Goal: Transaction & Acquisition: Purchase product/service

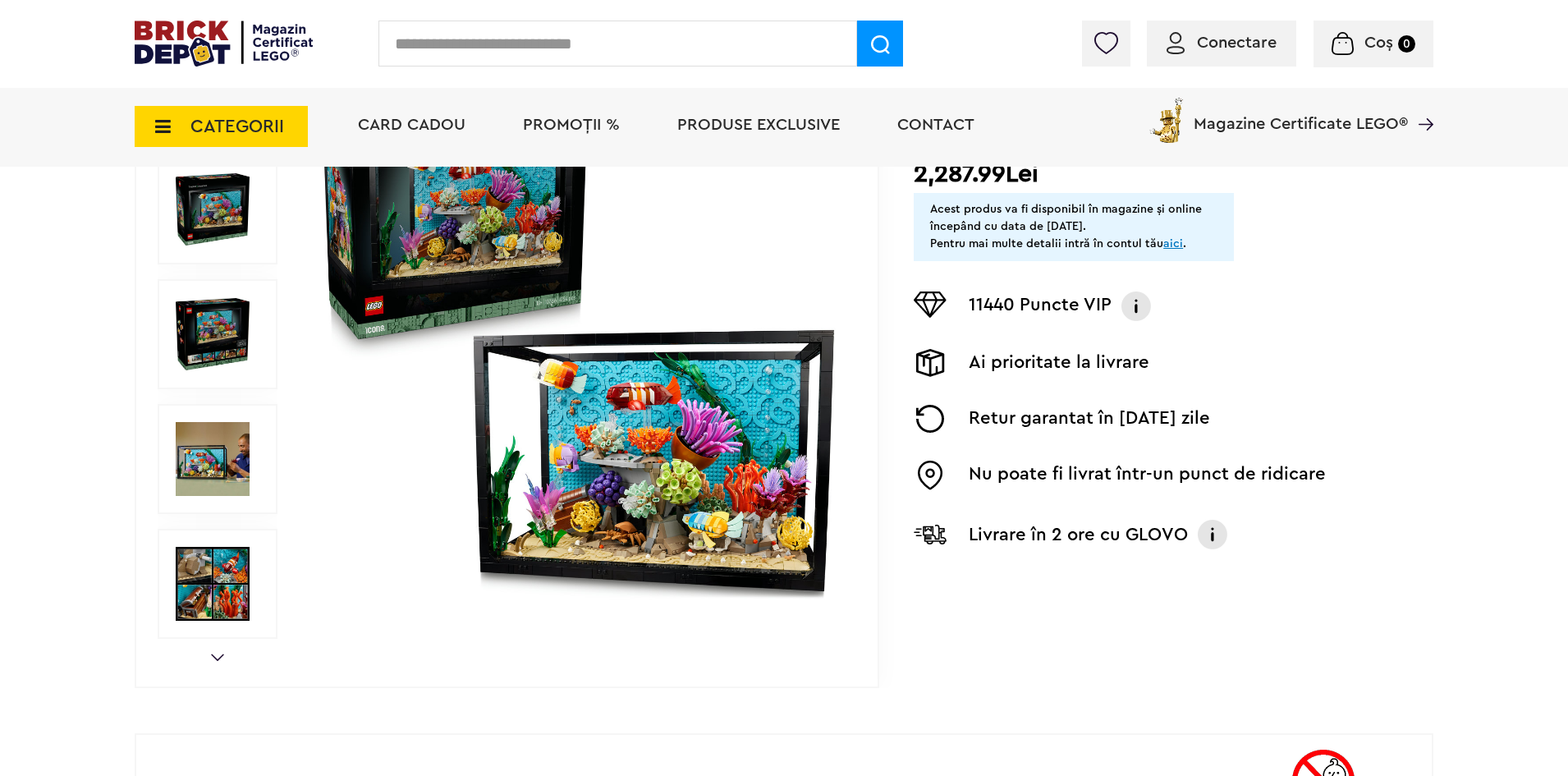
scroll to position [328, 0]
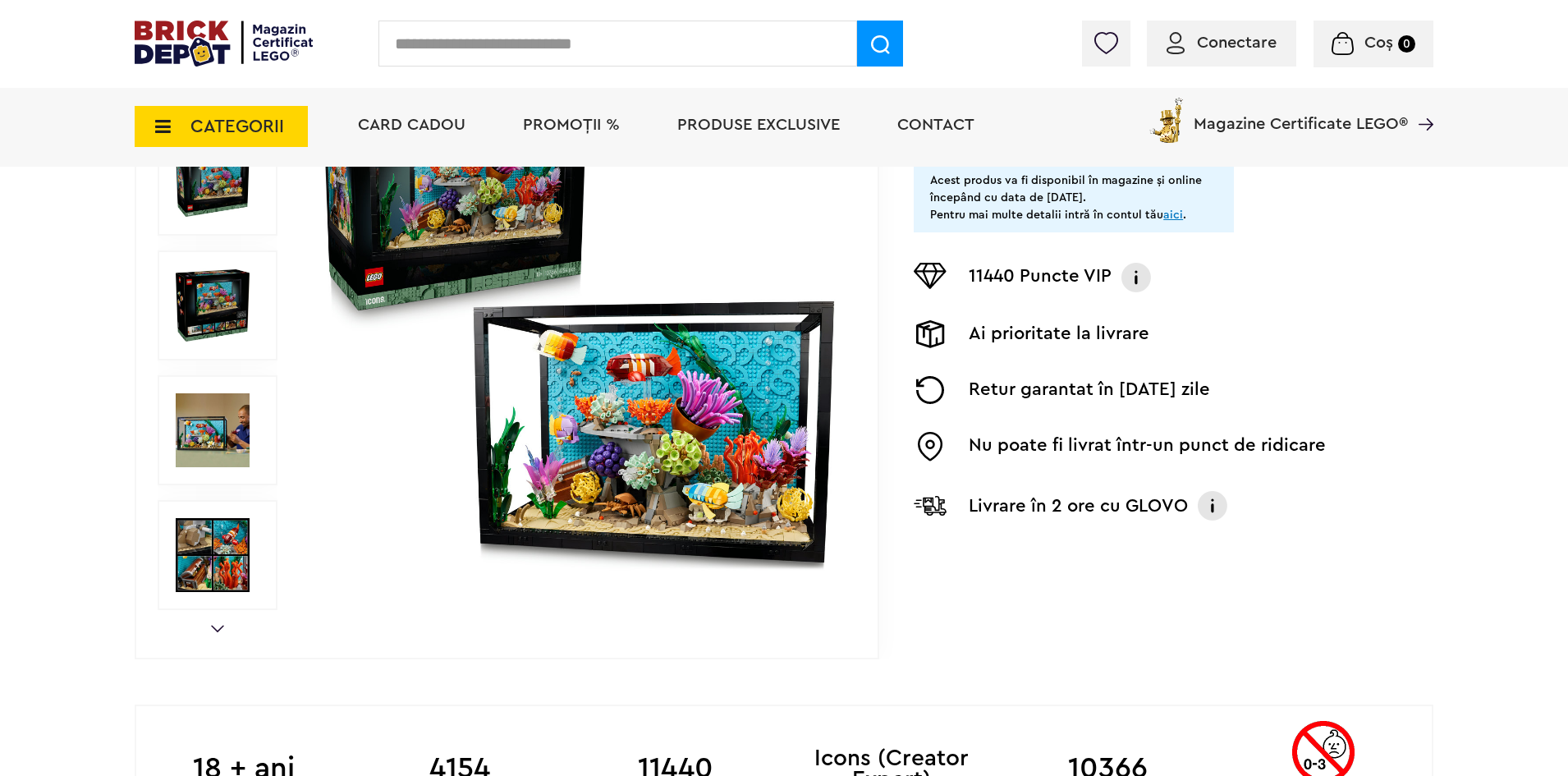
click at [387, 261] on img at bounding box center [578, 306] width 529 height 529
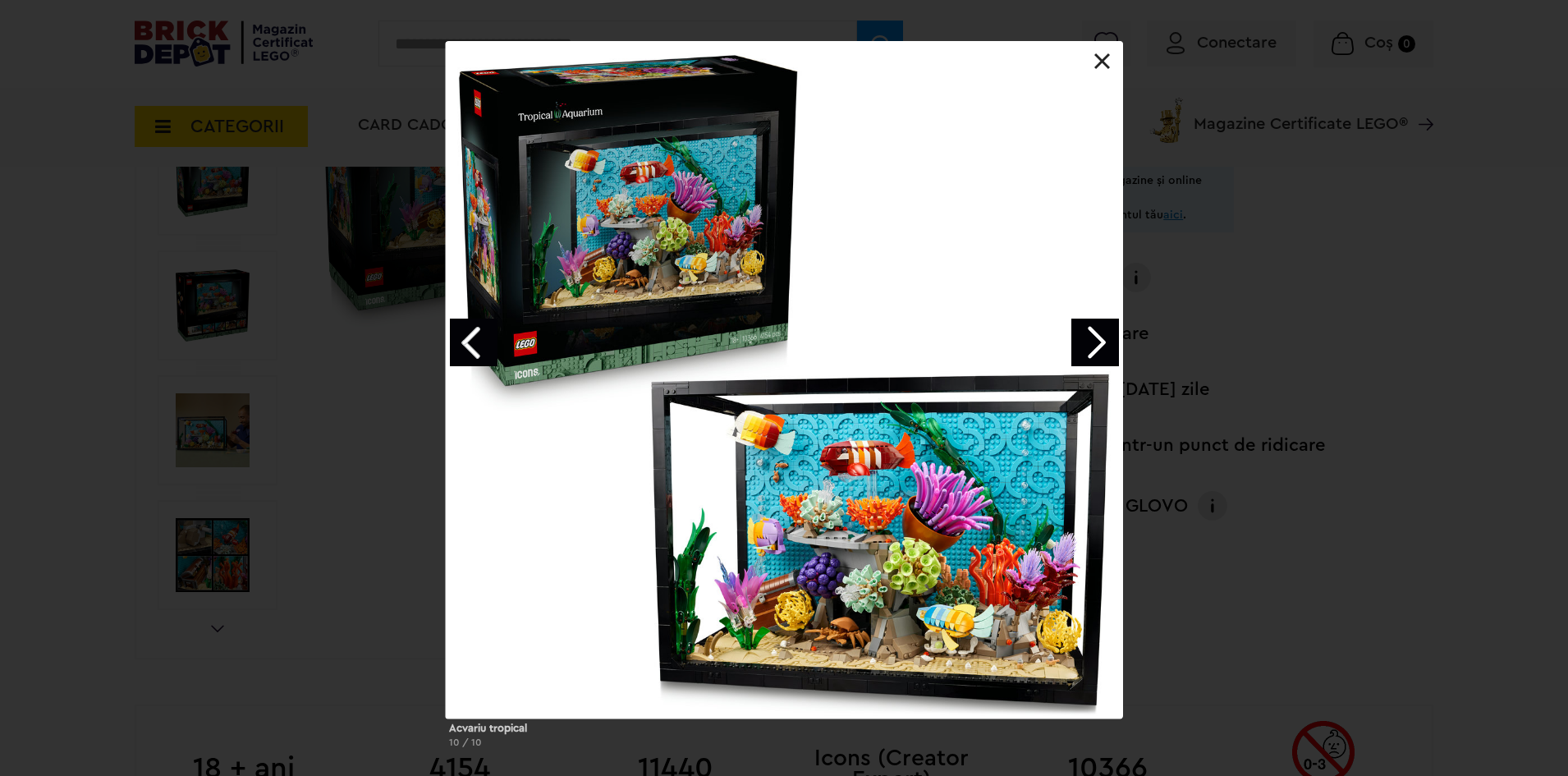
click at [1098, 67] on link at bounding box center [1103, 62] width 17 height 17
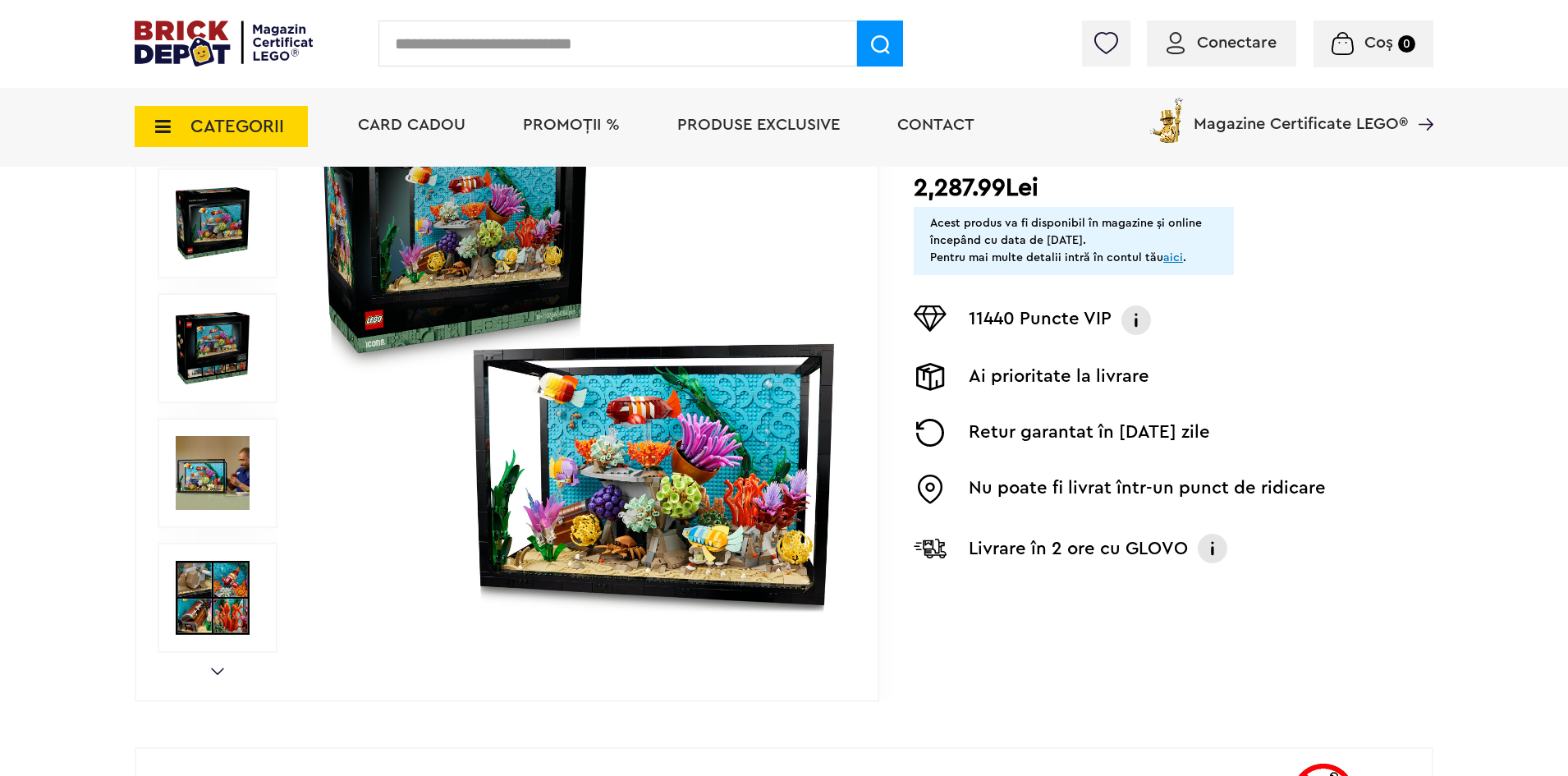
scroll to position [246, 0]
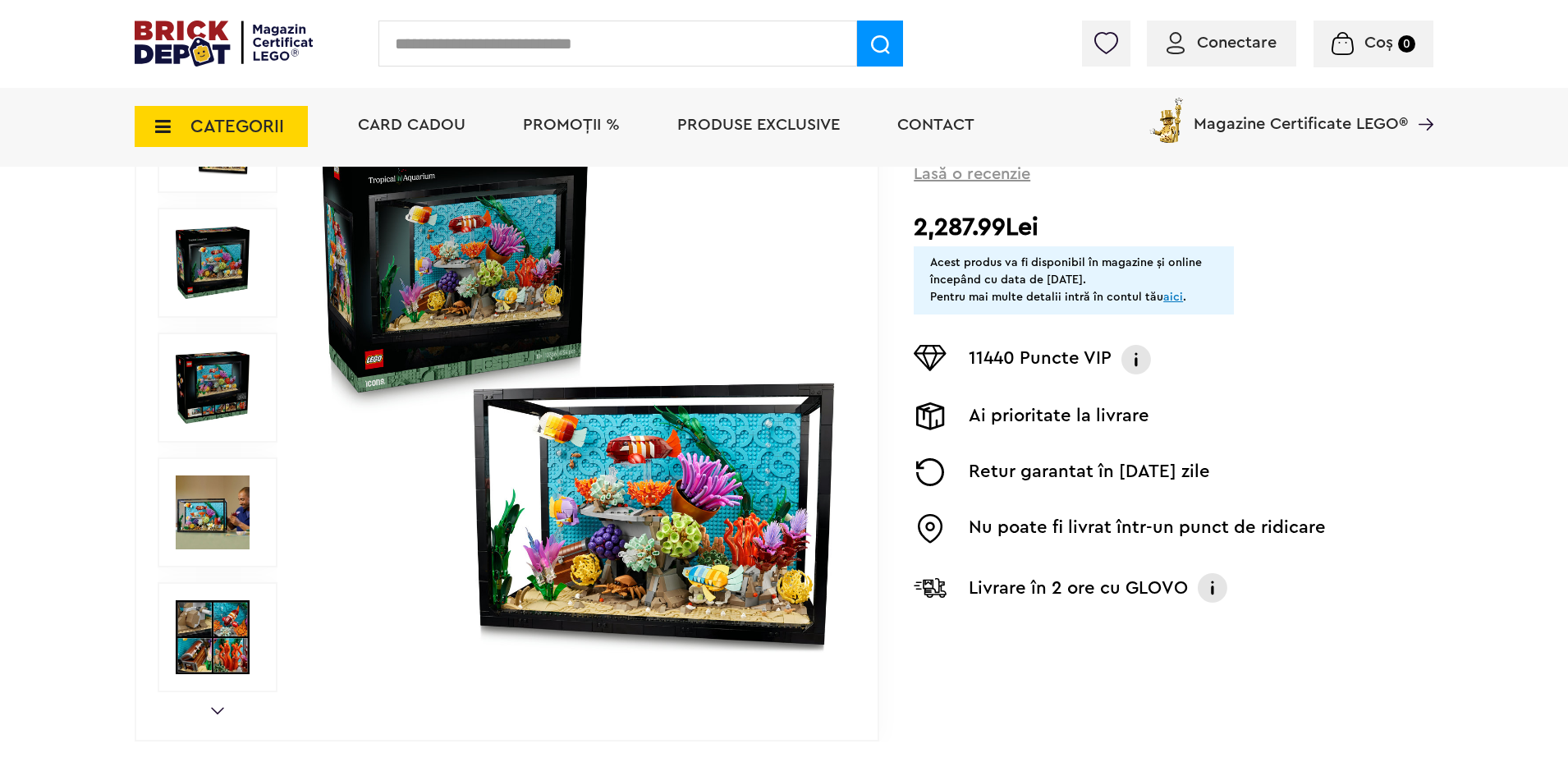
click at [214, 374] on img at bounding box center [212, 387] width 74 height 74
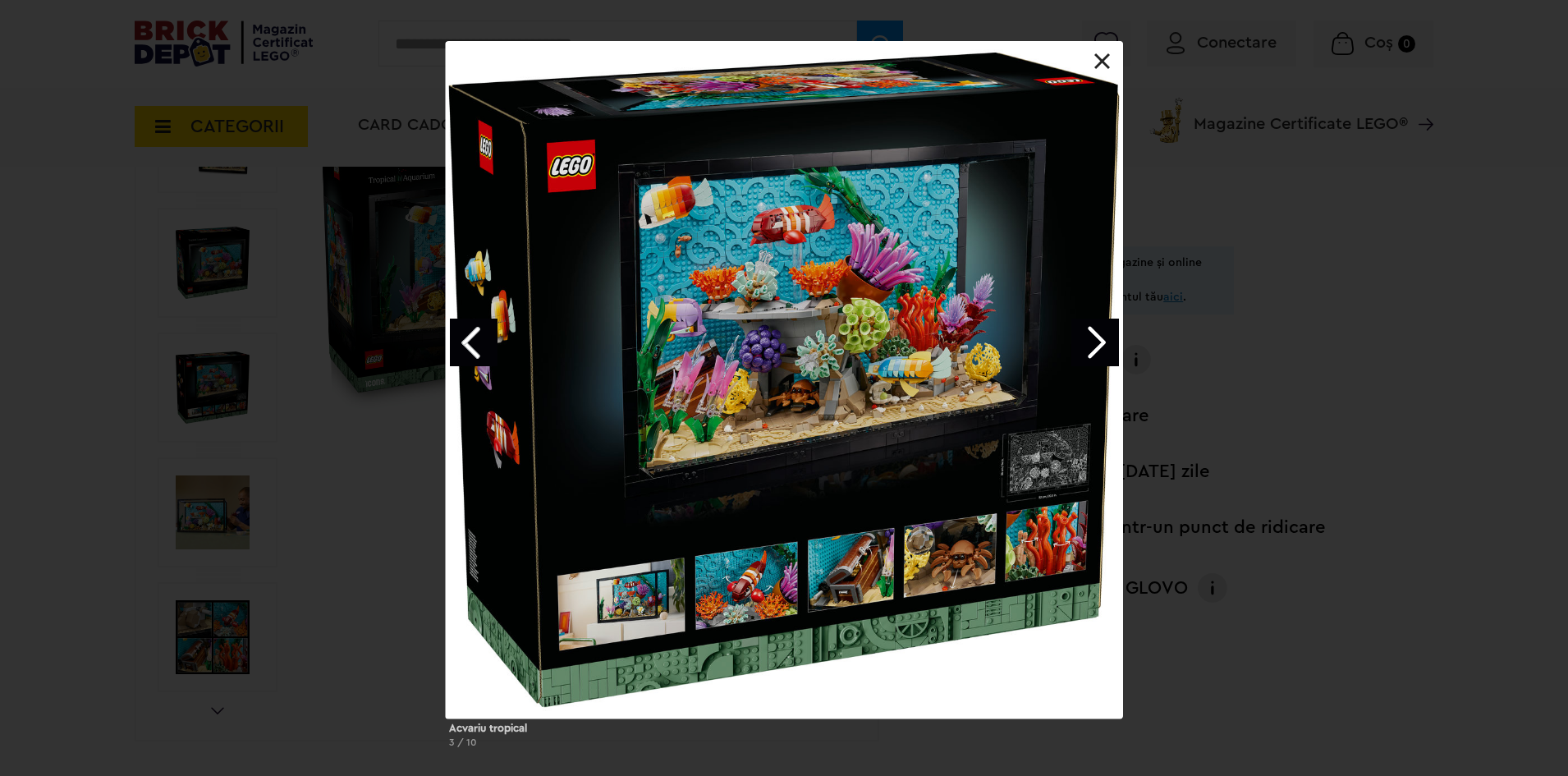
click at [1100, 341] on link "Next image" at bounding box center [1095, 343] width 48 height 48
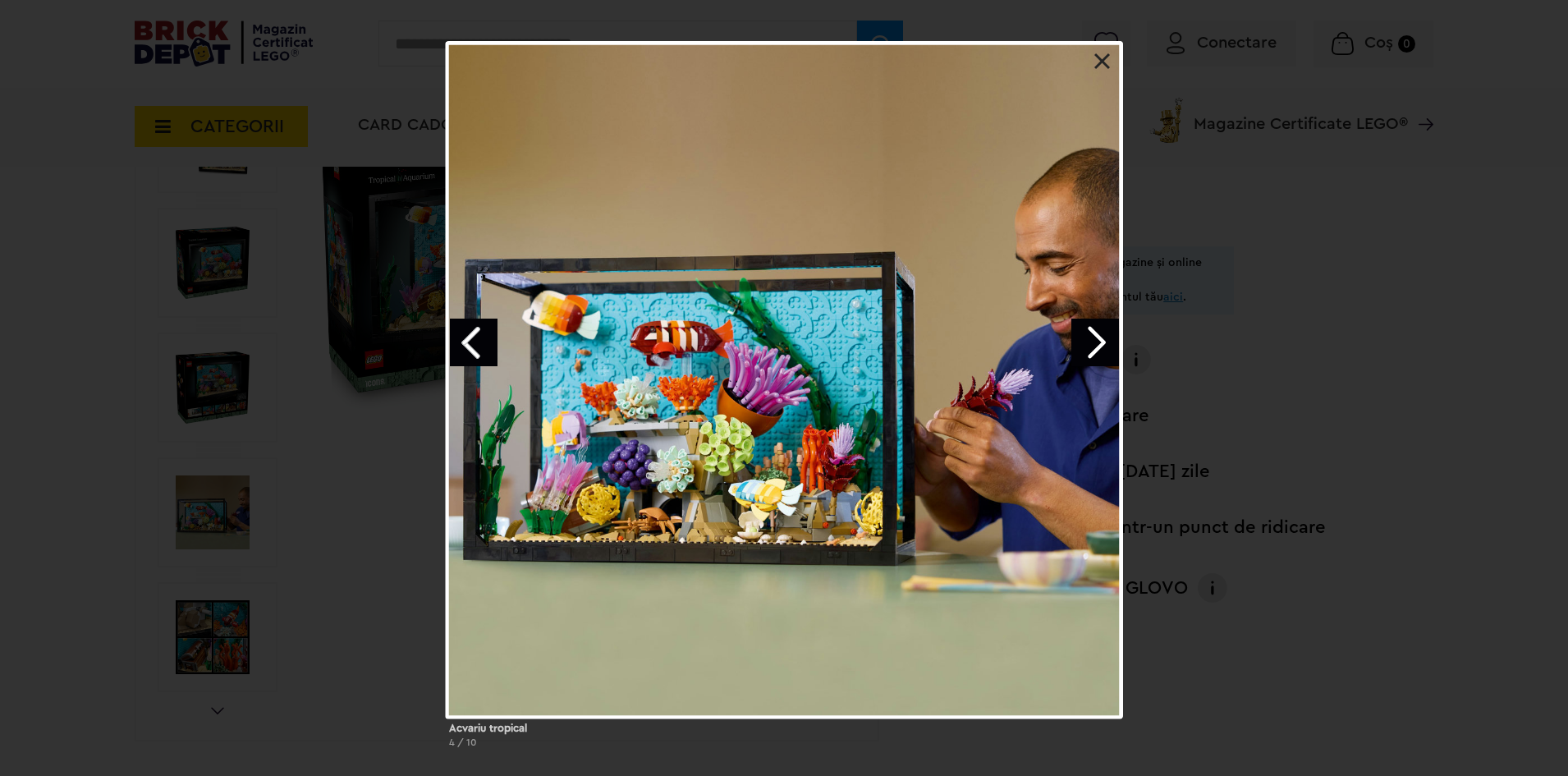
click at [1098, 56] on link at bounding box center [1103, 62] width 17 height 17
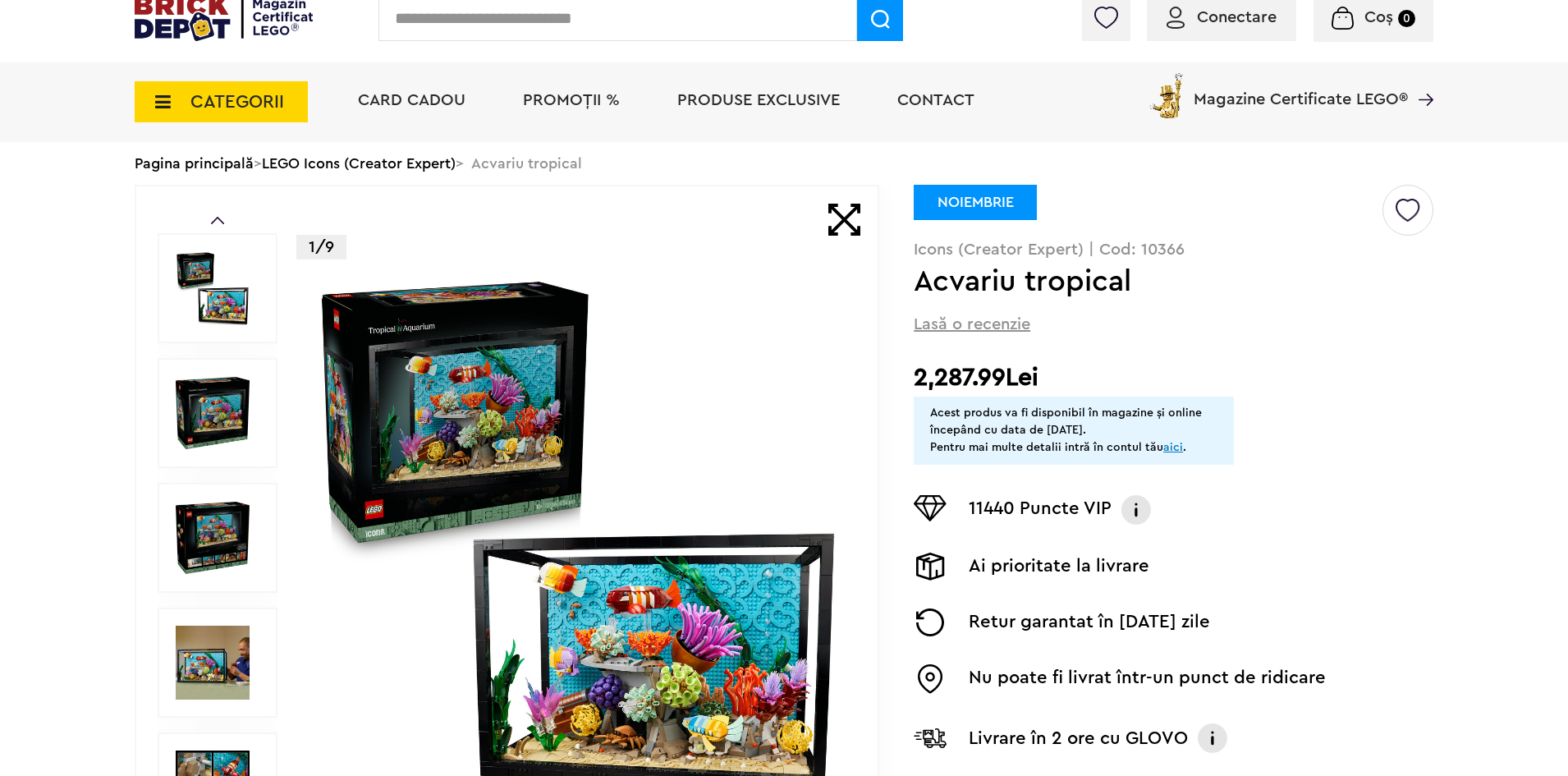
scroll to position [0, 0]
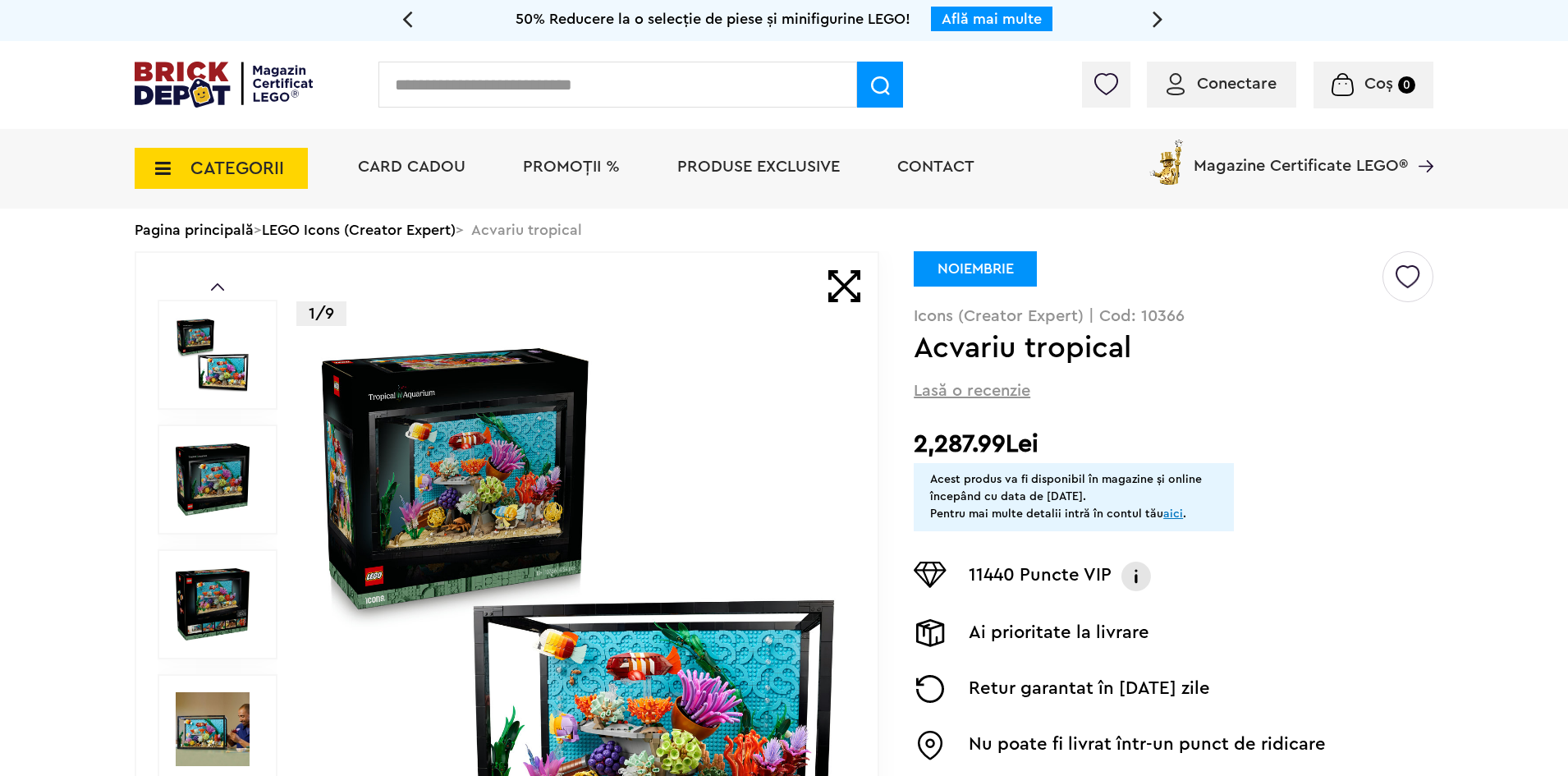
click at [406, 231] on link "LEGO Icons (Creator Expert)" at bounding box center [359, 230] width 193 height 15
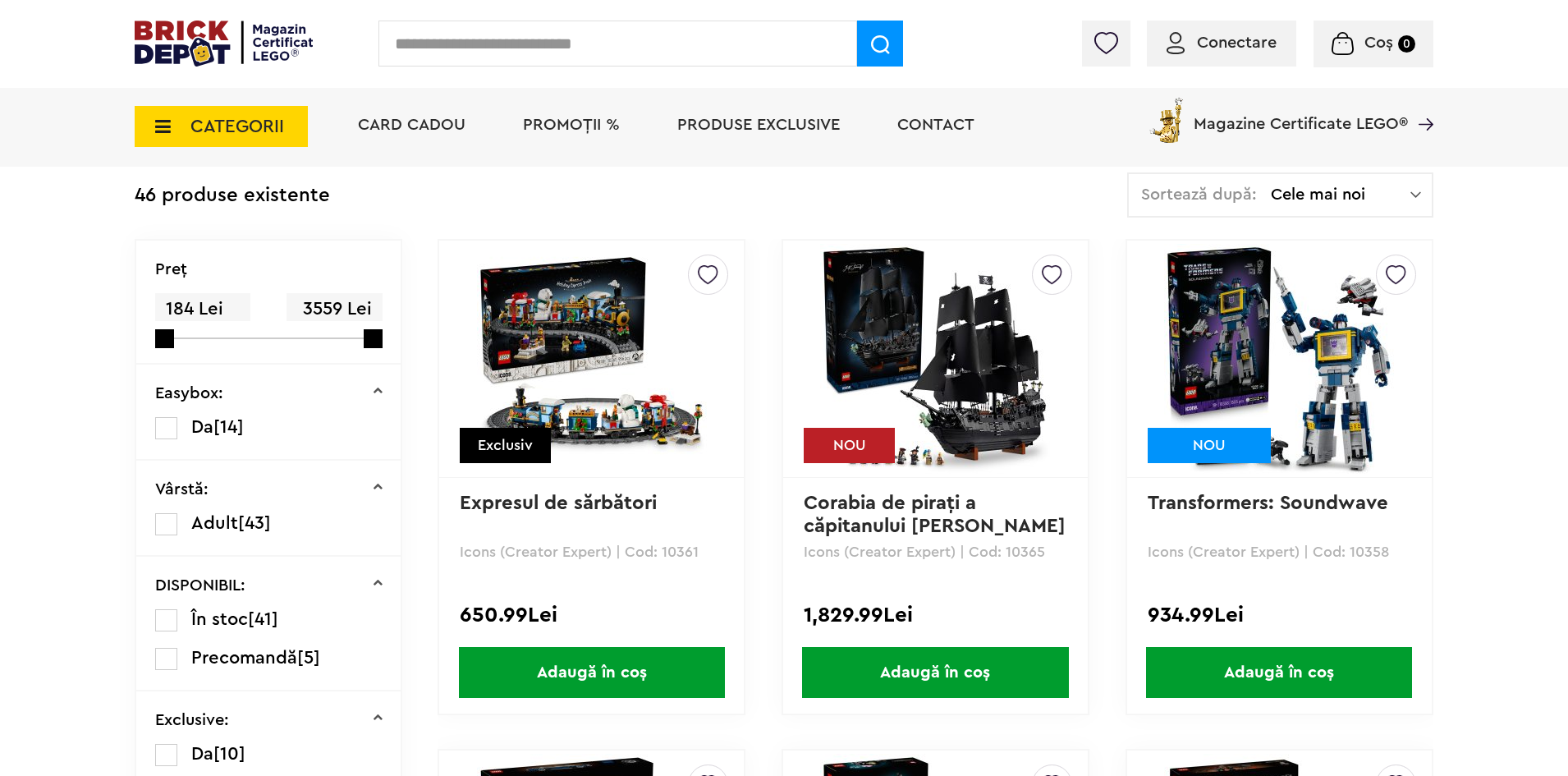
scroll to position [369, 0]
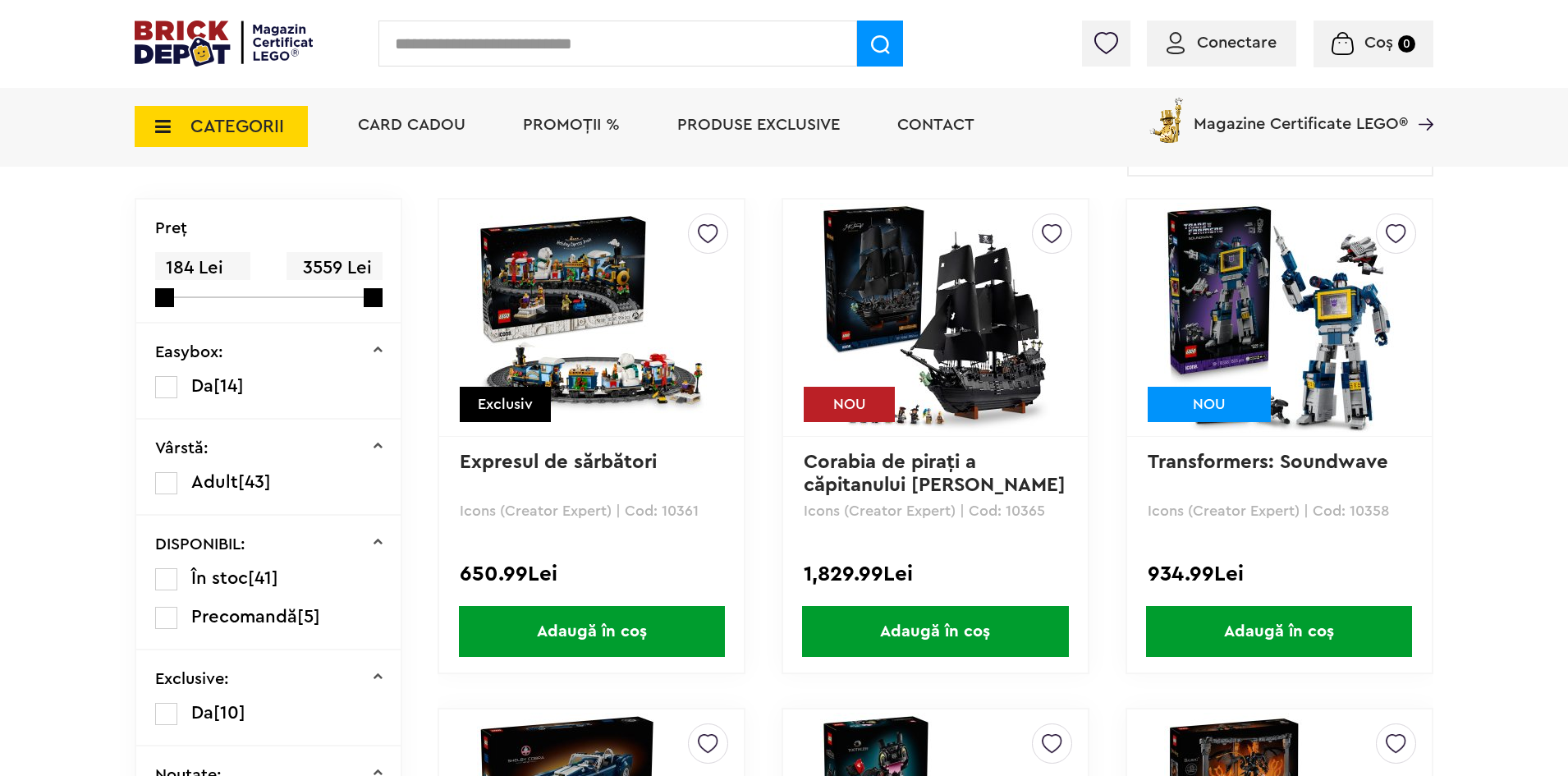
click at [1064, 231] on div at bounding box center [1052, 233] width 40 height 40
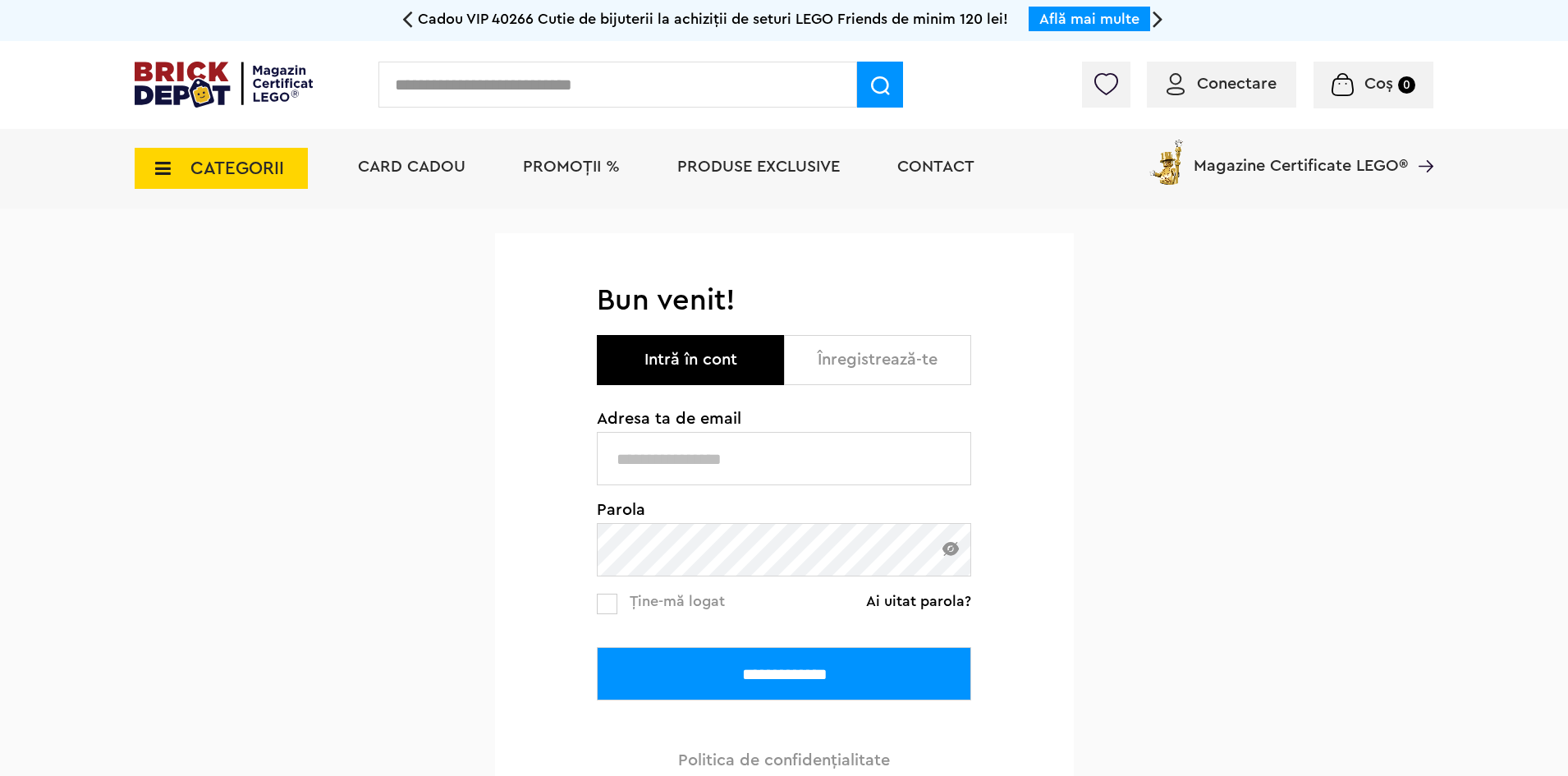
click at [761, 461] on input "text" at bounding box center [783, 459] width 374 height 54
type input "**********"
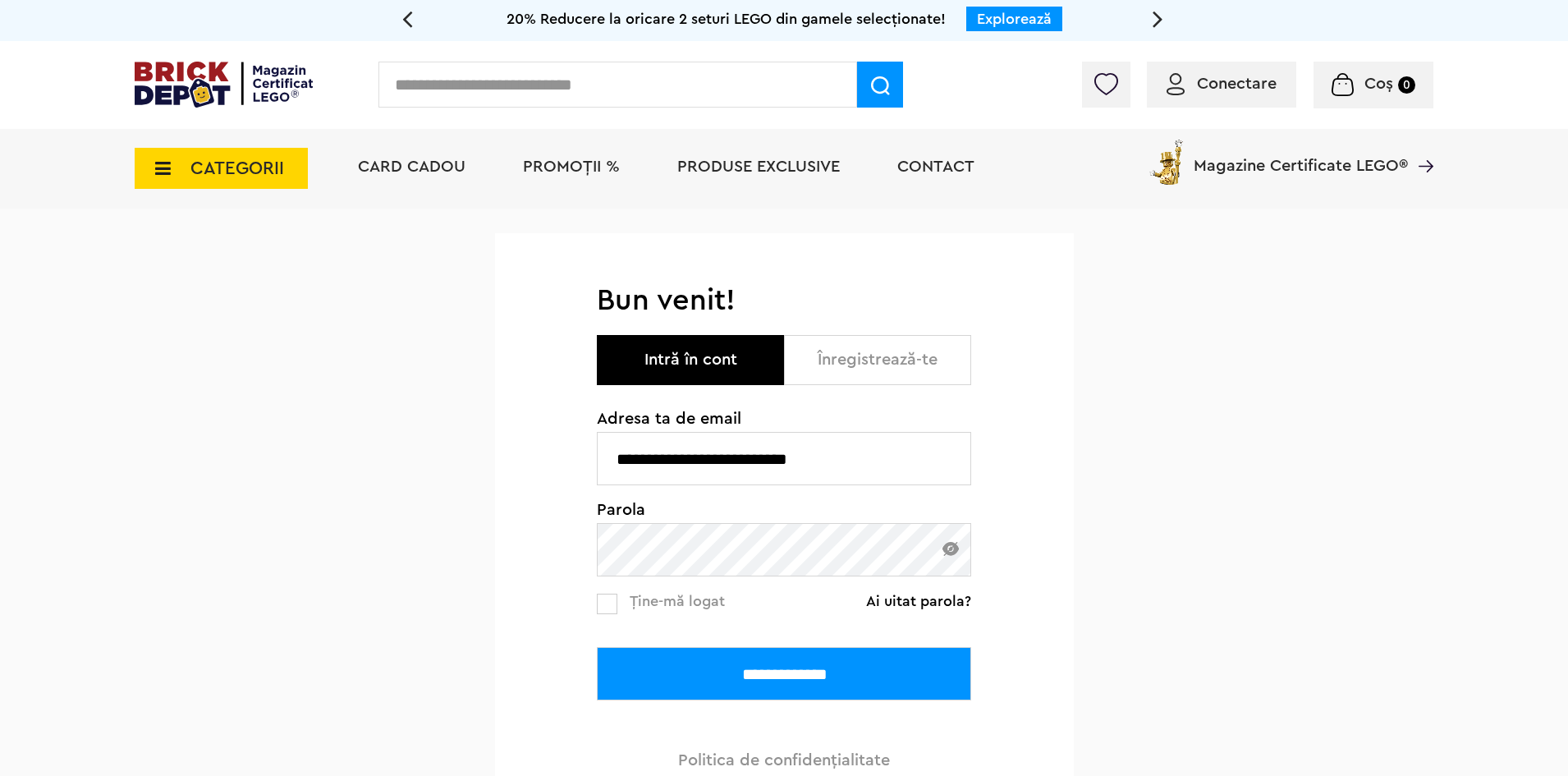
click at [614, 597] on label at bounding box center [606, 603] width 21 height 21
click at [734, 650] on input "**********" at bounding box center [783, 674] width 374 height 54
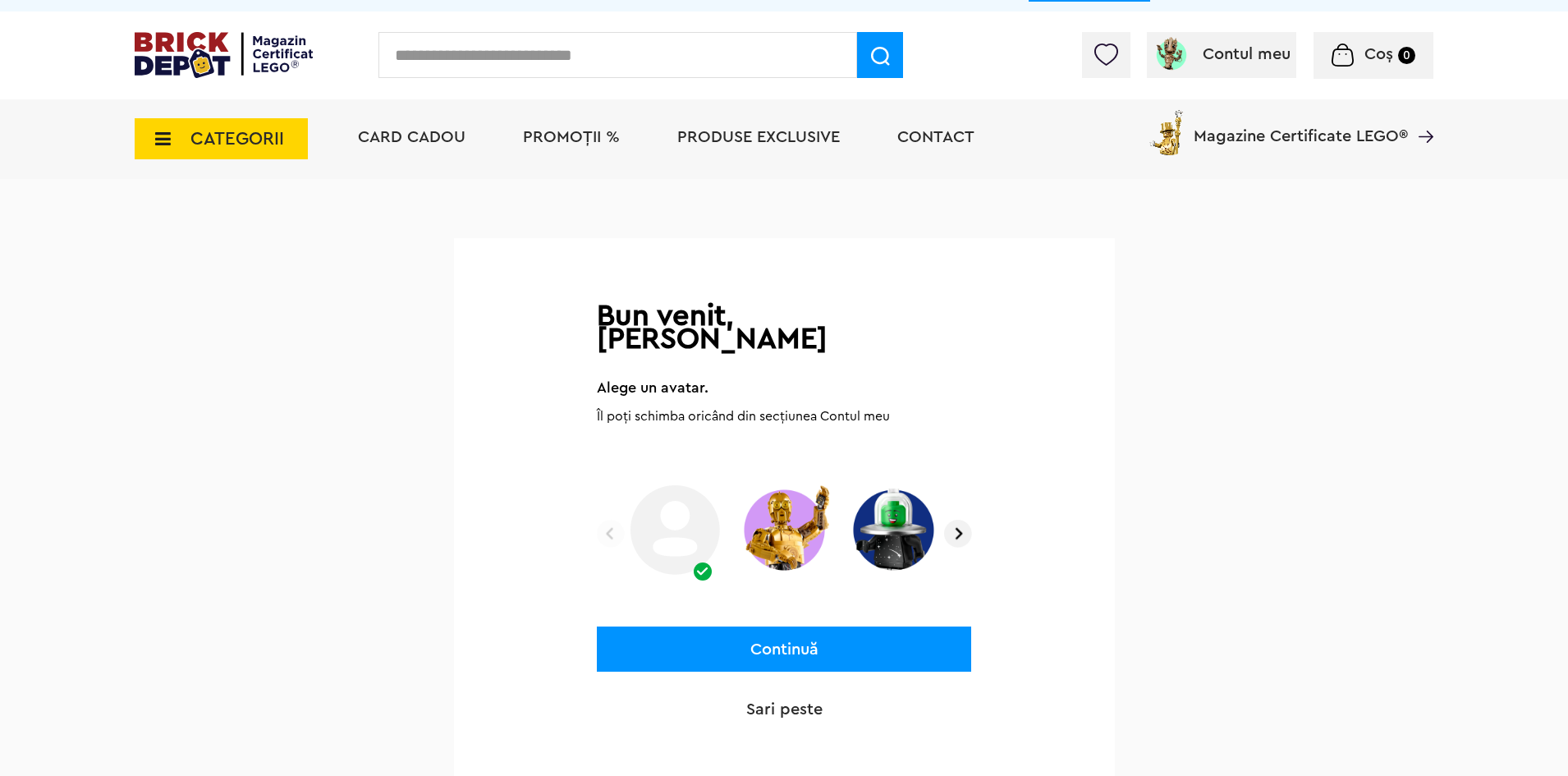
scroll to position [82, 0]
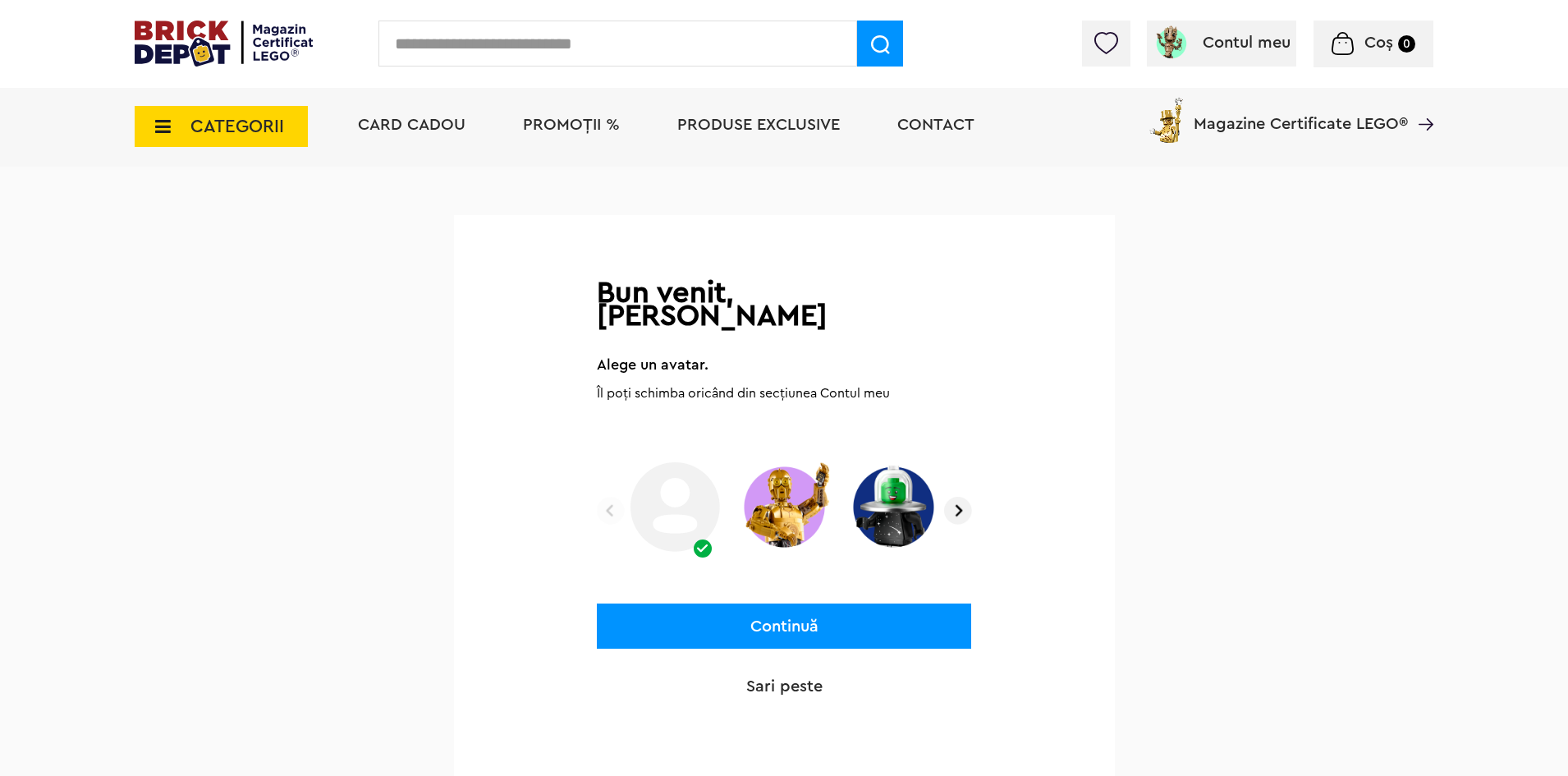
click at [956, 497] on img at bounding box center [958, 511] width 28 height 28
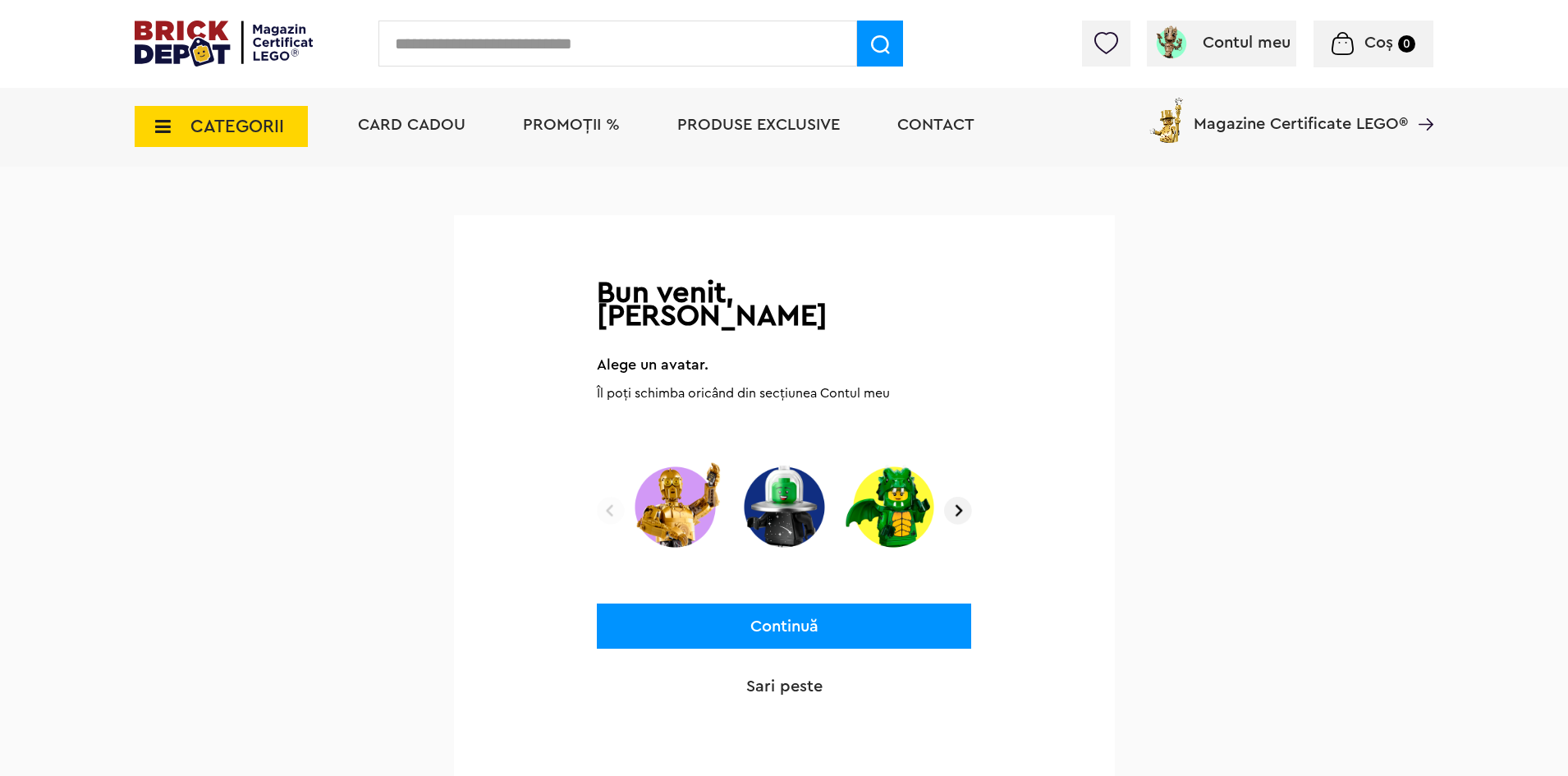
click at [957, 497] on img at bounding box center [958, 511] width 28 height 28
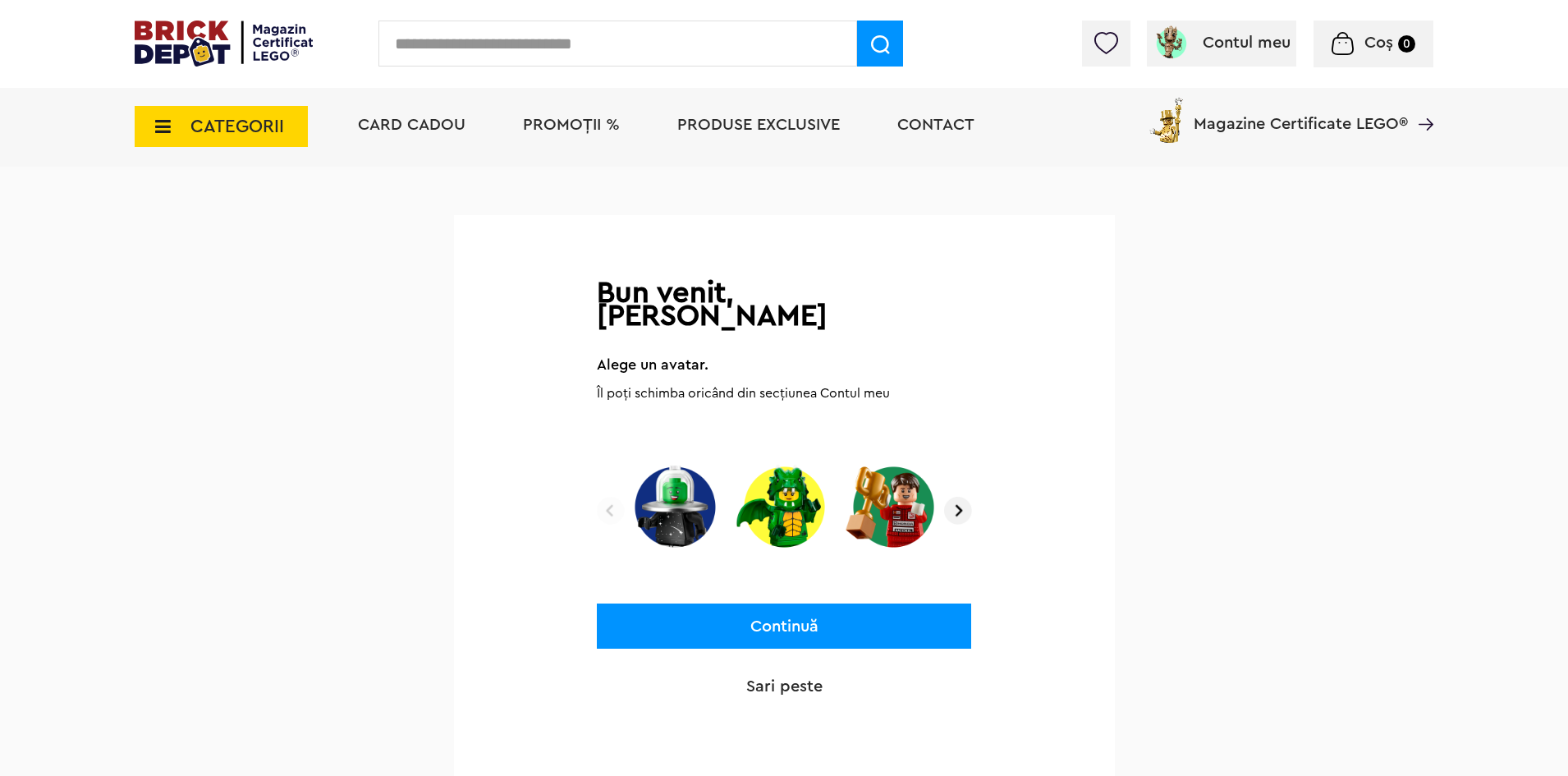
click at [964, 497] on img at bounding box center [958, 511] width 28 height 28
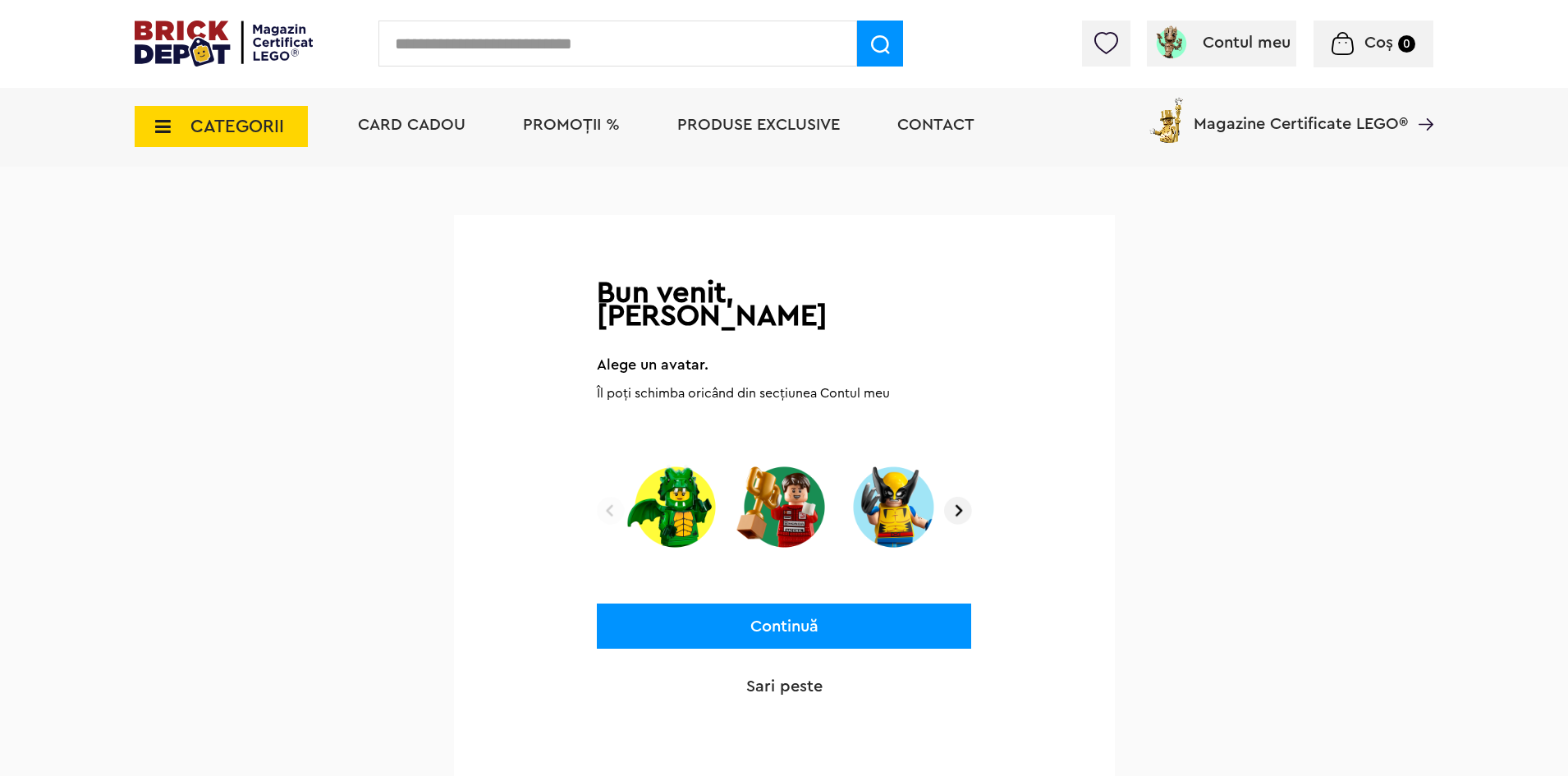
click at [964, 497] on img at bounding box center [958, 511] width 28 height 28
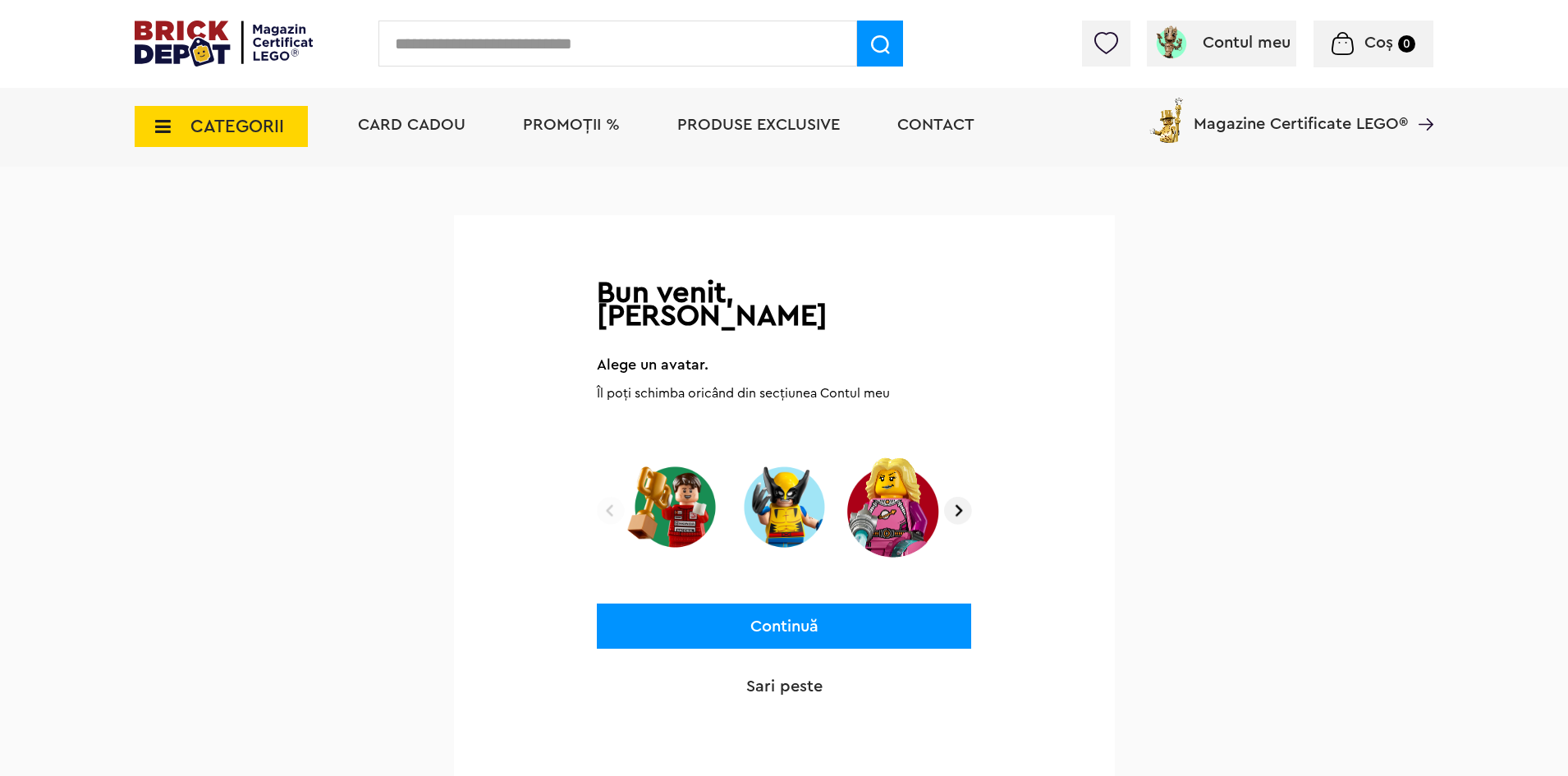
click at [964, 497] on img at bounding box center [958, 511] width 28 height 28
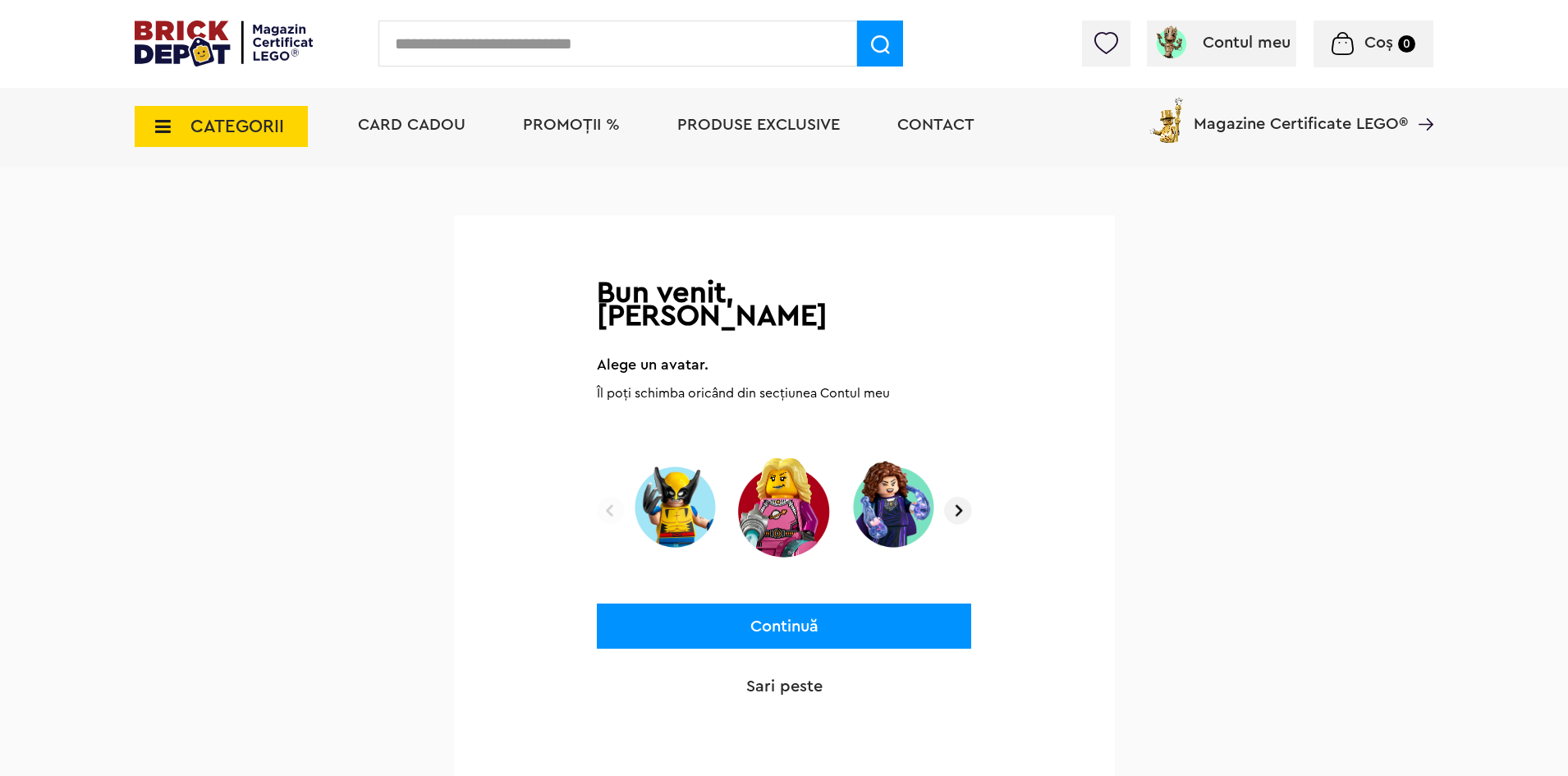
click at [964, 497] on img at bounding box center [958, 511] width 28 height 28
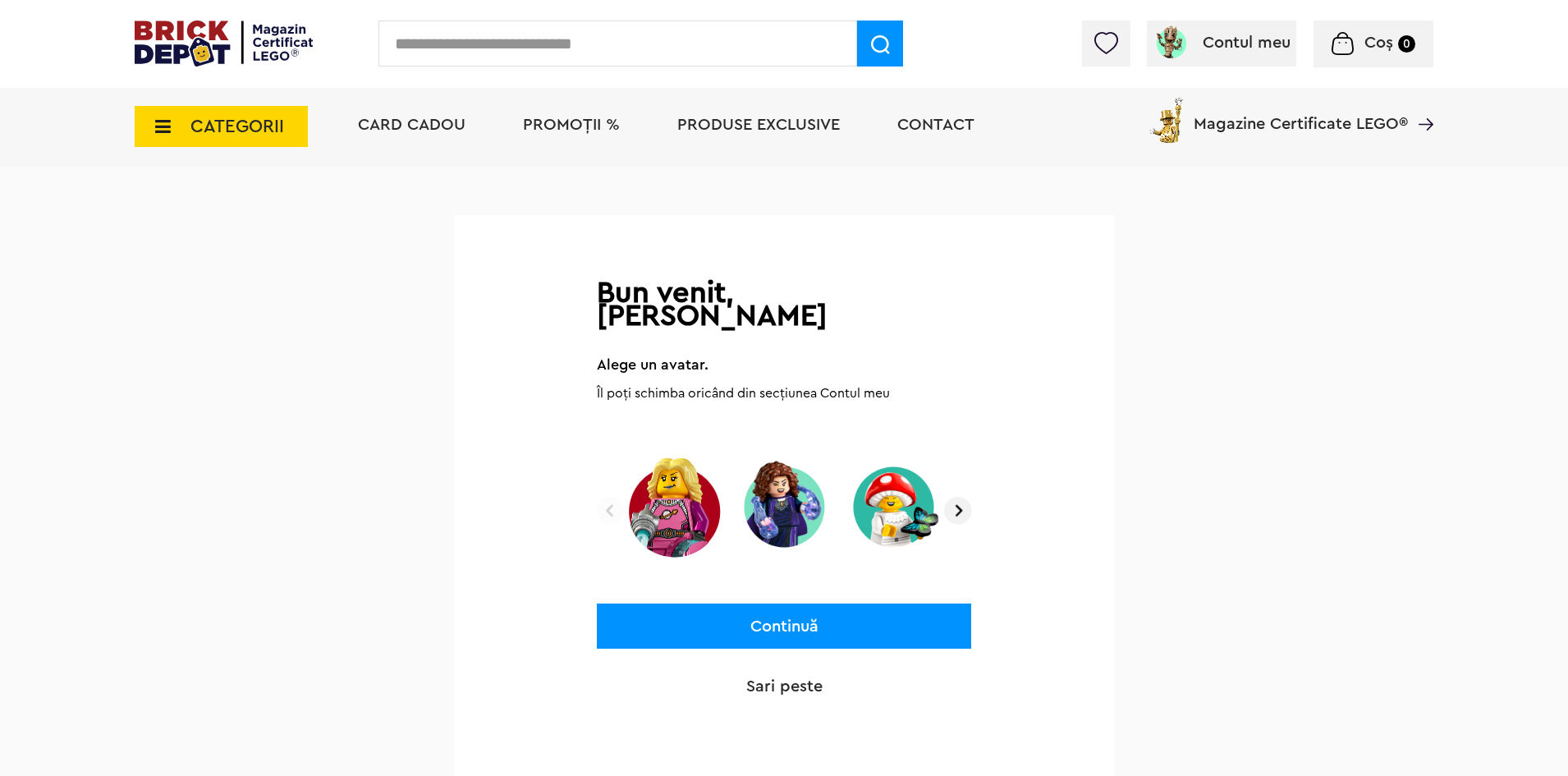
click at [965, 497] on img at bounding box center [958, 511] width 28 height 28
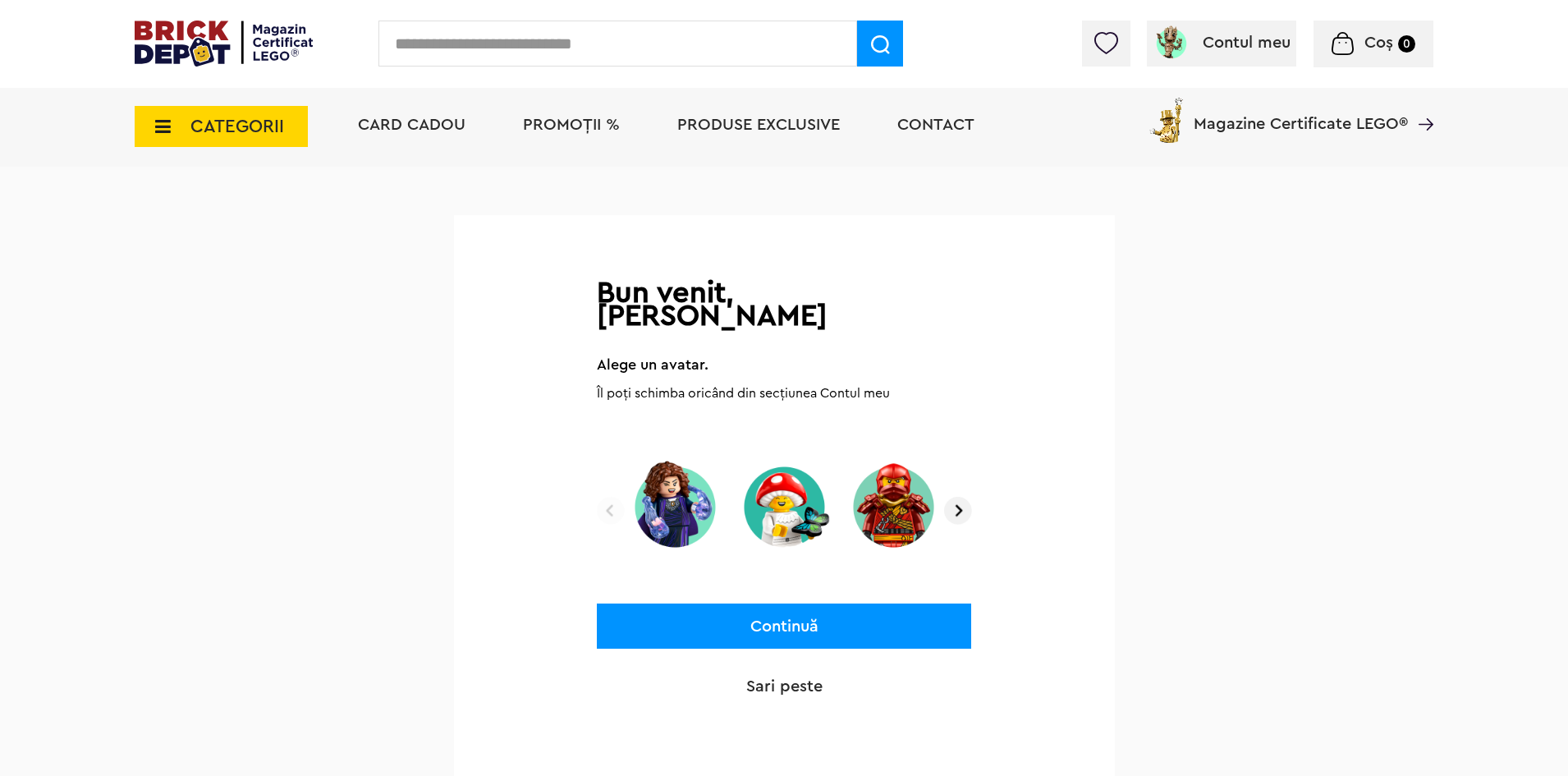
click at [965, 497] on img at bounding box center [958, 511] width 28 height 28
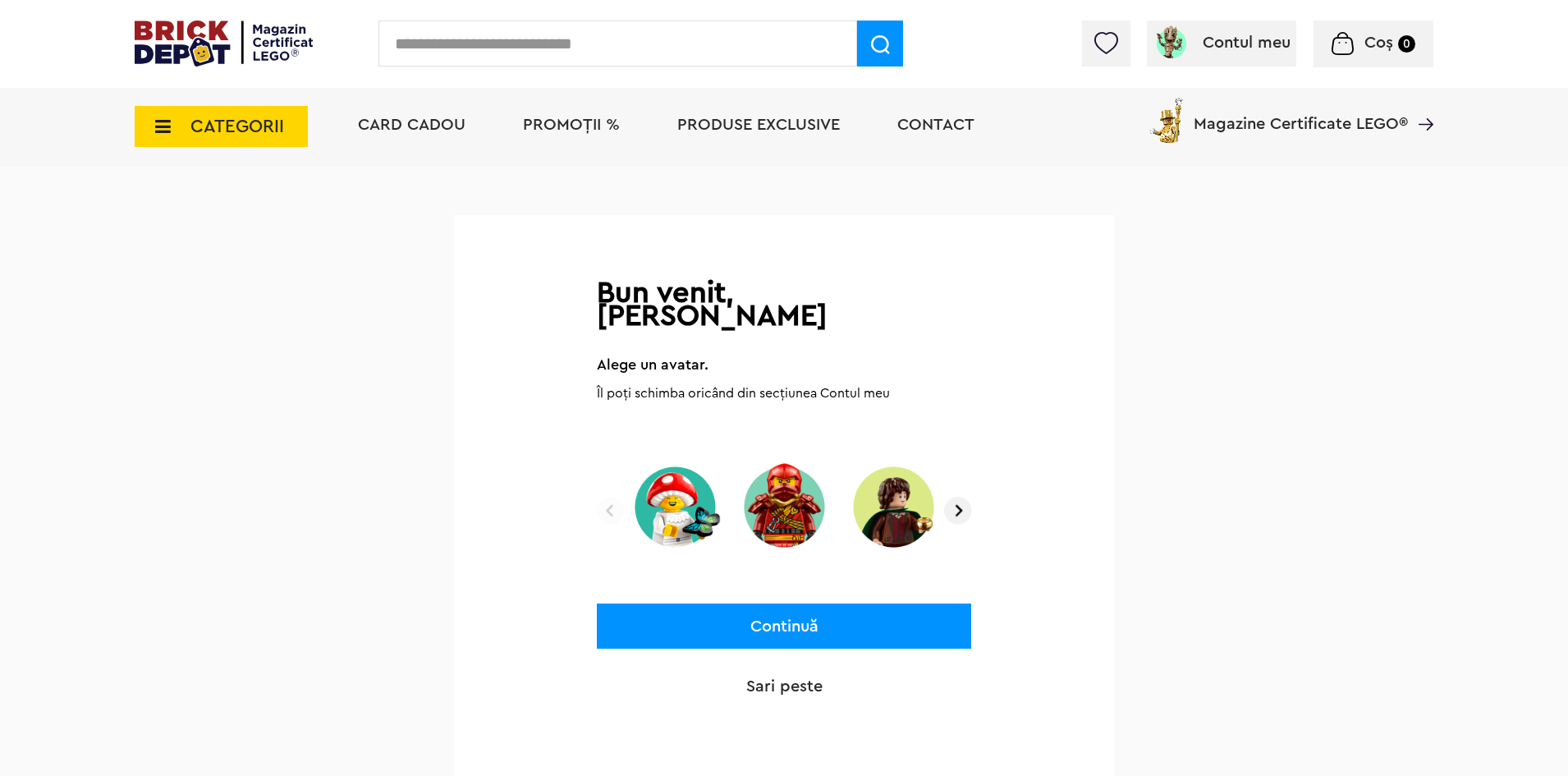
click at [964, 497] on img at bounding box center [958, 511] width 28 height 28
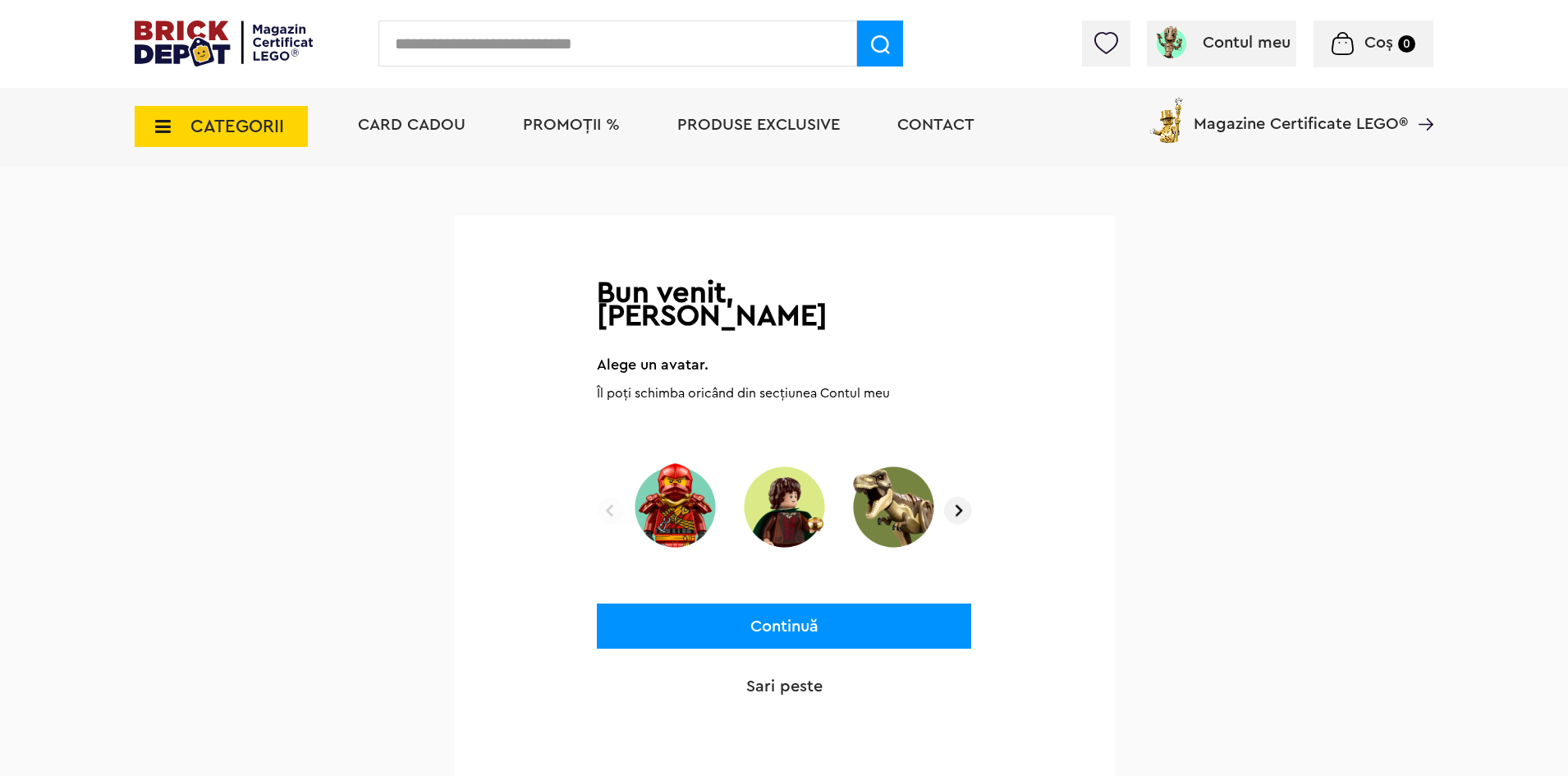
click at [964, 497] on img at bounding box center [958, 511] width 28 height 28
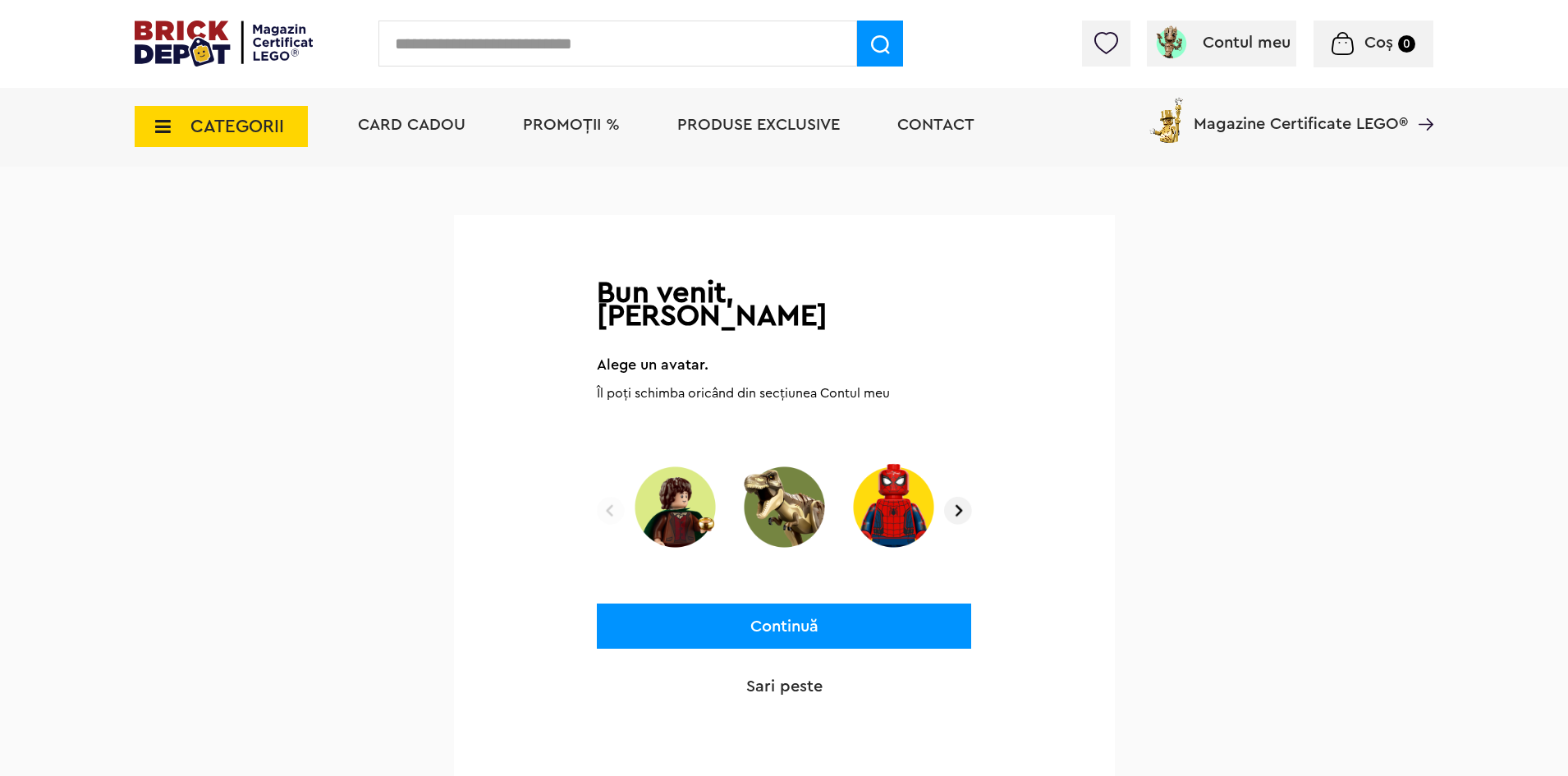
click at [964, 497] on img at bounding box center [958, 511] width 28 height 28
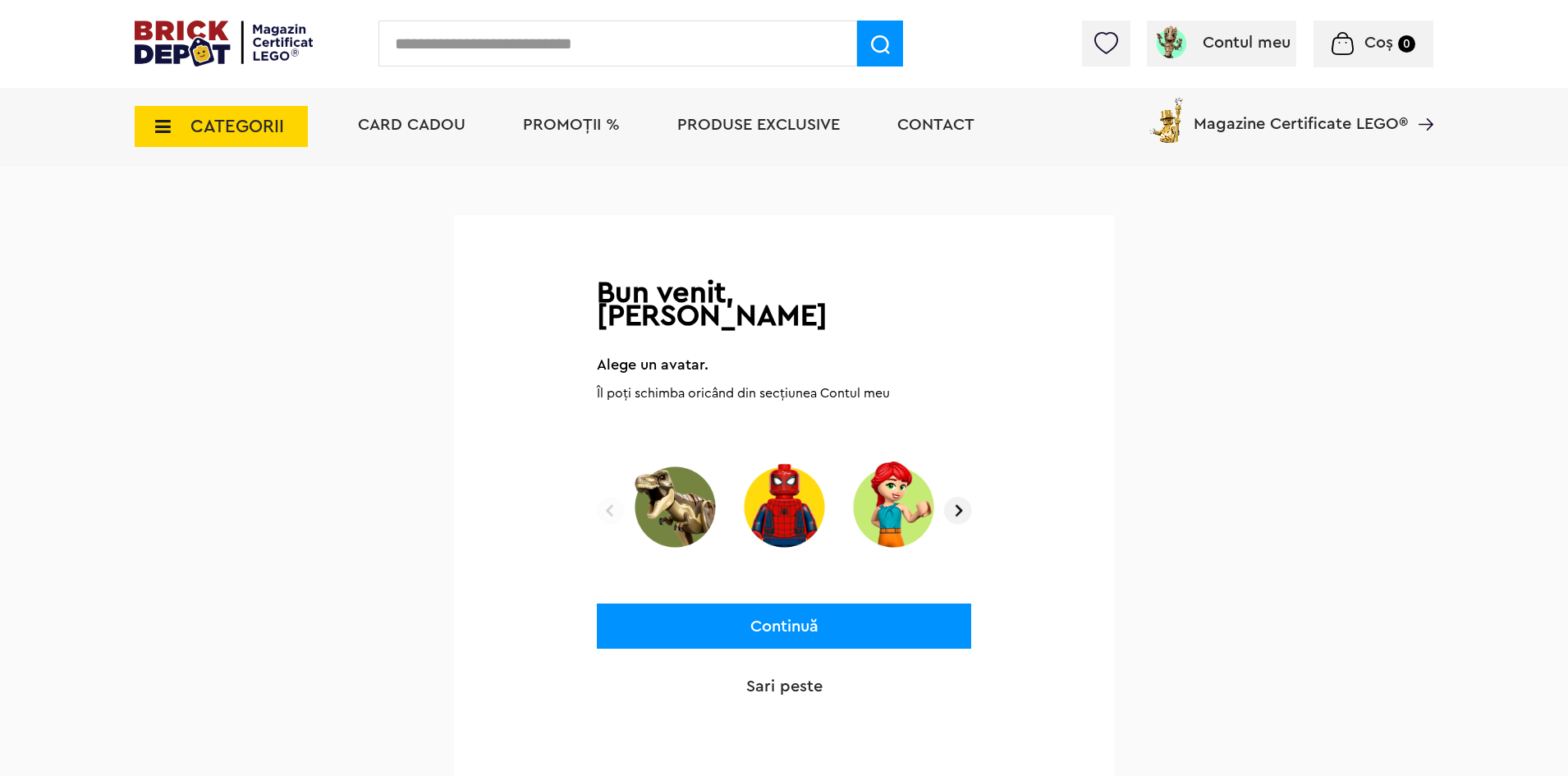
click at [964, 497] on img at bounding box center [958, 511] width 28 height 28
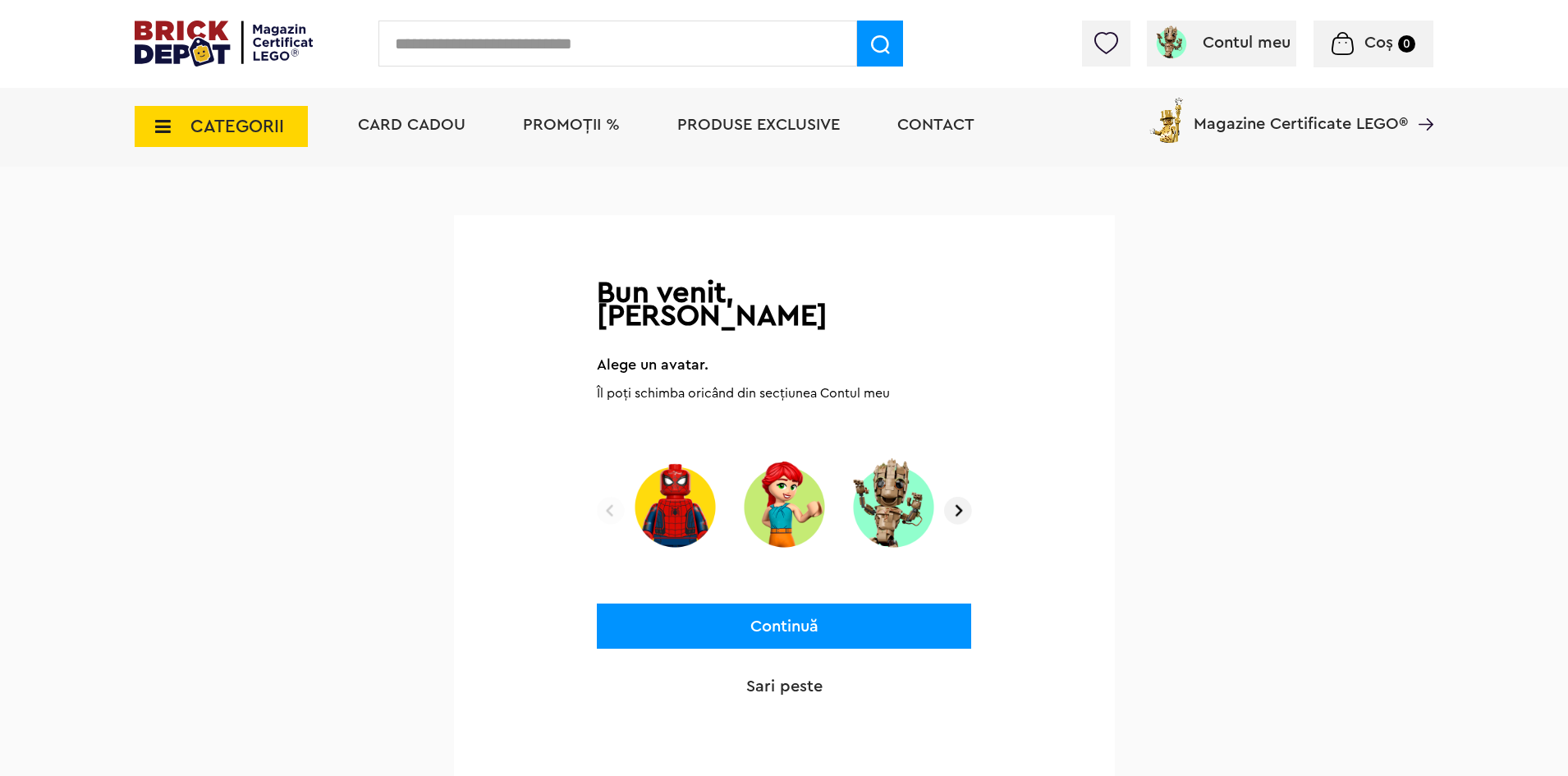
click at [964, 497] on img at bounding box center [958, 511] width 28 height 28
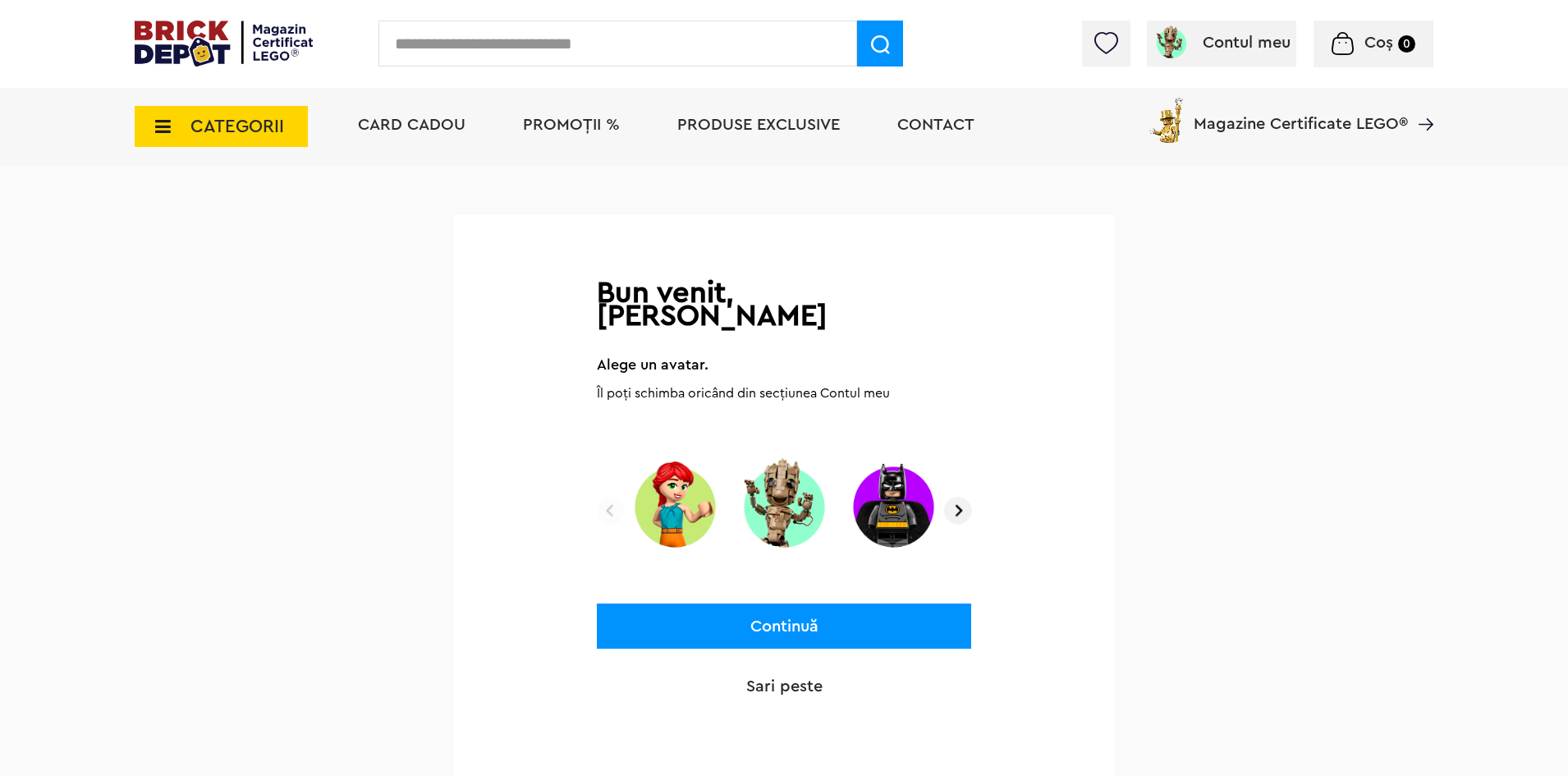
click at [782, 478] on img at bounding box center [784, 506] width 97 height 102
click at [809, 603] on button "Continuă" at bounding box center [783, 626] width 374 height 45
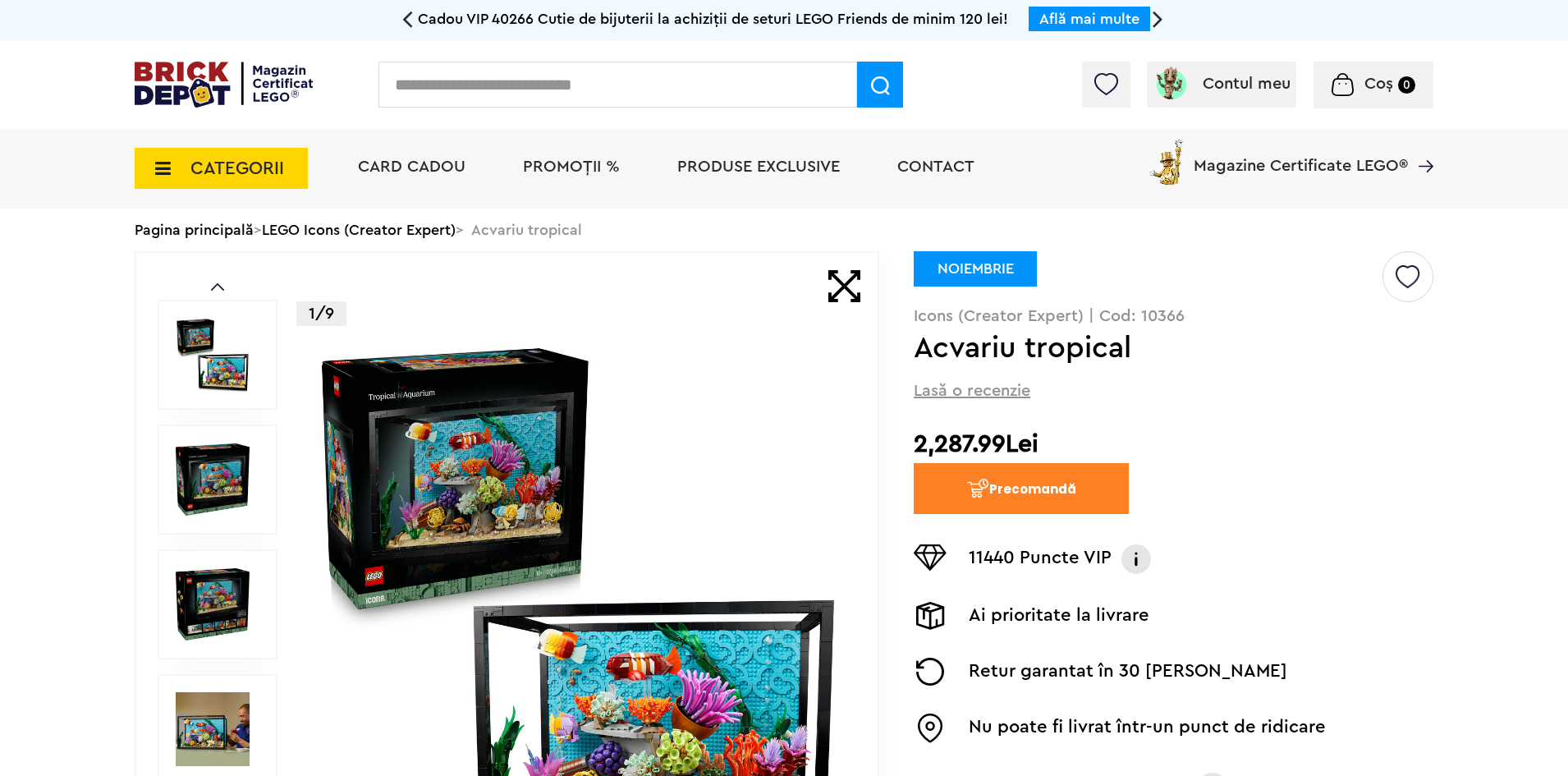
click at [442, 224] on link "LEGO Icons (Creator Expert)" at bounding box center [359, 230] width 193 height 15
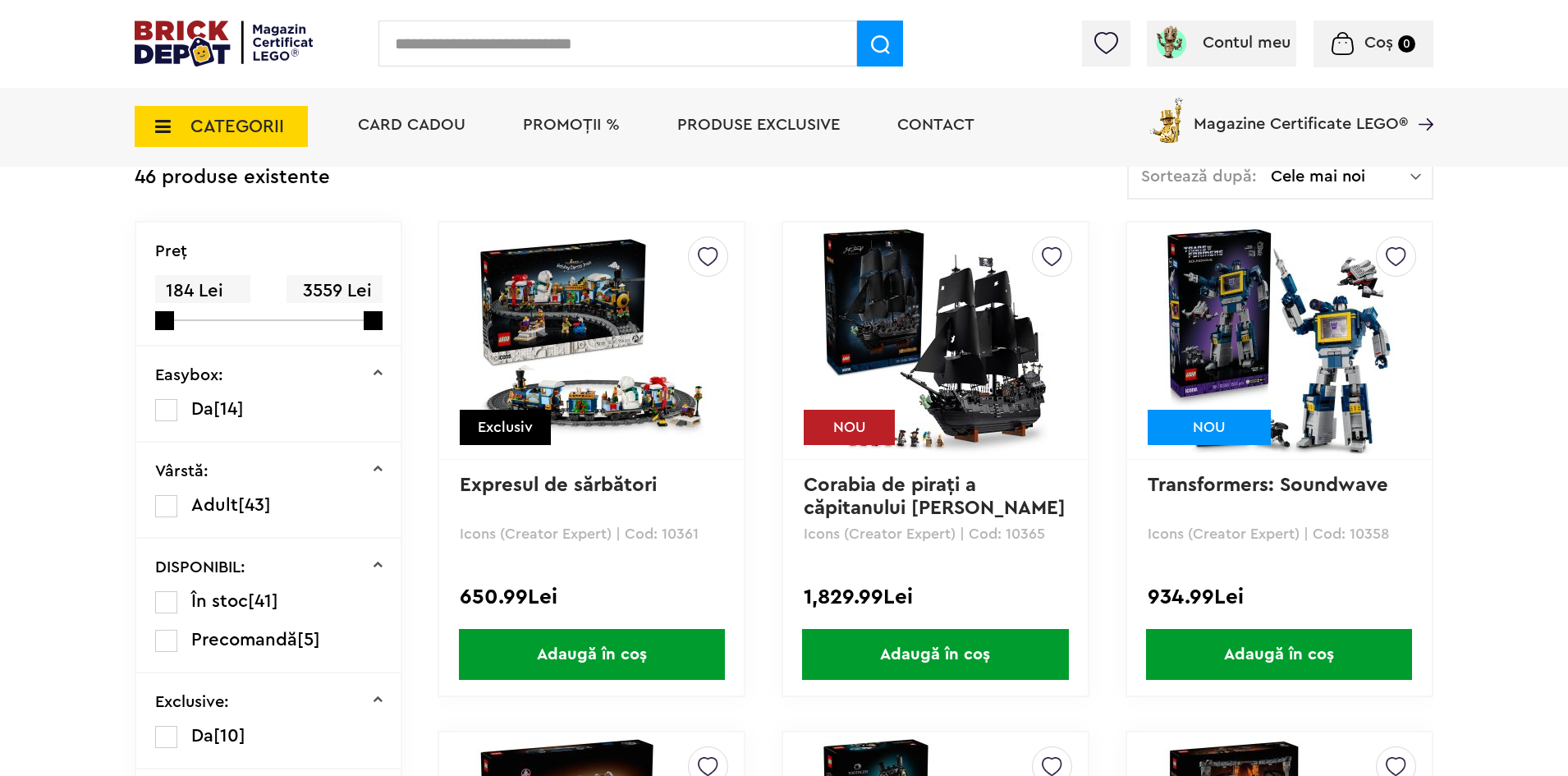
scroll to position [411, 0]
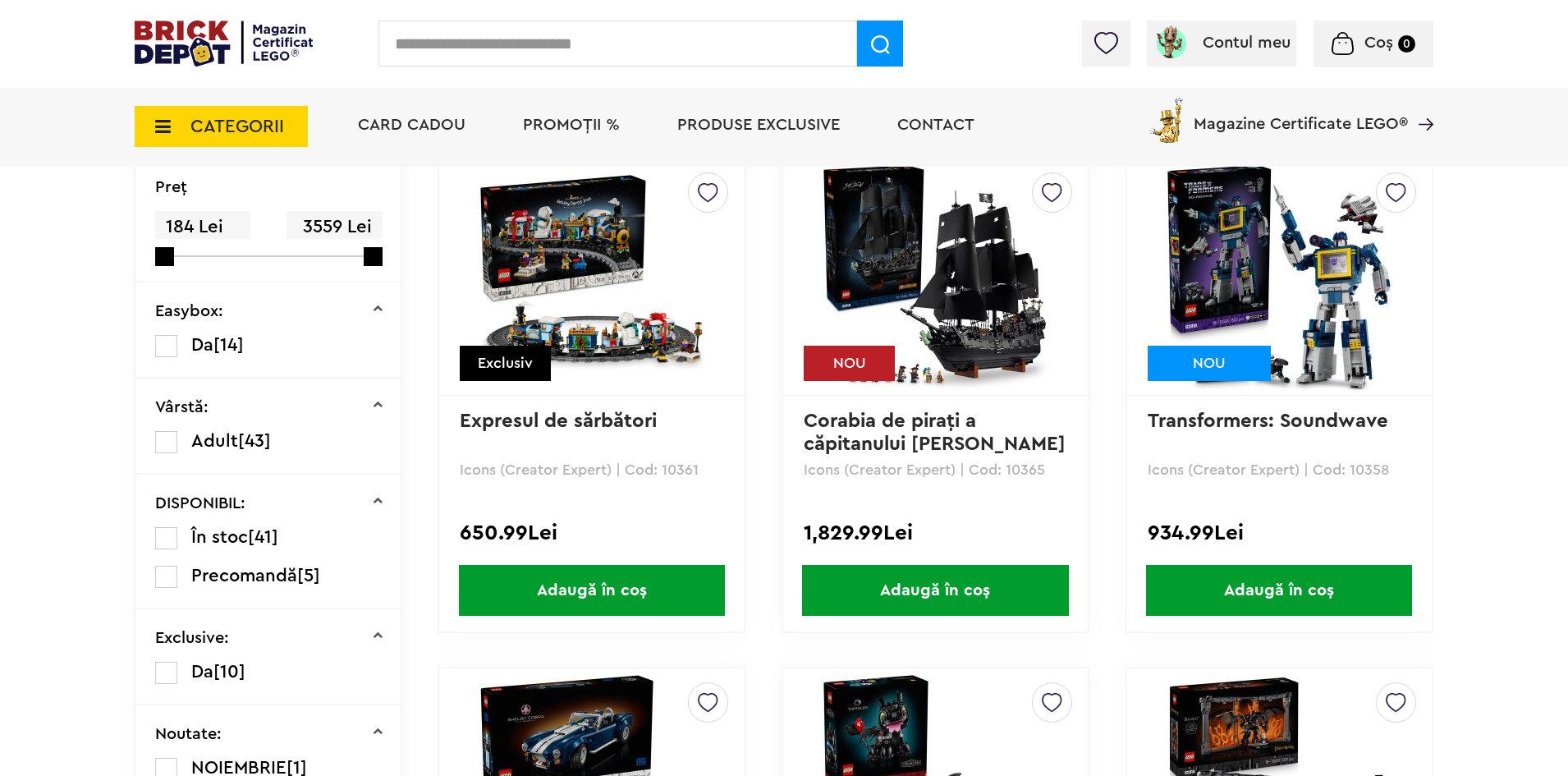
click at [1039, 192] on div at bounding box center [1052, 193] width 40 height 40
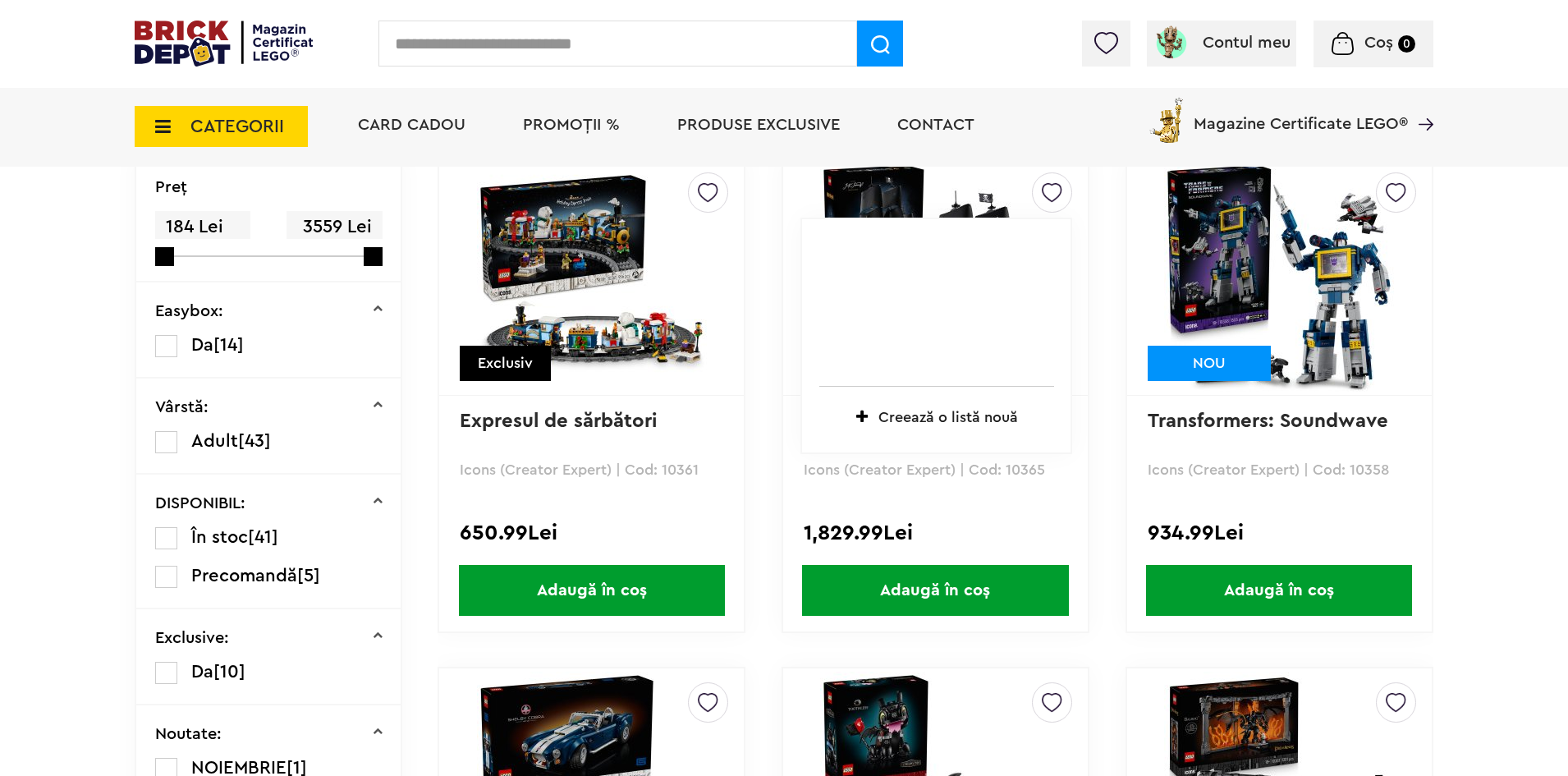
click at [897, 412] on span "Creează o listă nouă" at bounding box center [948, 417] width 140 height 15
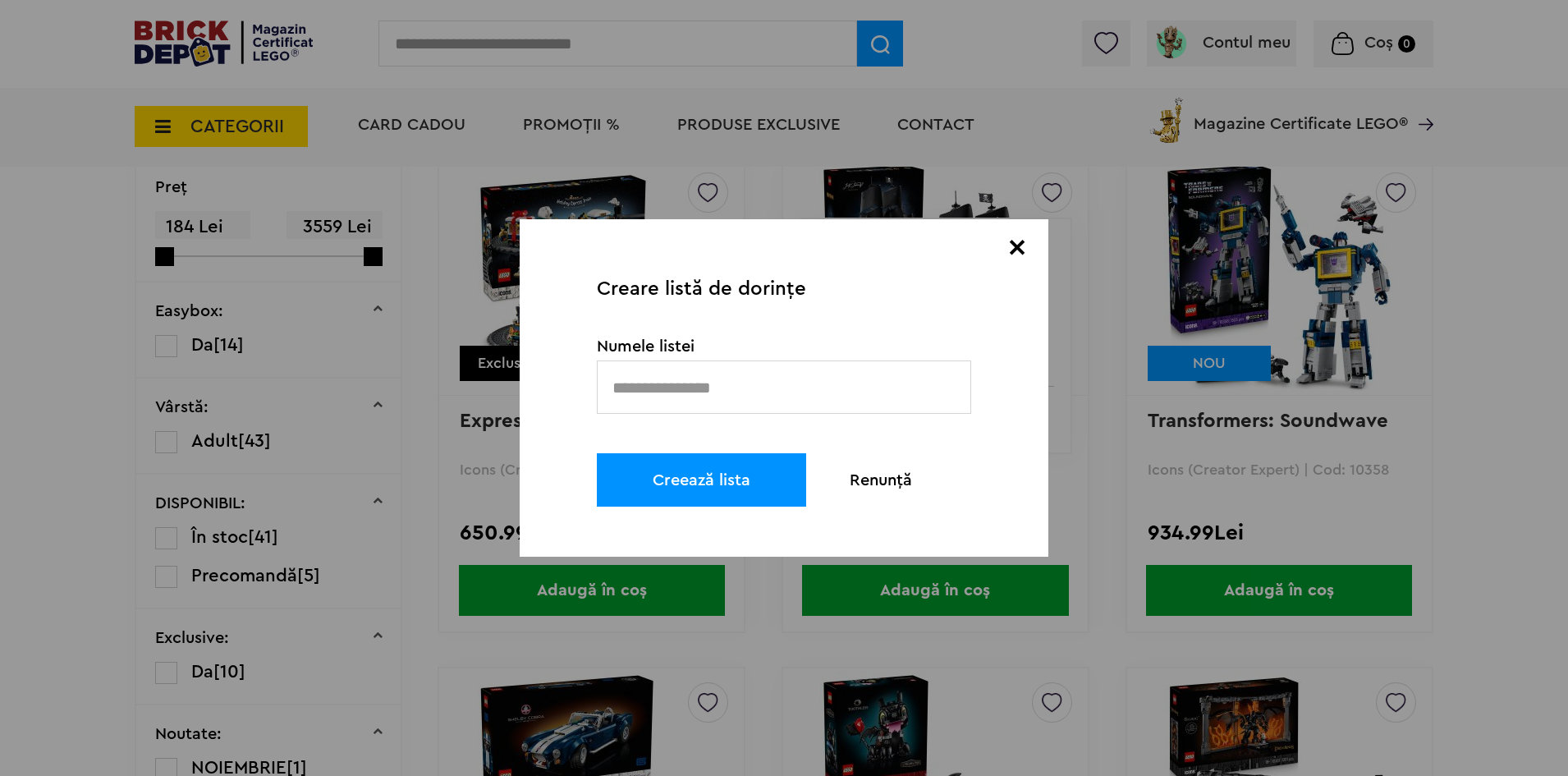
click at [801, 378] on input "text" at bounding box center [783, 387] width 374 height 54
type input "******"
click at [757, 465] on button "Creează lista" at bounding box center [701, 479] width 209 height 54
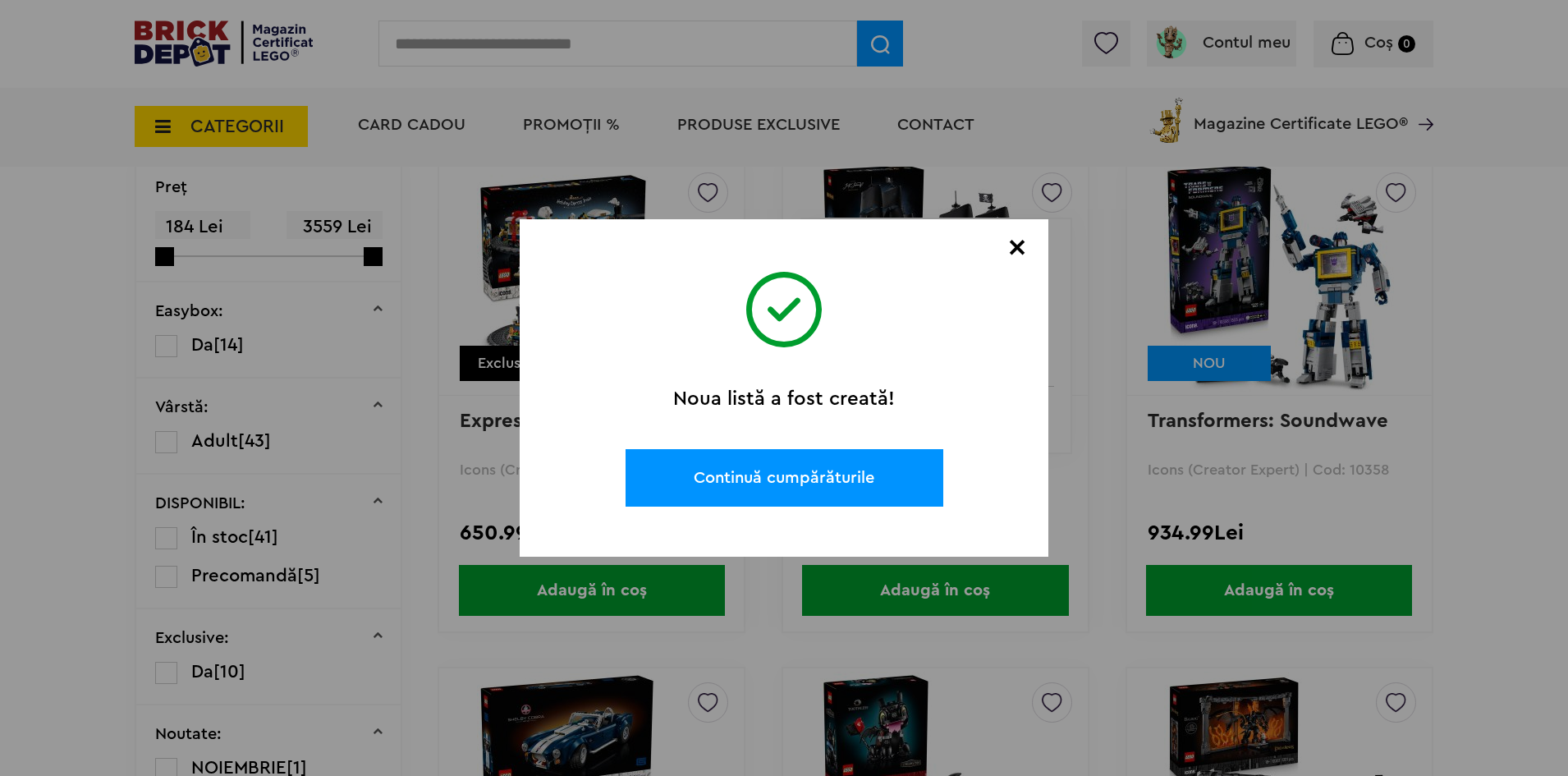
click at [792, 493] on button "Continuă cumpărăturile" at bounding box center [784, 478] width 318 height 58
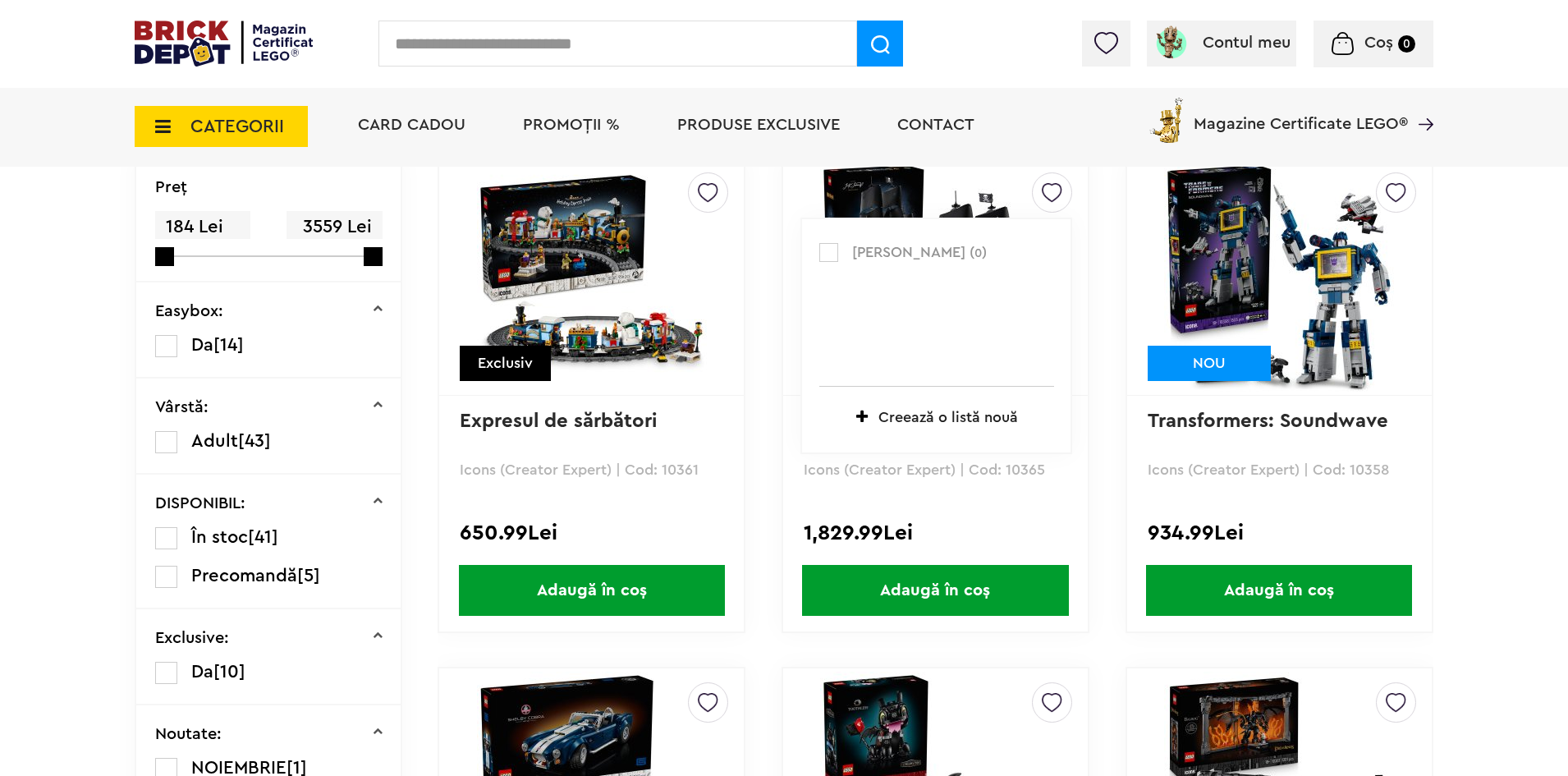
click at [831, 255] on label at bounding box center [829, 252] width 19 height 19
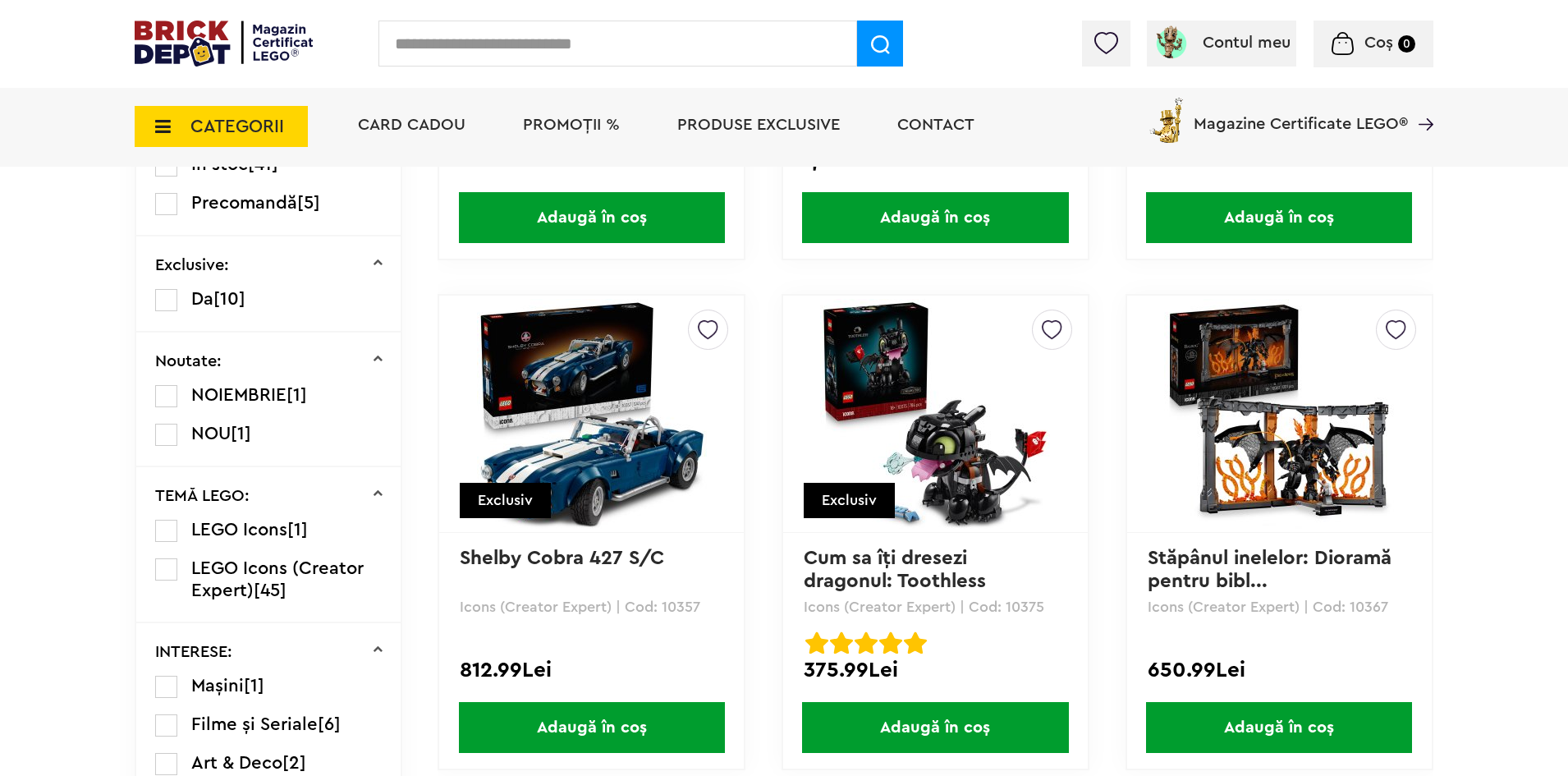
scroll to position [821, 0]
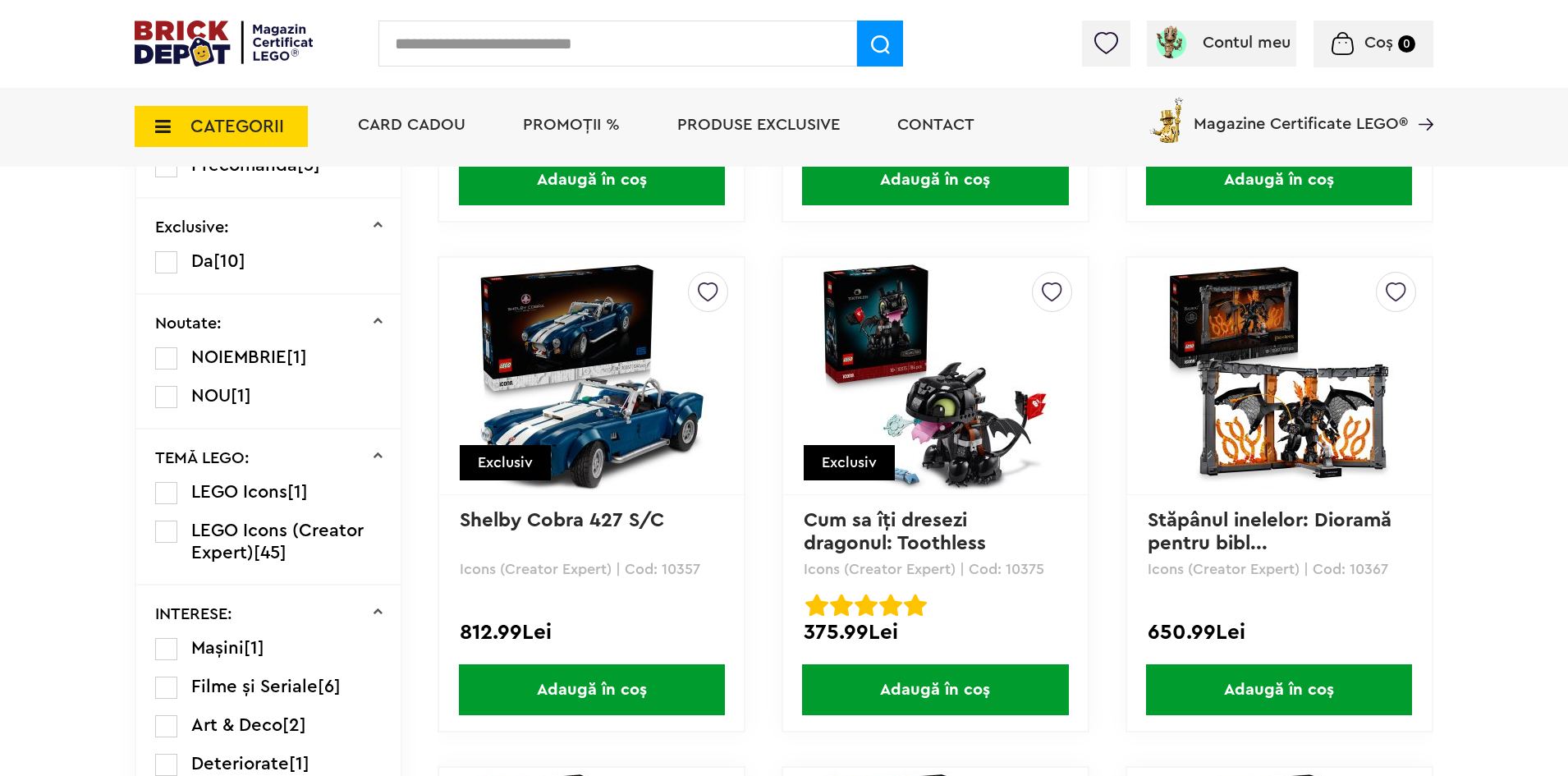
click at [1058, 291] on img at bounding box center [1052, 288] width 21 height 30
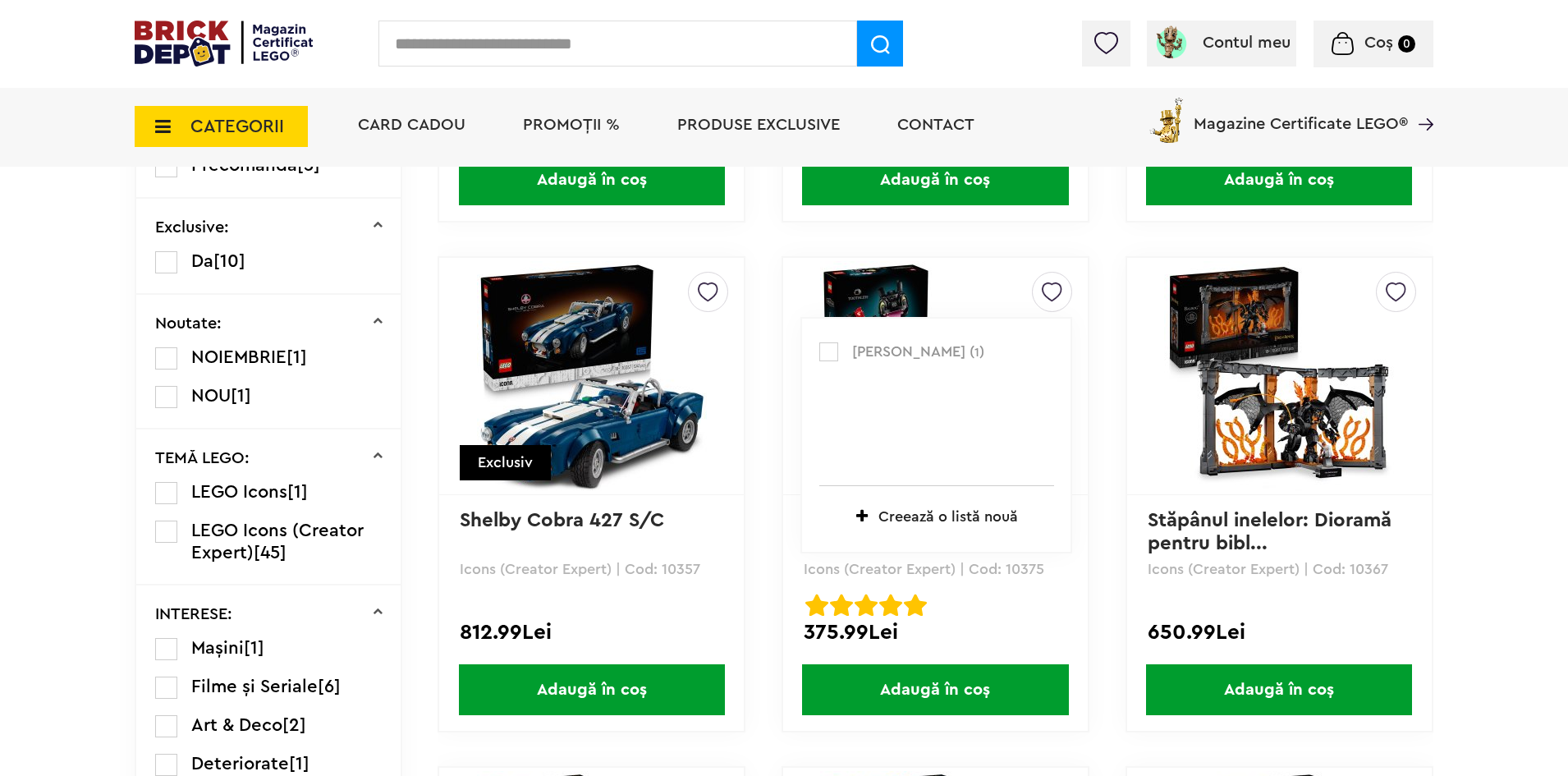
click at [843, 350] on p "stefan ( 1 )" at bounding box center [937, 352] width 235 height 21
click at [829, 355] on label at bounding box center [829, 351] width 19 height 19
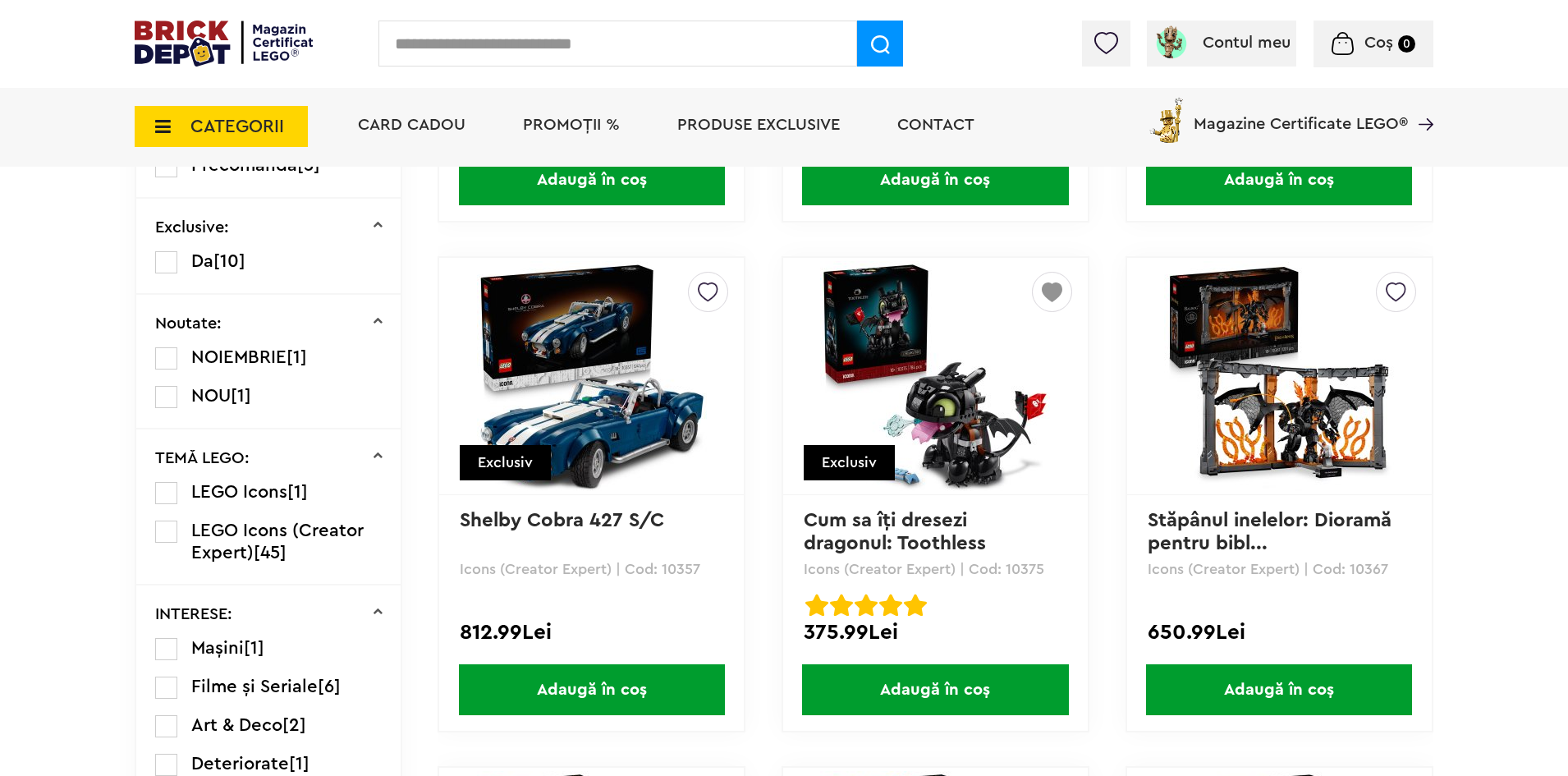
click at [715, 293] on img at bounding box center [708, 288] width 21 height 30
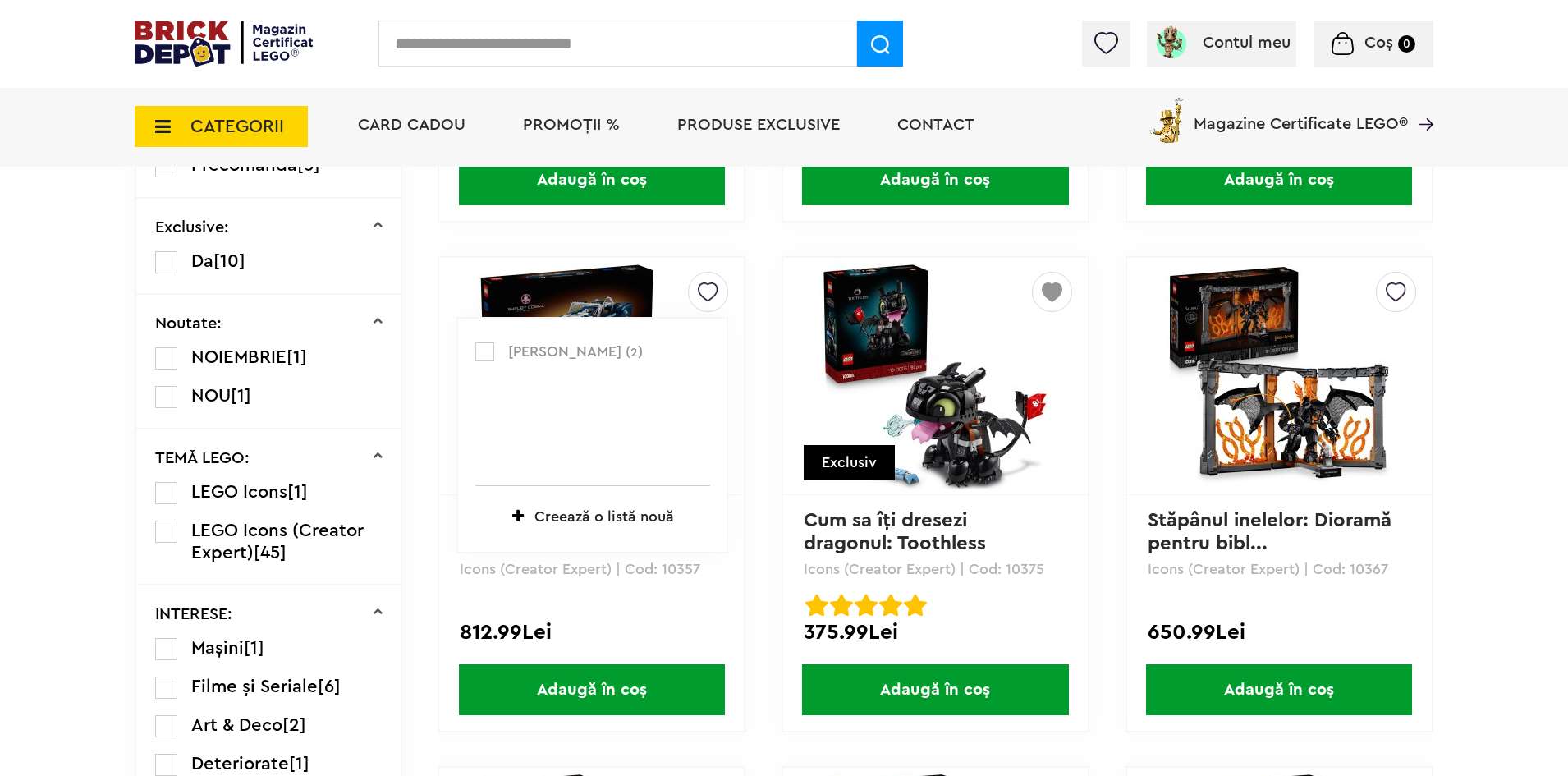
click at [488, 347] on label at bounding box center [484, 351] width 19 height 19
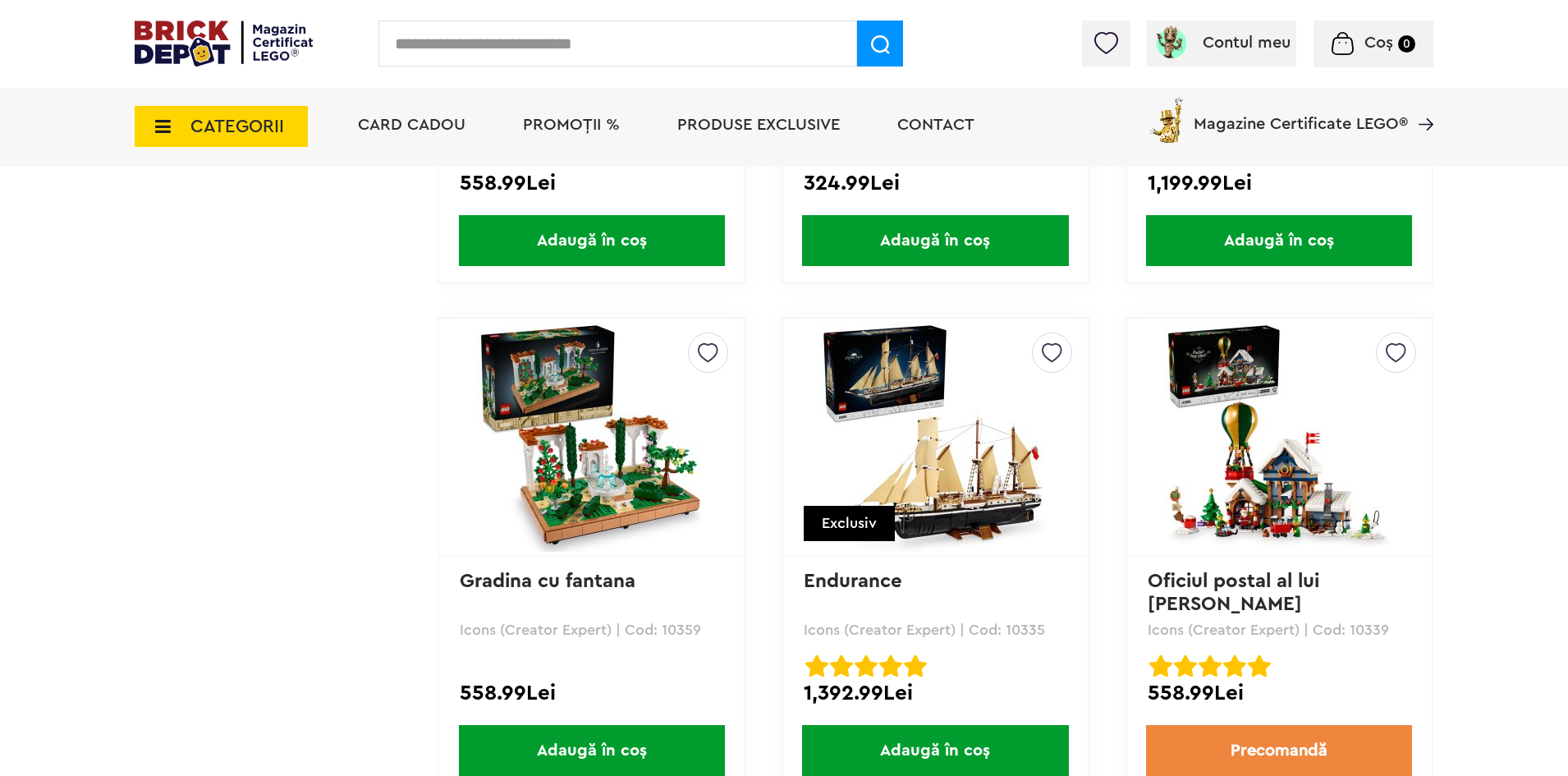
scroll to position [2874, 0]
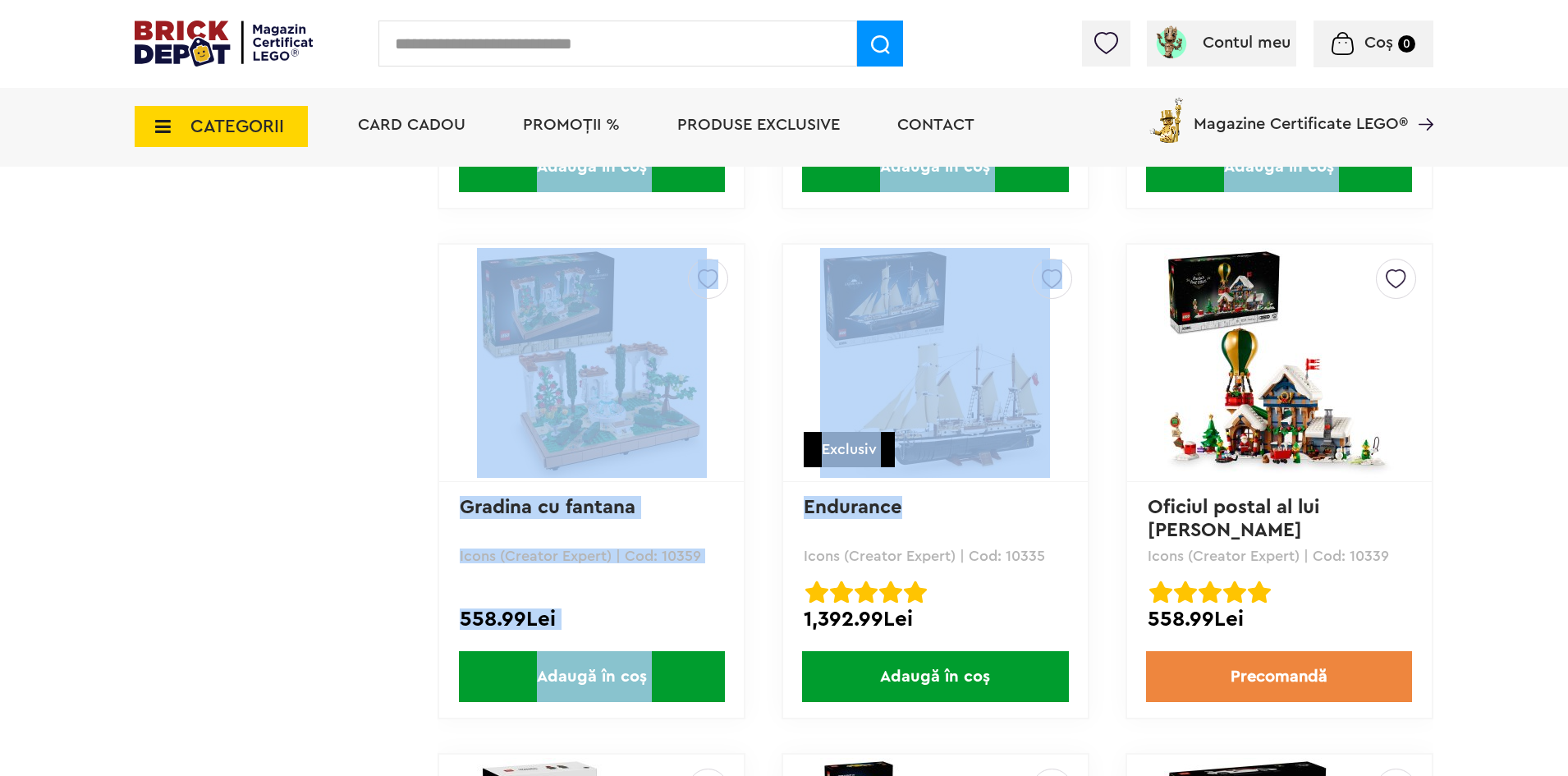
drag, startPoint x: 919, startPoint y: 507, endPoint x: 780, endPoint y: 502, distance: 139.1
click at [782, 502] on div "stefan ( 3 ) Creează o listă nouă Exclusiv Endurance Icons (Creator Expert) | C…" at bounding box center [935, 481] width 308 height 476
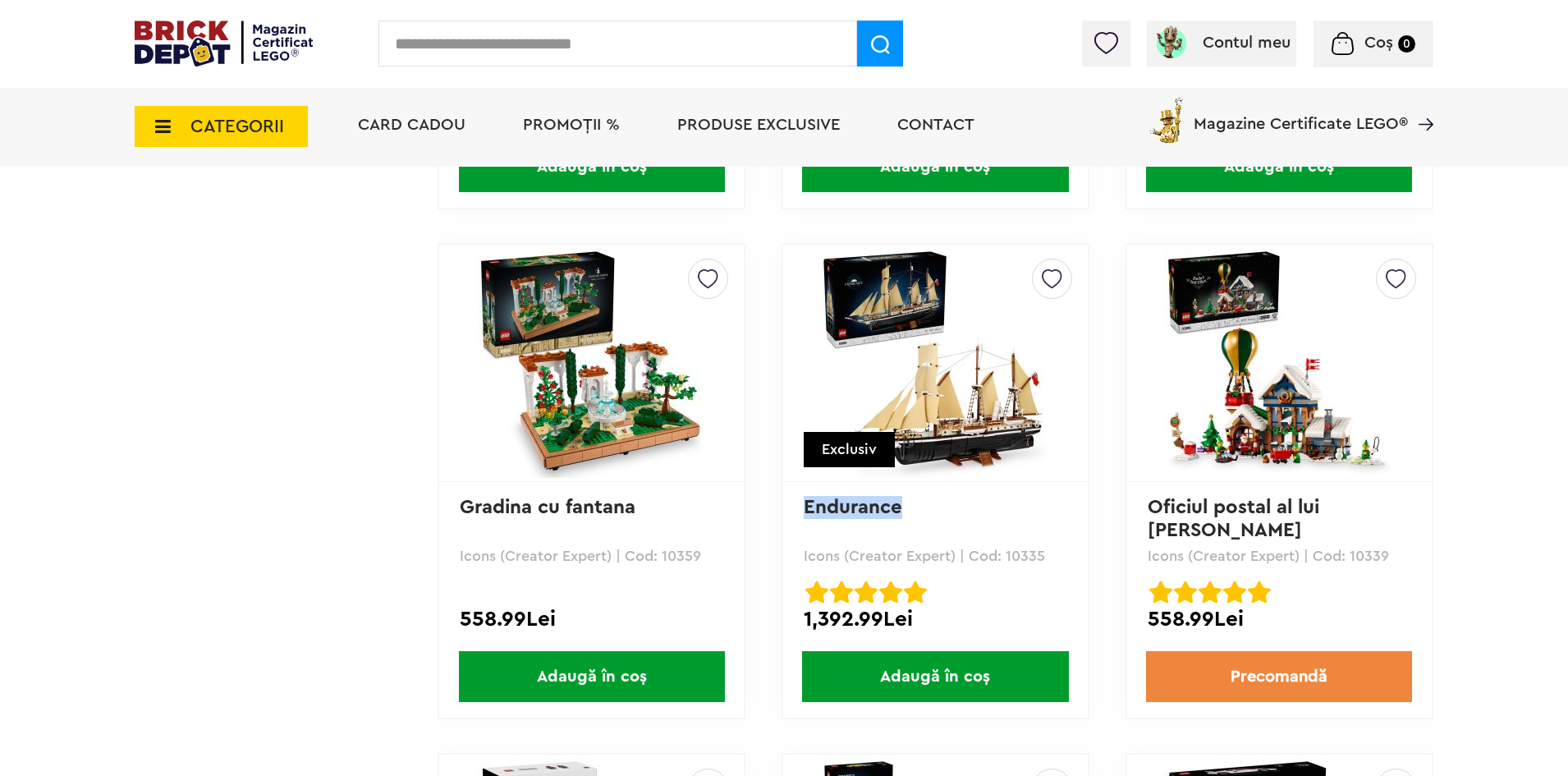
drag, startPoint x: 921, startPoint y: 501, endPoint x: 806, endPoint y: 501, distance: 115.0
click at [806, 501] on p "Endurance" at bounding box center [935, 518] width 264 height 45
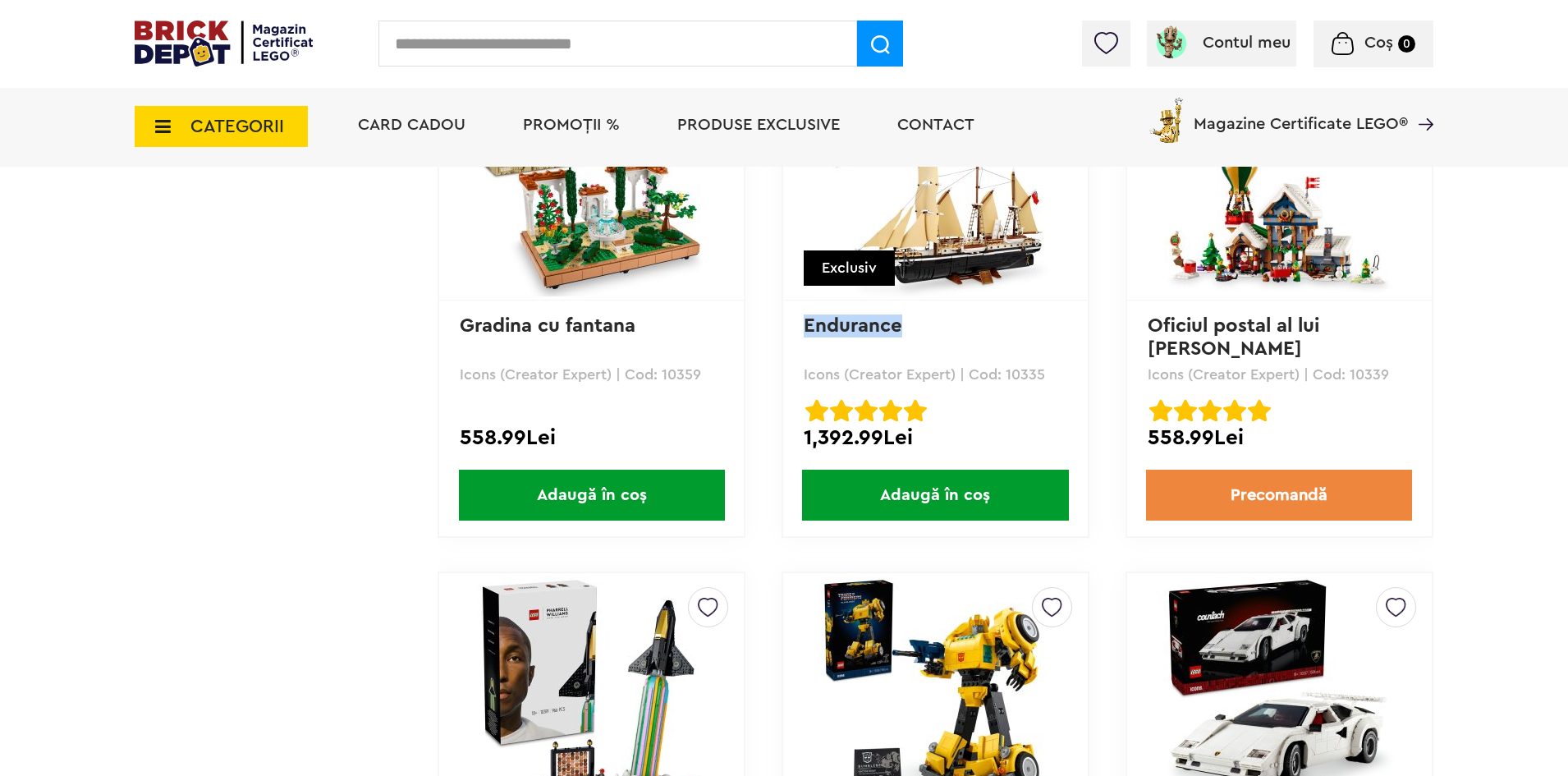
scroll to position [3121, 0]
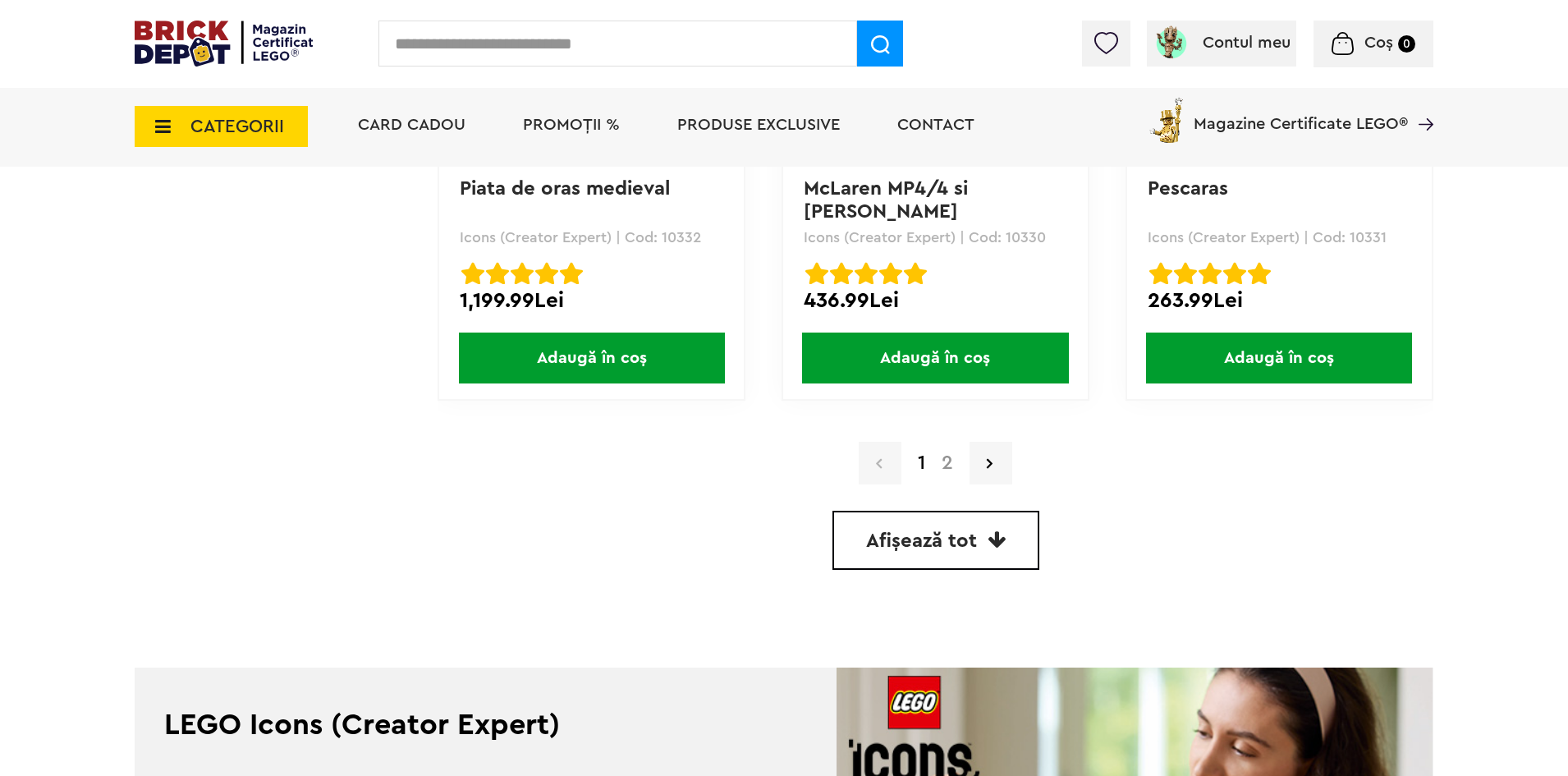
scroll to position [4763, 0]
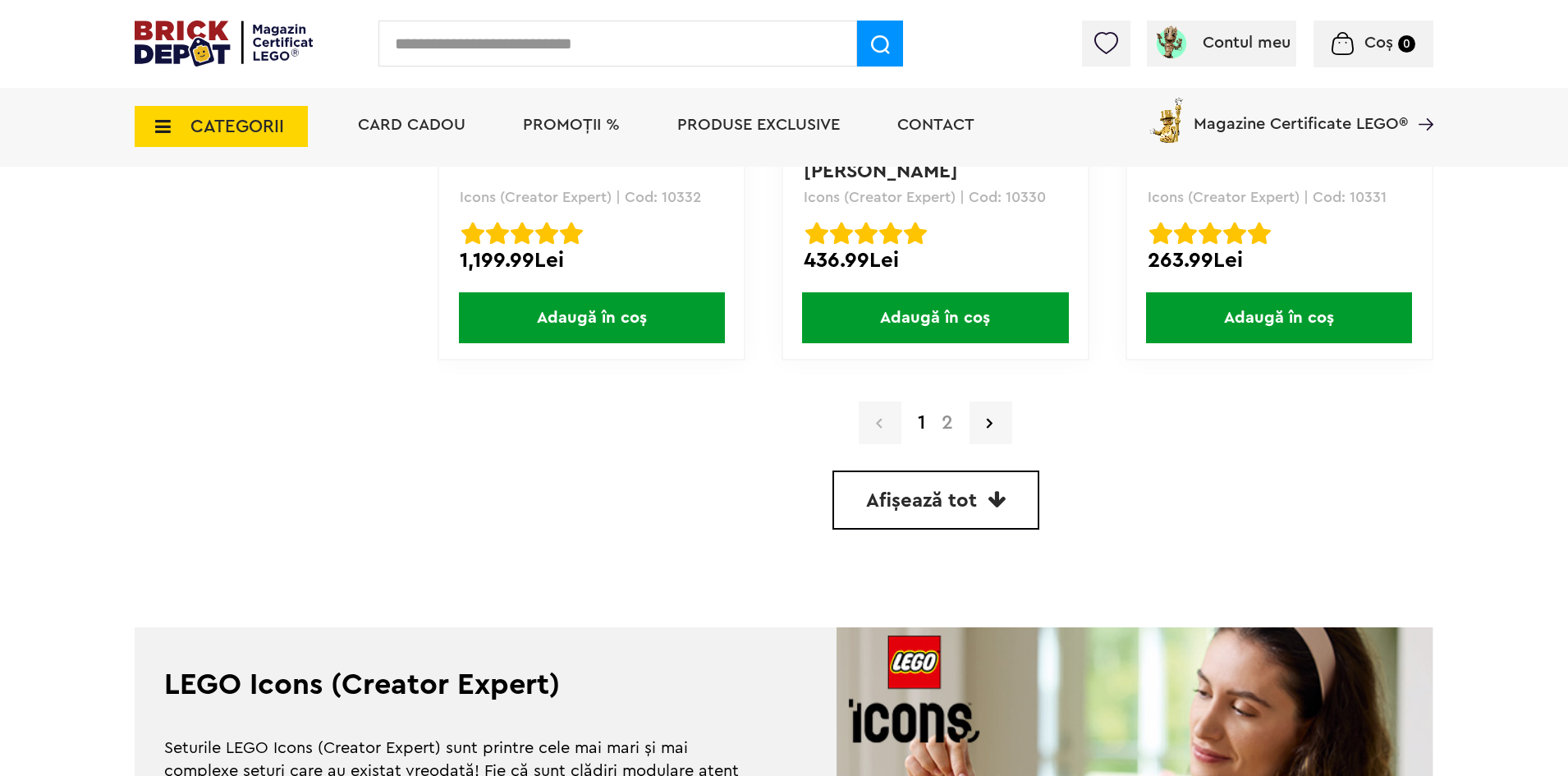
click at [943, 425] on link "2" at bounding box center [948, 423] width 28 height 20
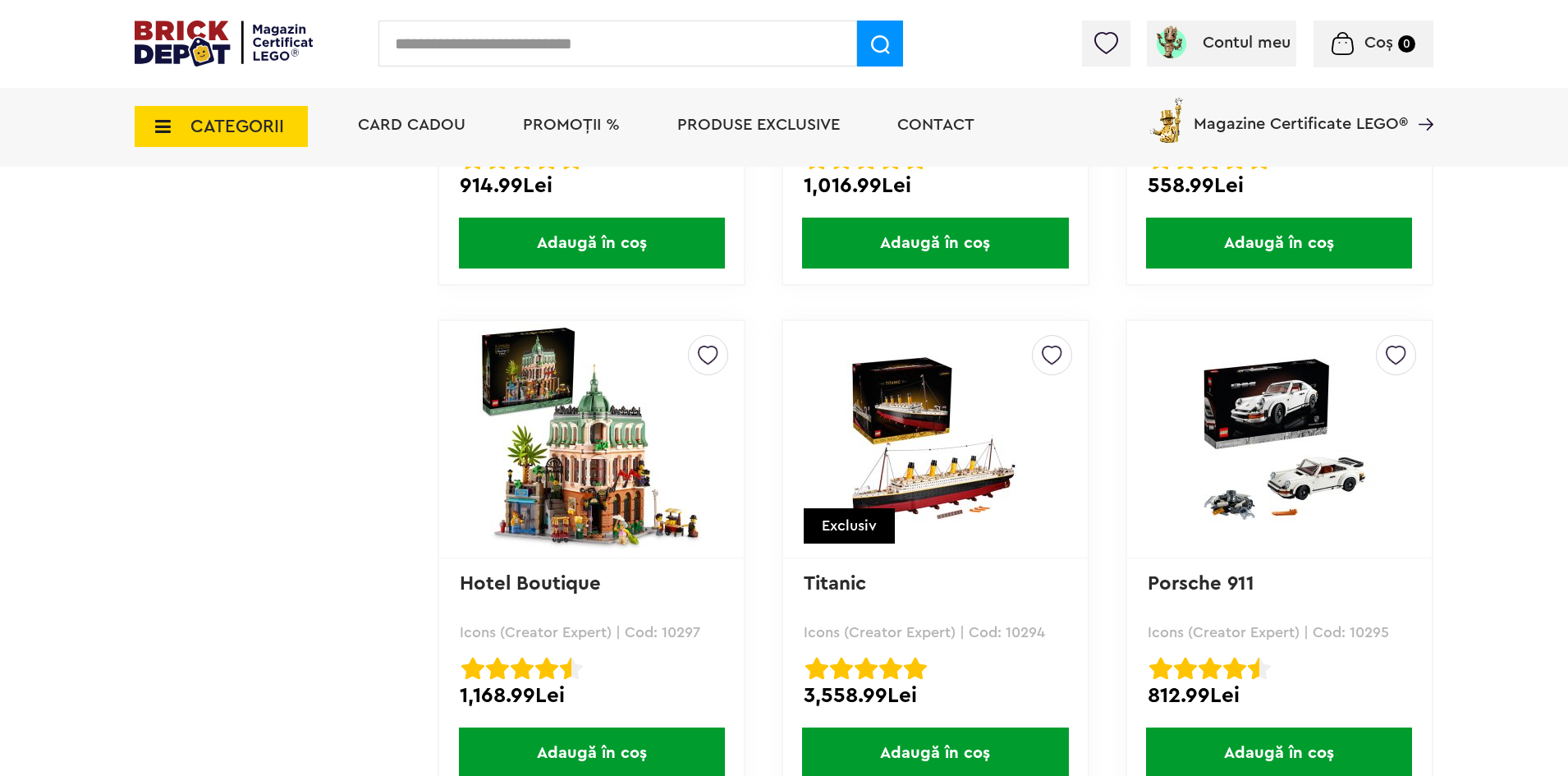
scroll to position [2874, 0]
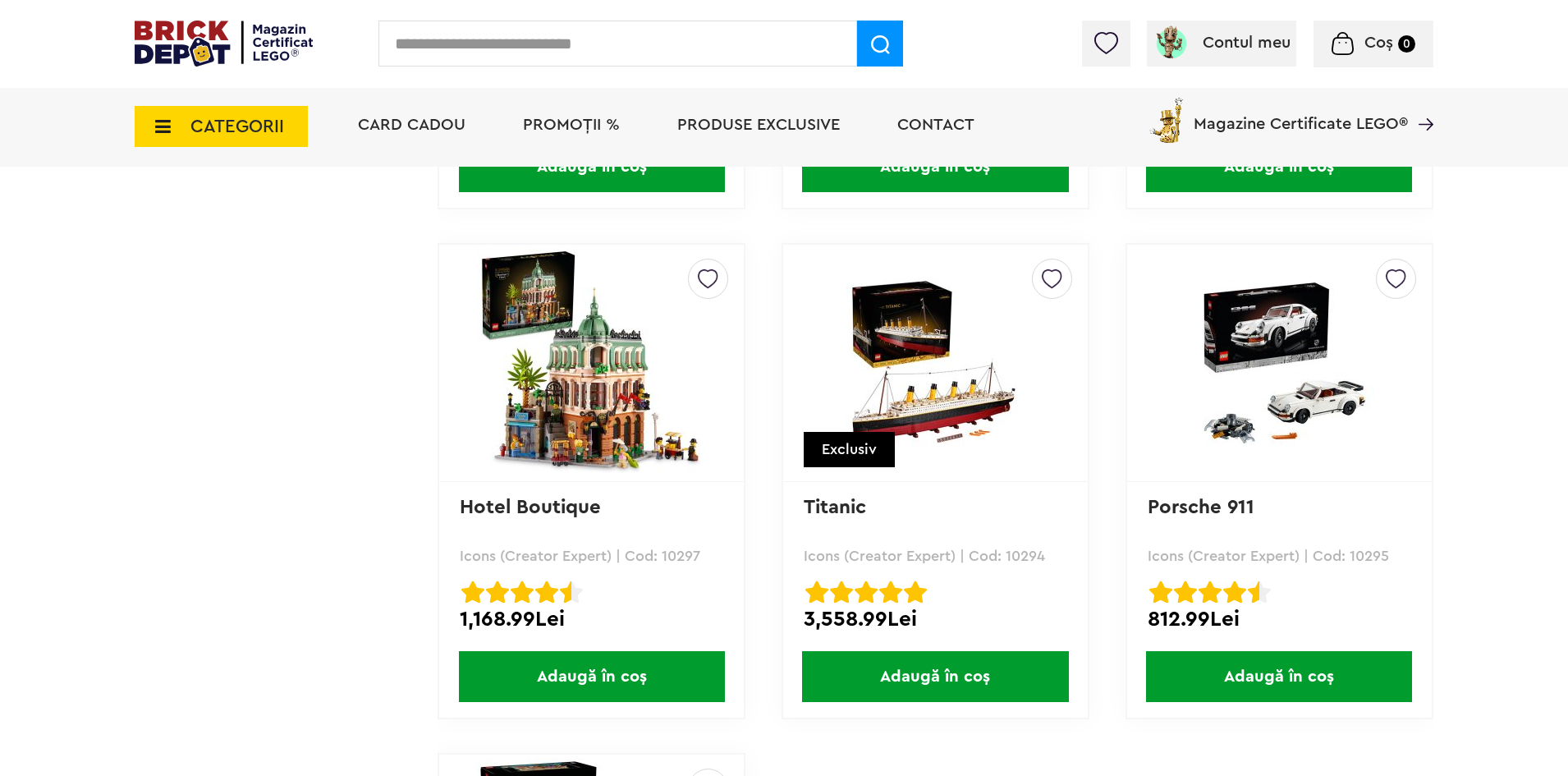
click at [1049, 278] on img at bounding box center [1052, 274] width 21 height 30
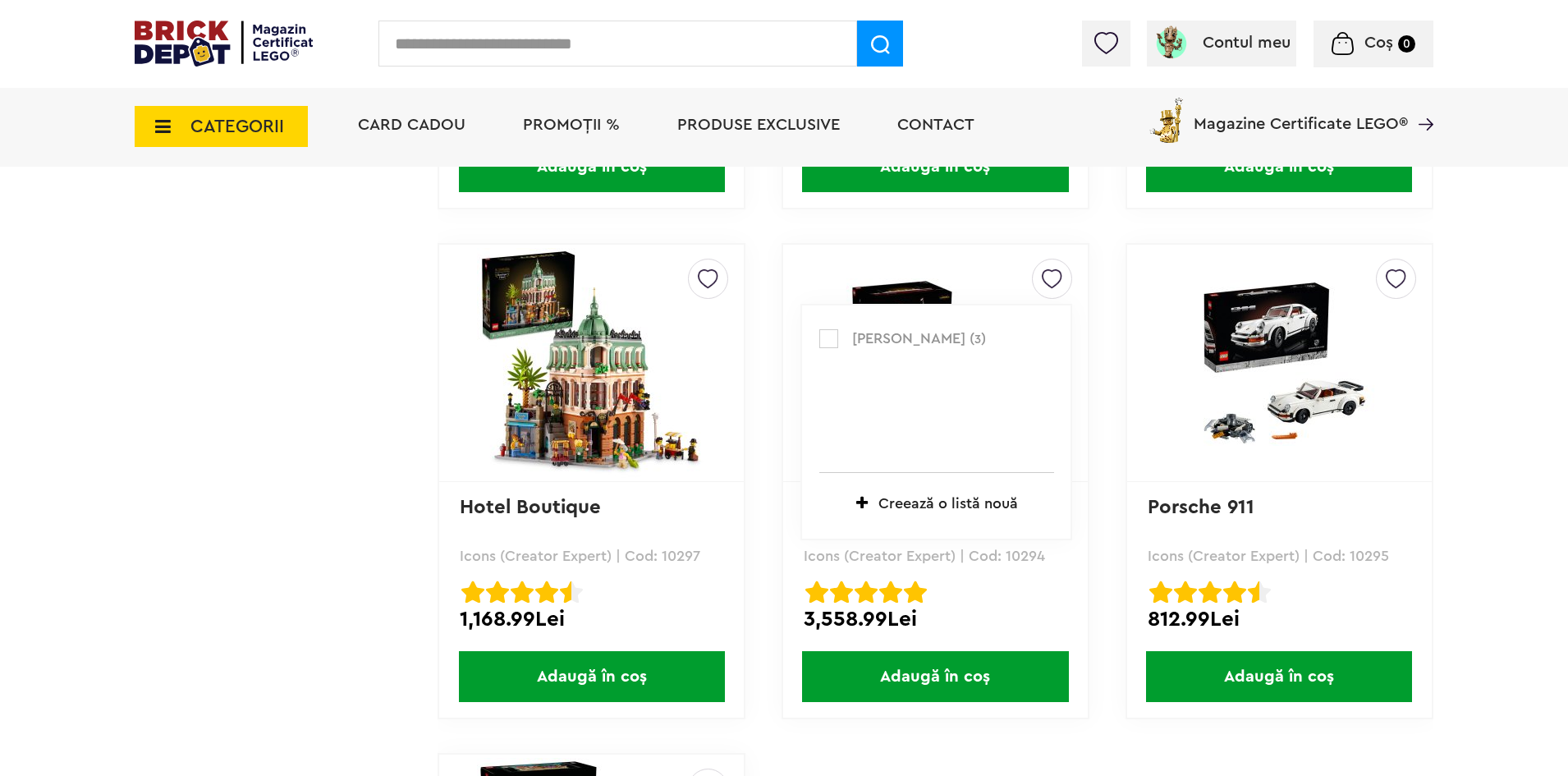
click at [826, 339] on label at bounding box center [829, 338] width 19 height 19
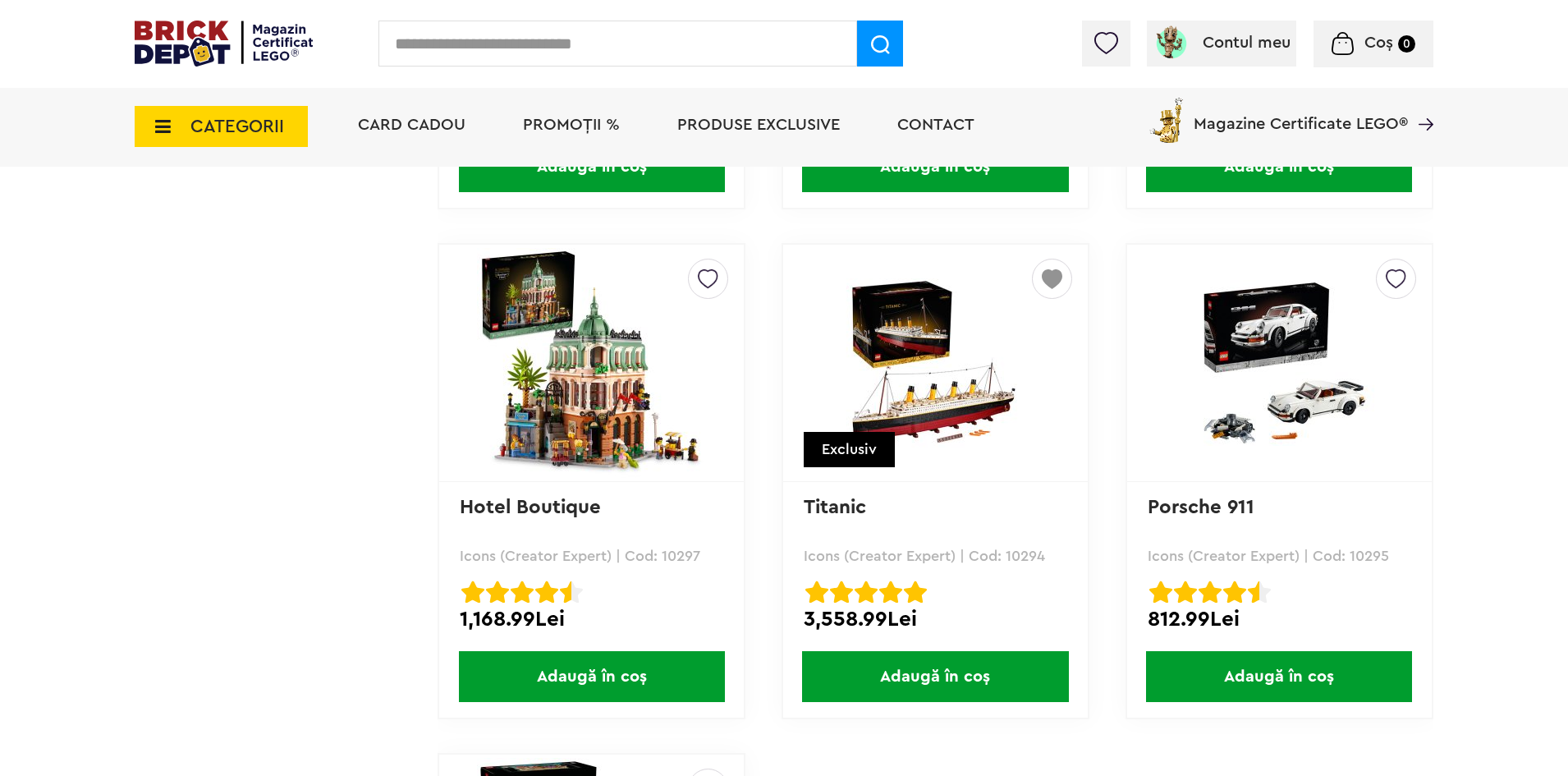
click at [1399, 274] on img at bounding box center [1395, 274] width 21 height 30
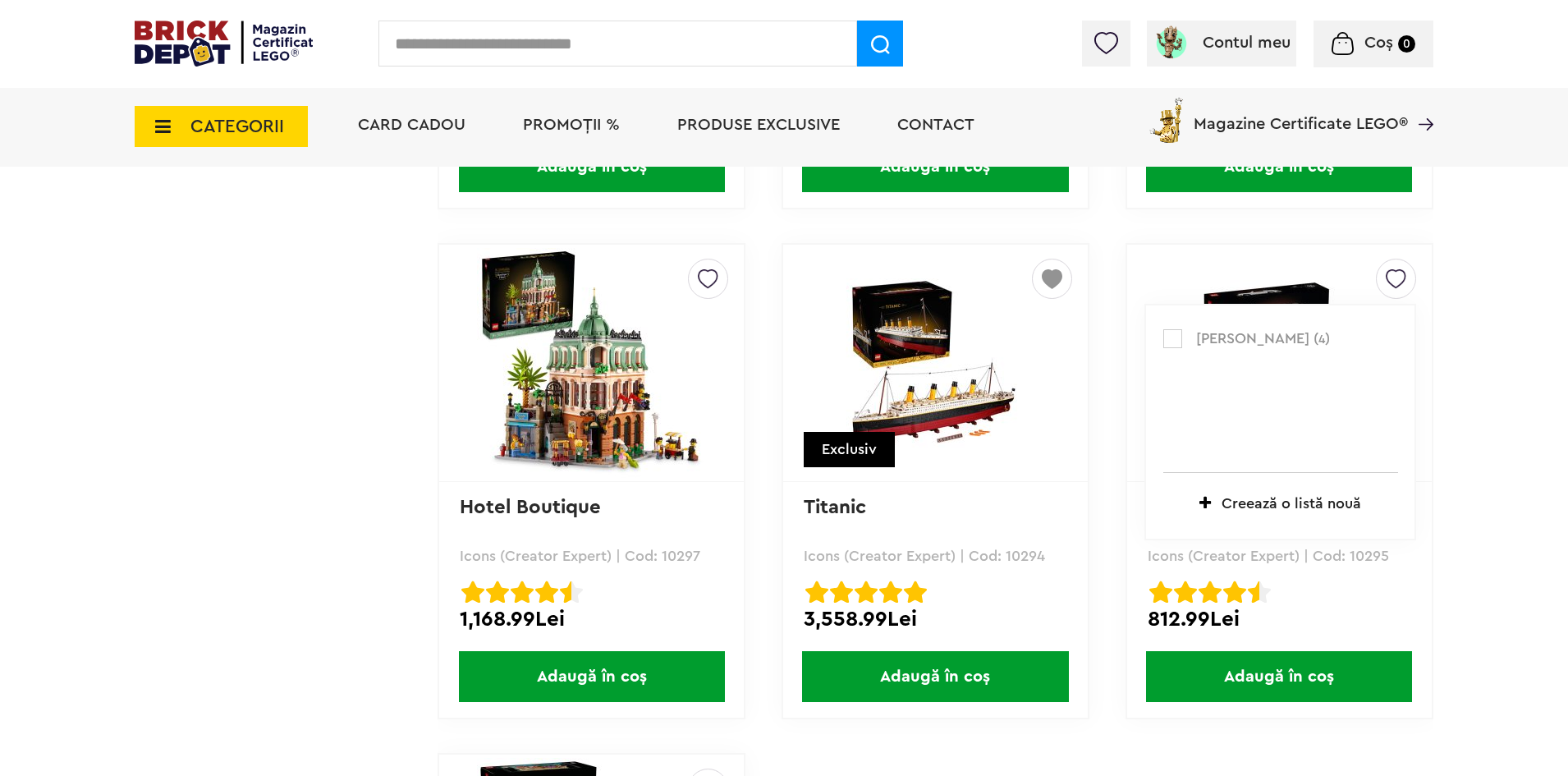
click at [1166, 336] on label at bounding box center [1172, 338] width 19 height 19
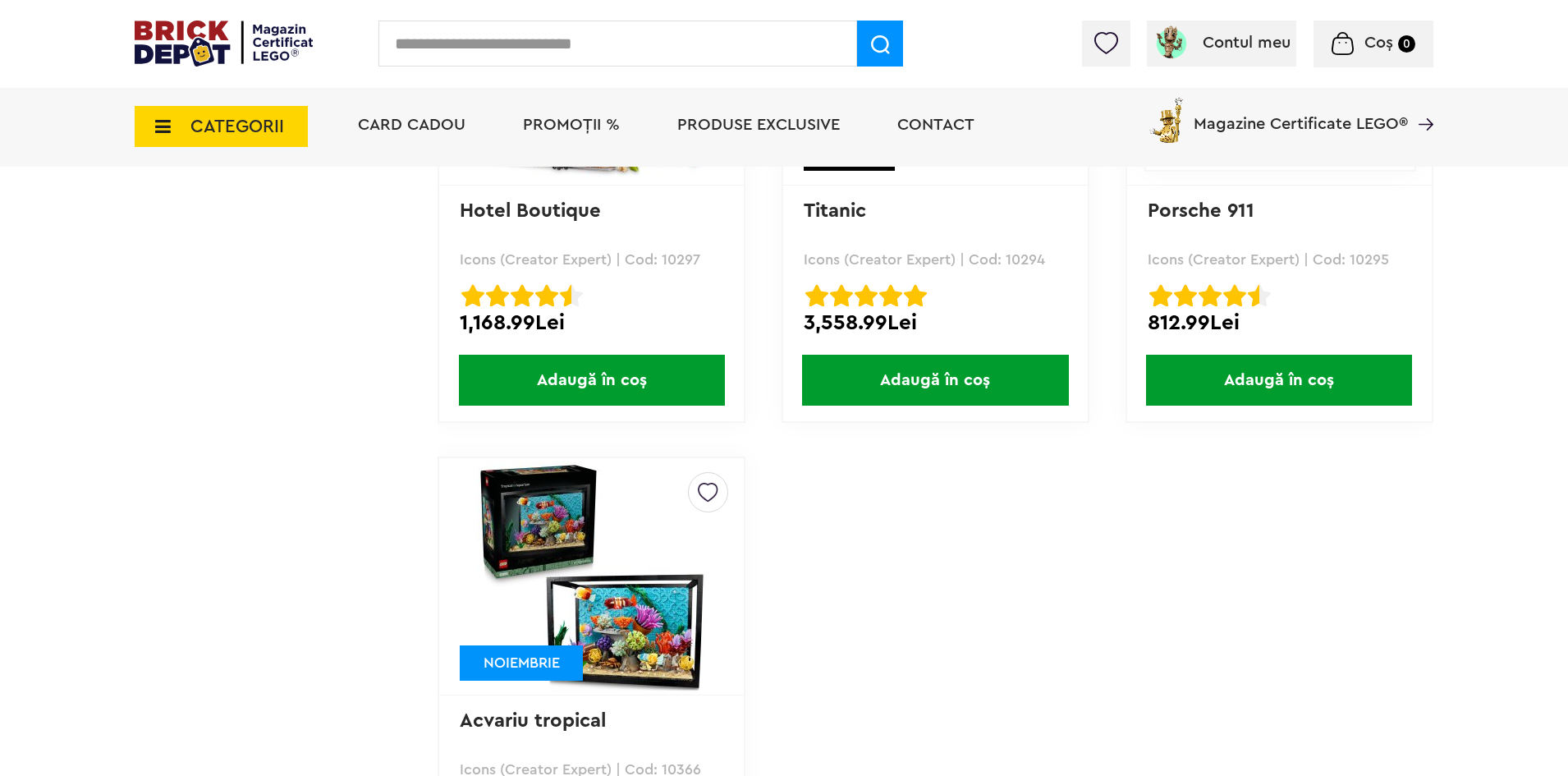
scroll to position [3285, 0]
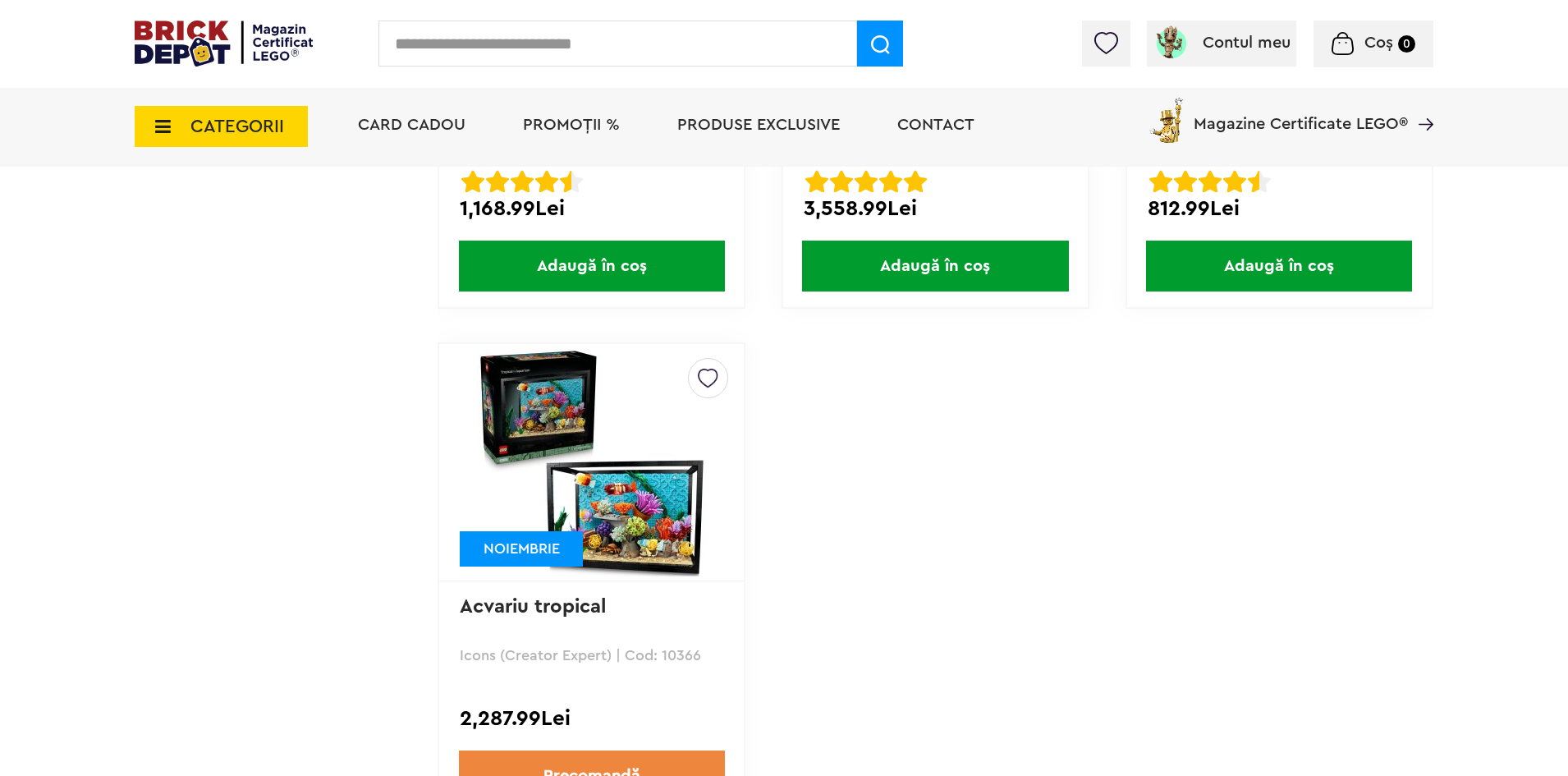
click at [710, 369] on img at bounding box center [708, 374] width 21 height 30
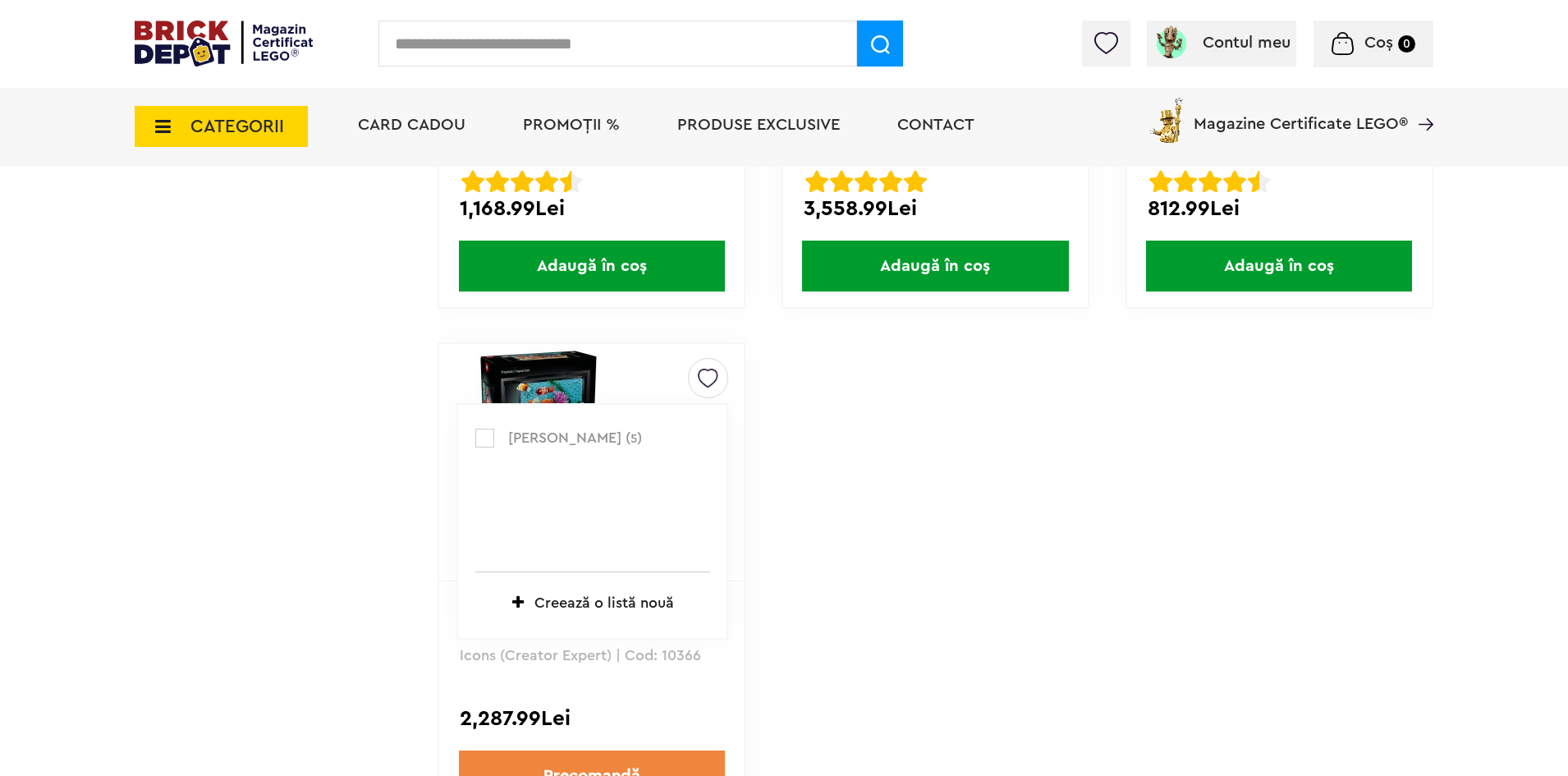
click at [486, 436] on label at bounding box center [484, 438] width 19 height 19
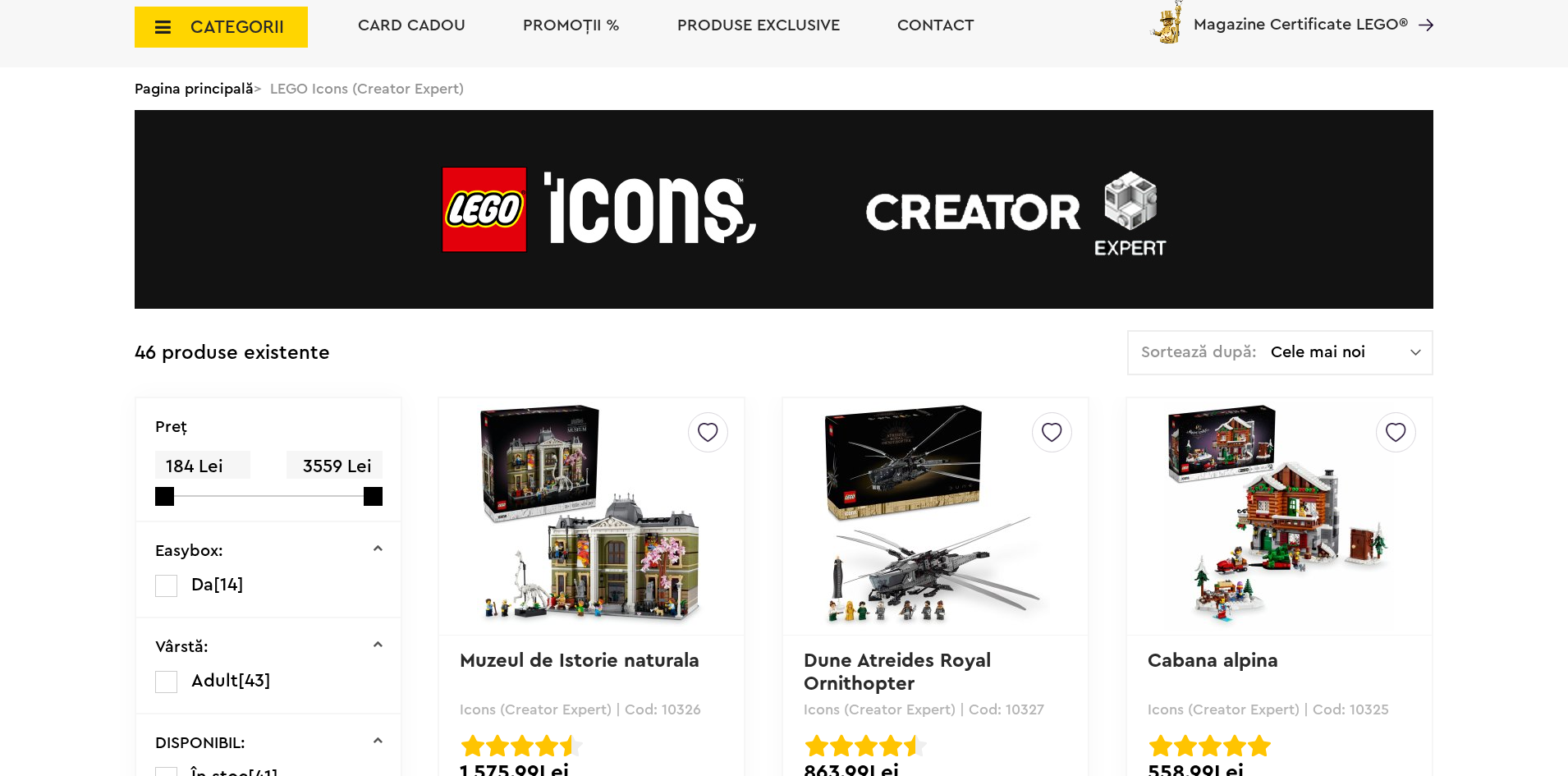
scroll to position [0, 0]
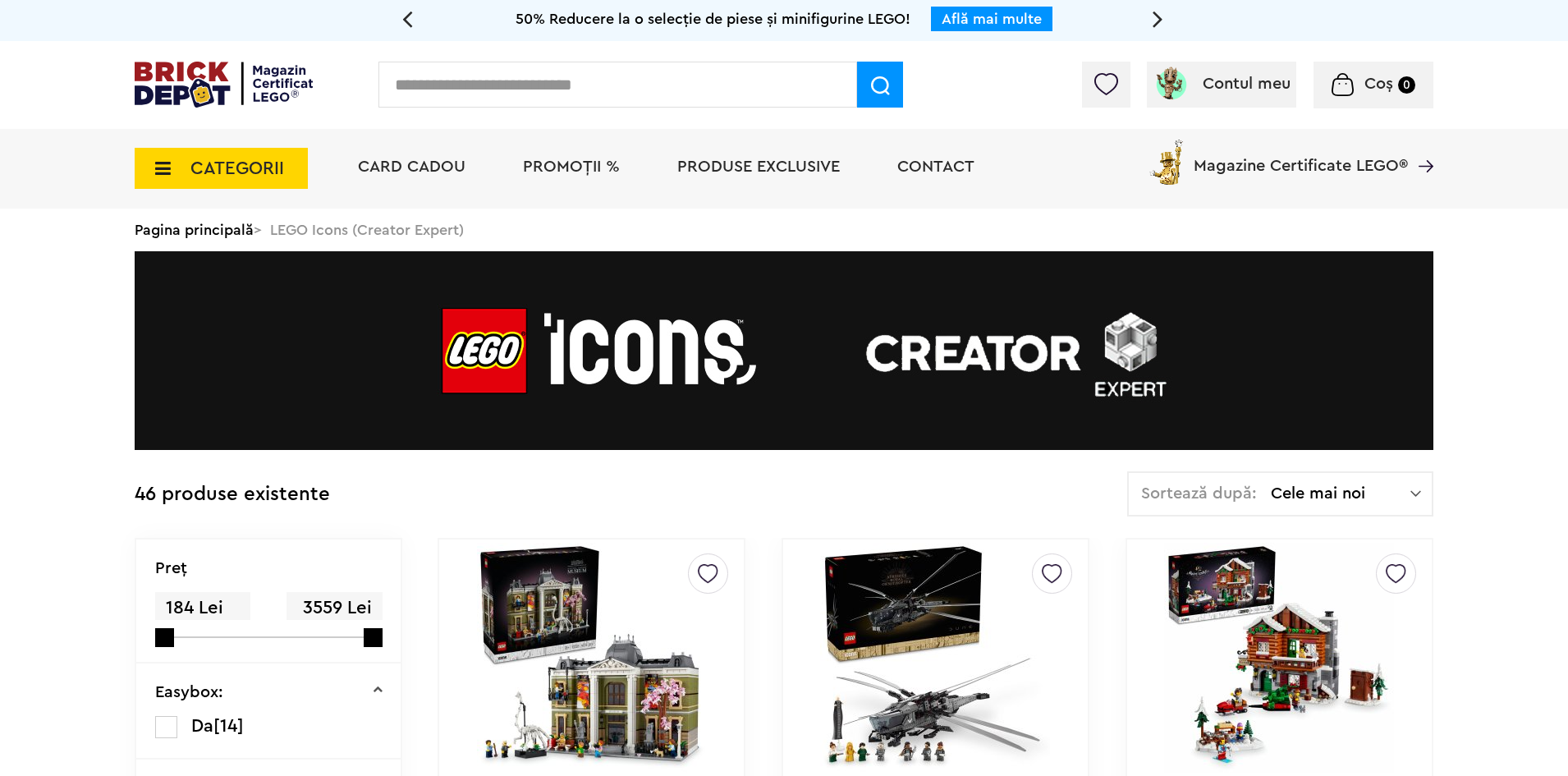
click at [575, 164] on span "PROMOȚII %" at bounding box center [571, 167] width 97 height 17
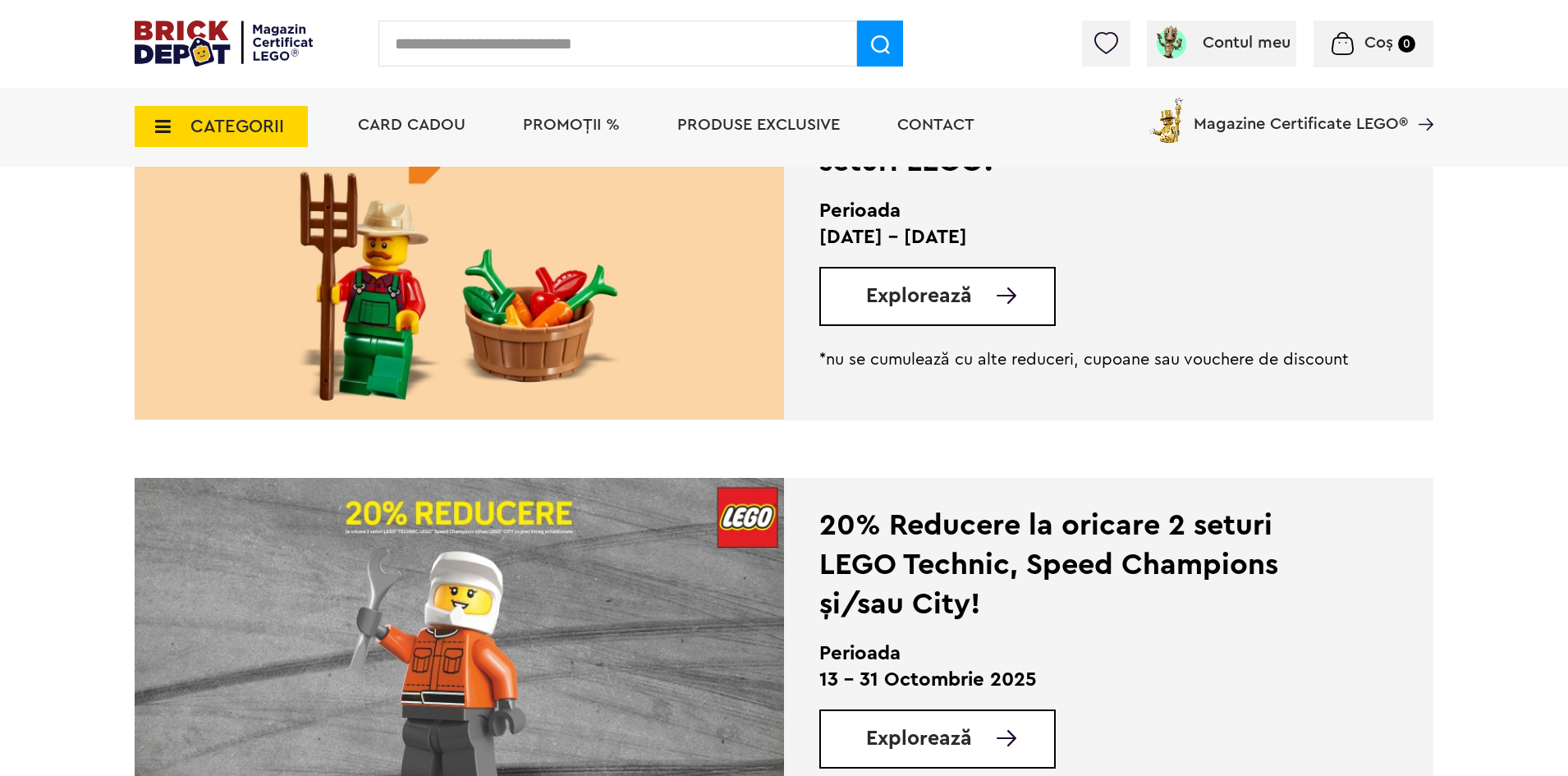
scroll to position [246, 0]
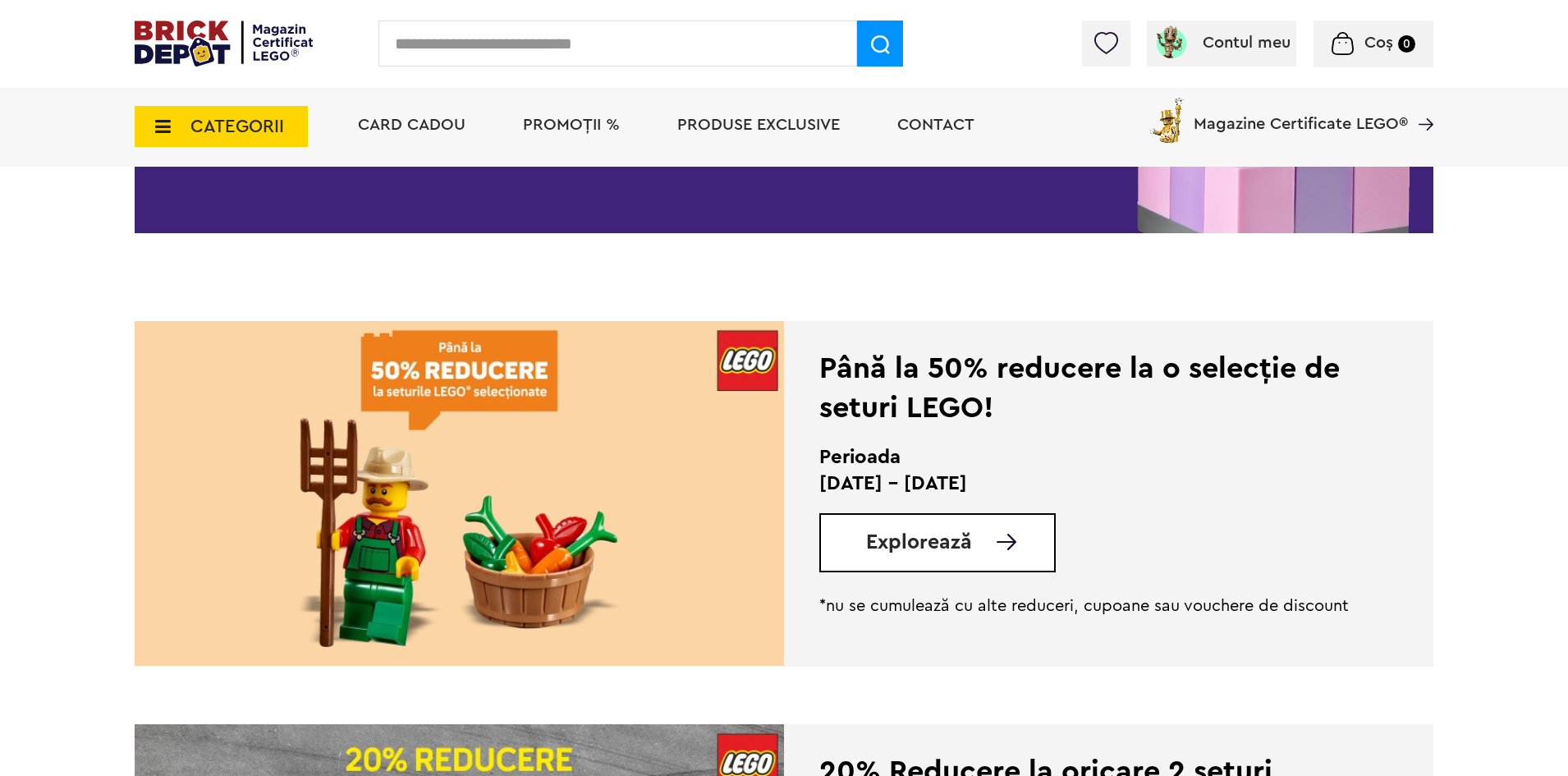
click at [1043, 550] on link "Explorează" at bounding box center [960, 542] width 188 height 21
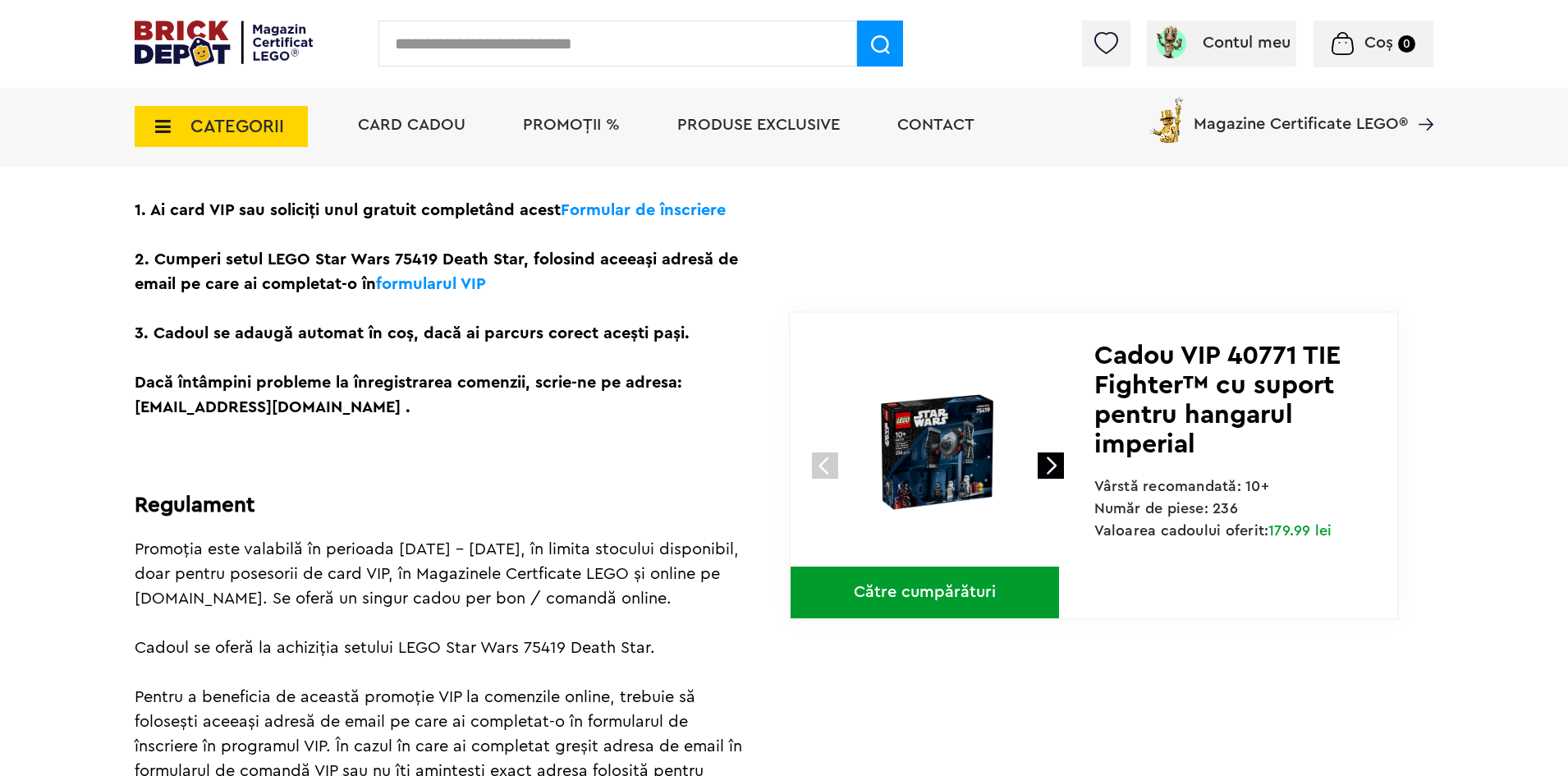
scroll to position [575, 0]
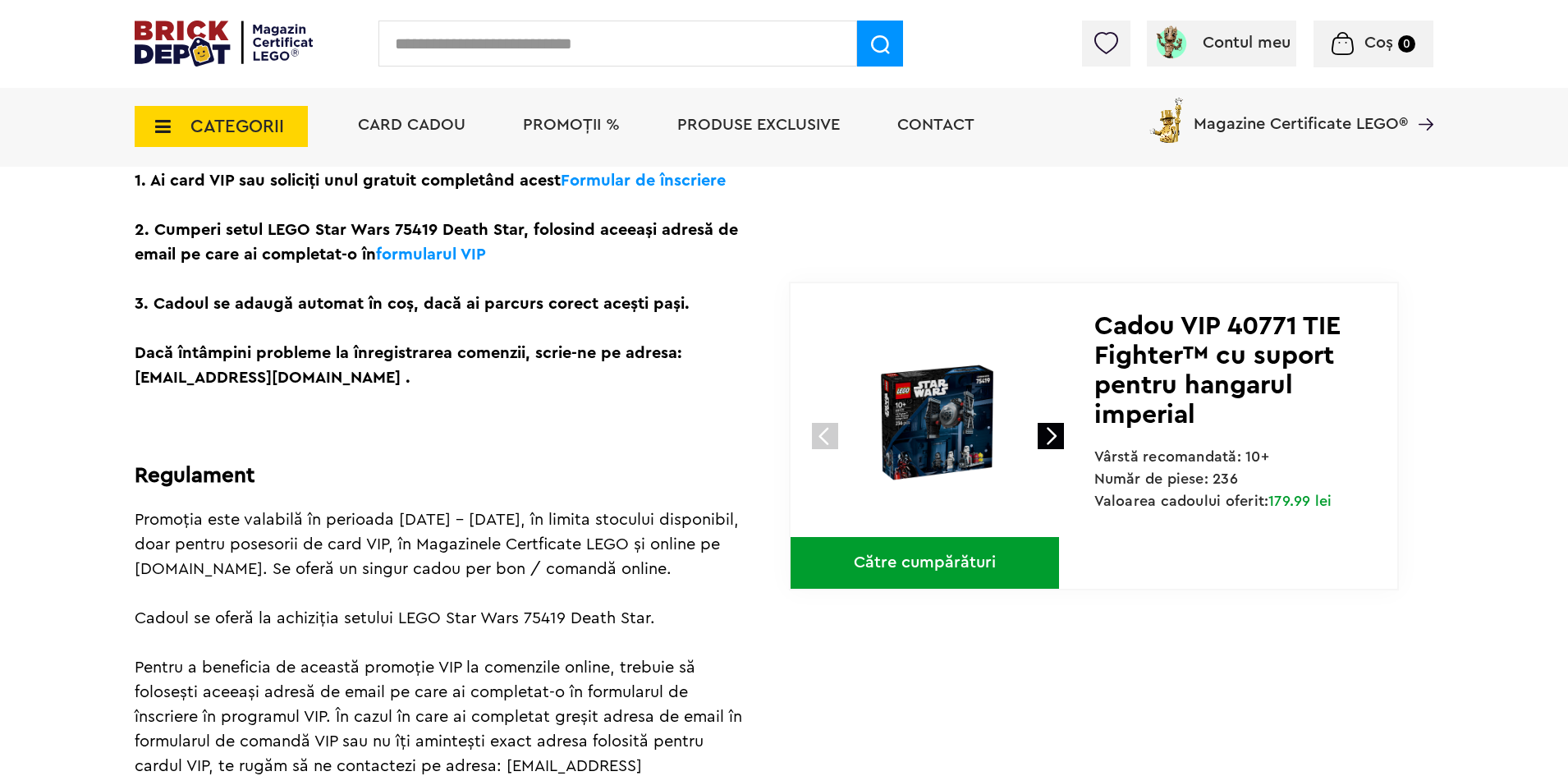
click at [1053, 445] on link at bounding box center [1051, 436] width 26 height 26
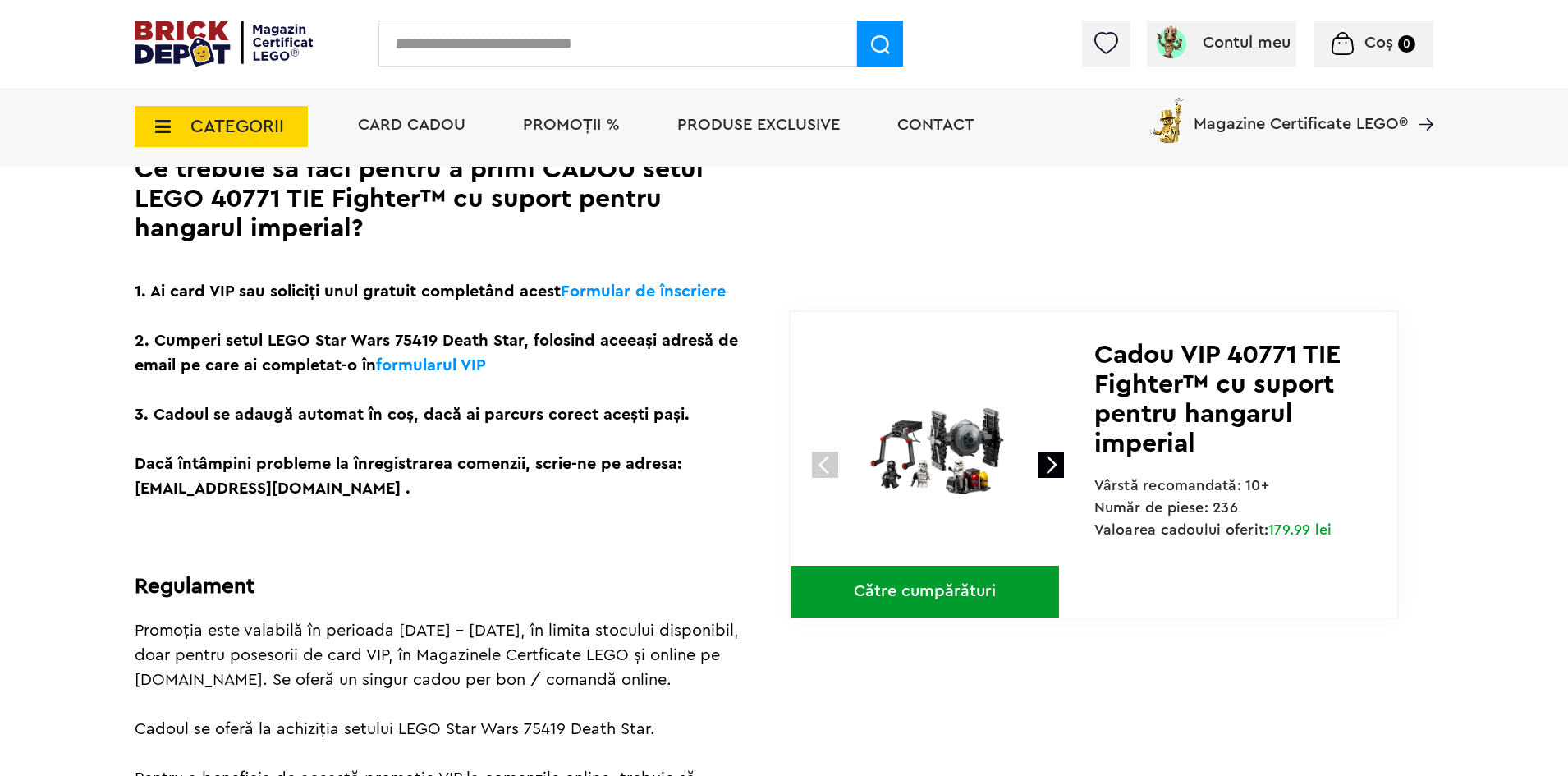
scroll to position [493, 0]
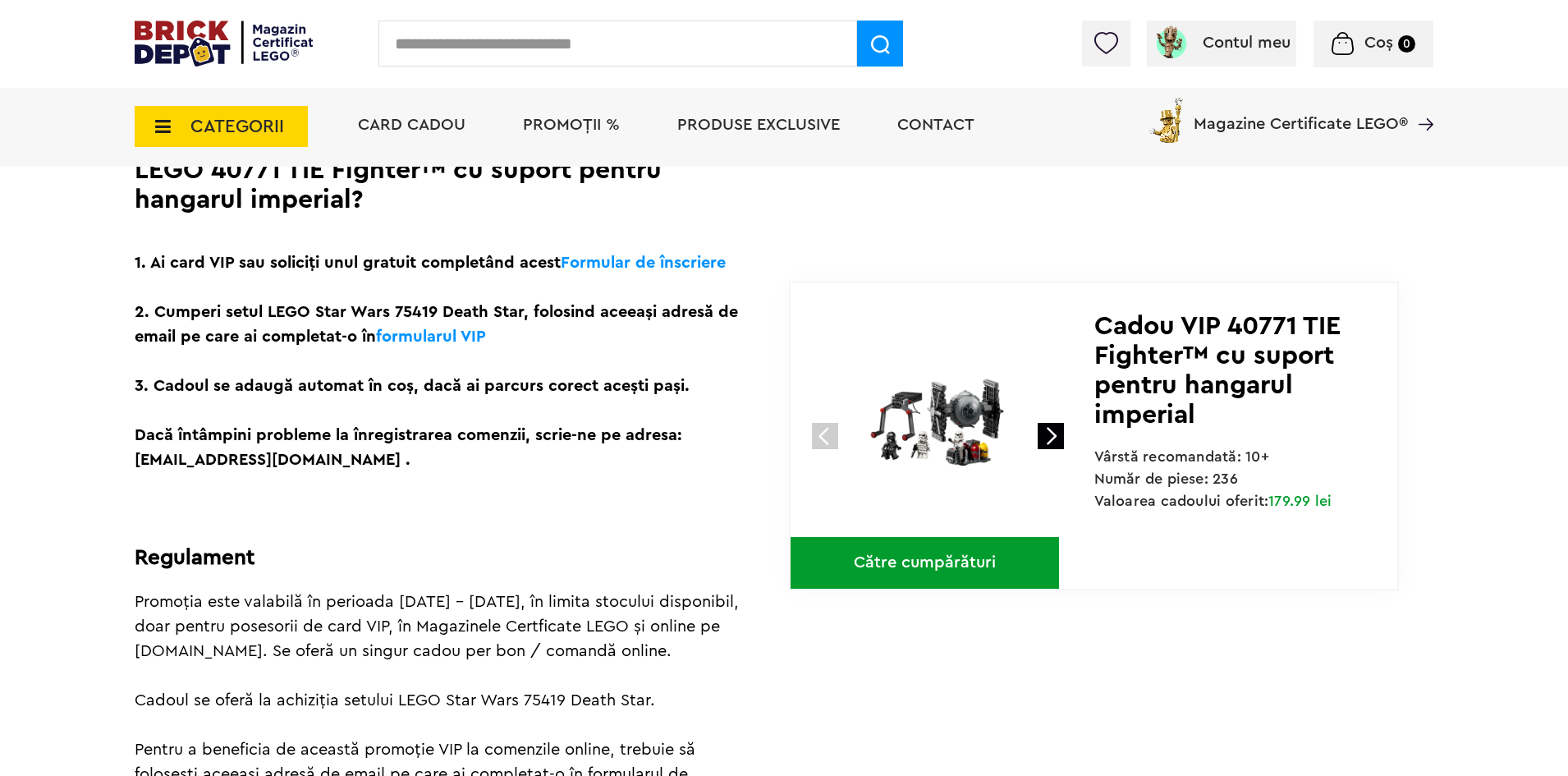
click at [406, 312] on p "1. Ai card VIP sau soliciți unul gratuit completând acest Formular de înscriere…" at bounding box center [439, 361] width 608 height 221
copy p "75419"
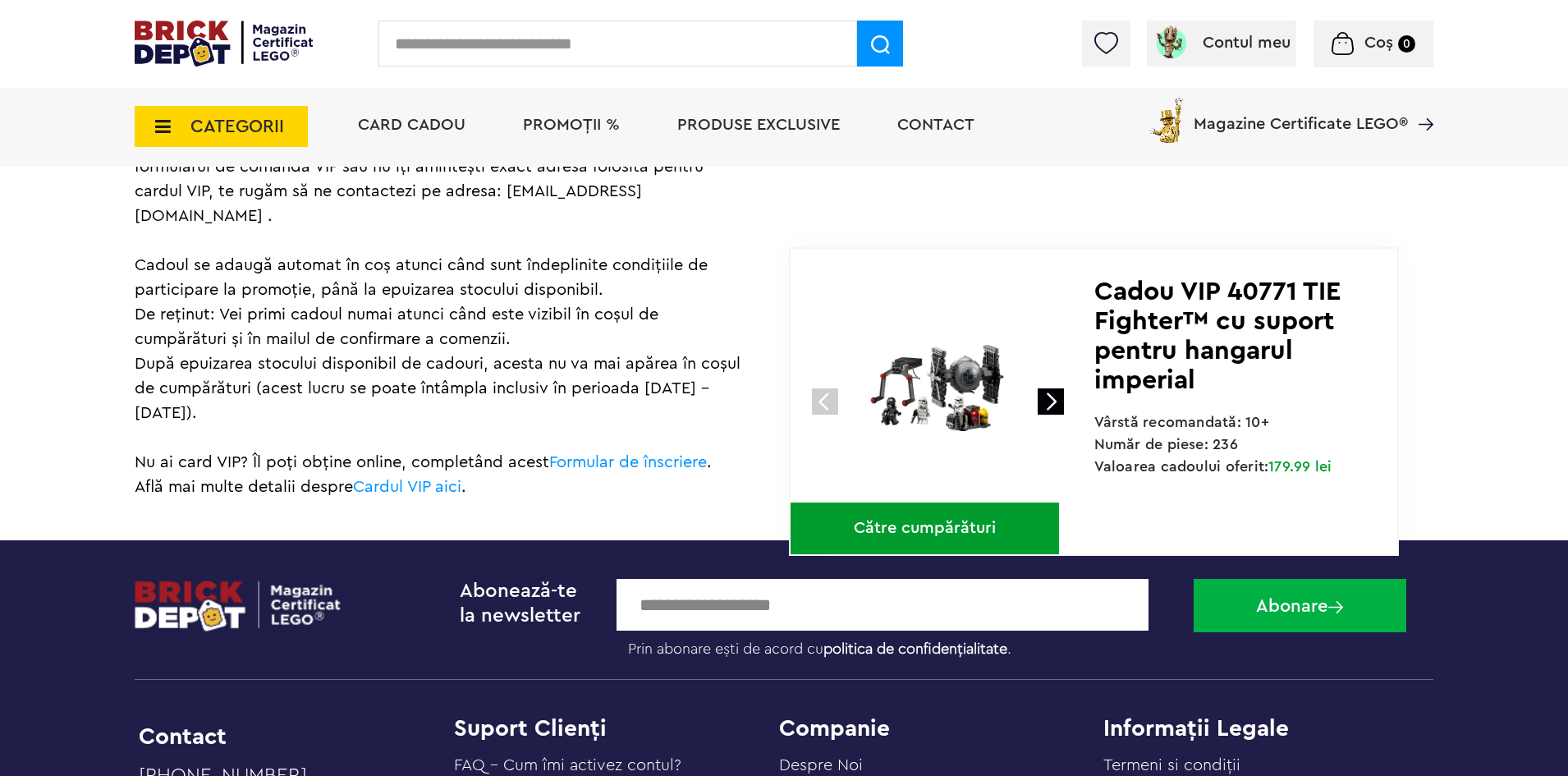
scroll to position [411, 0]
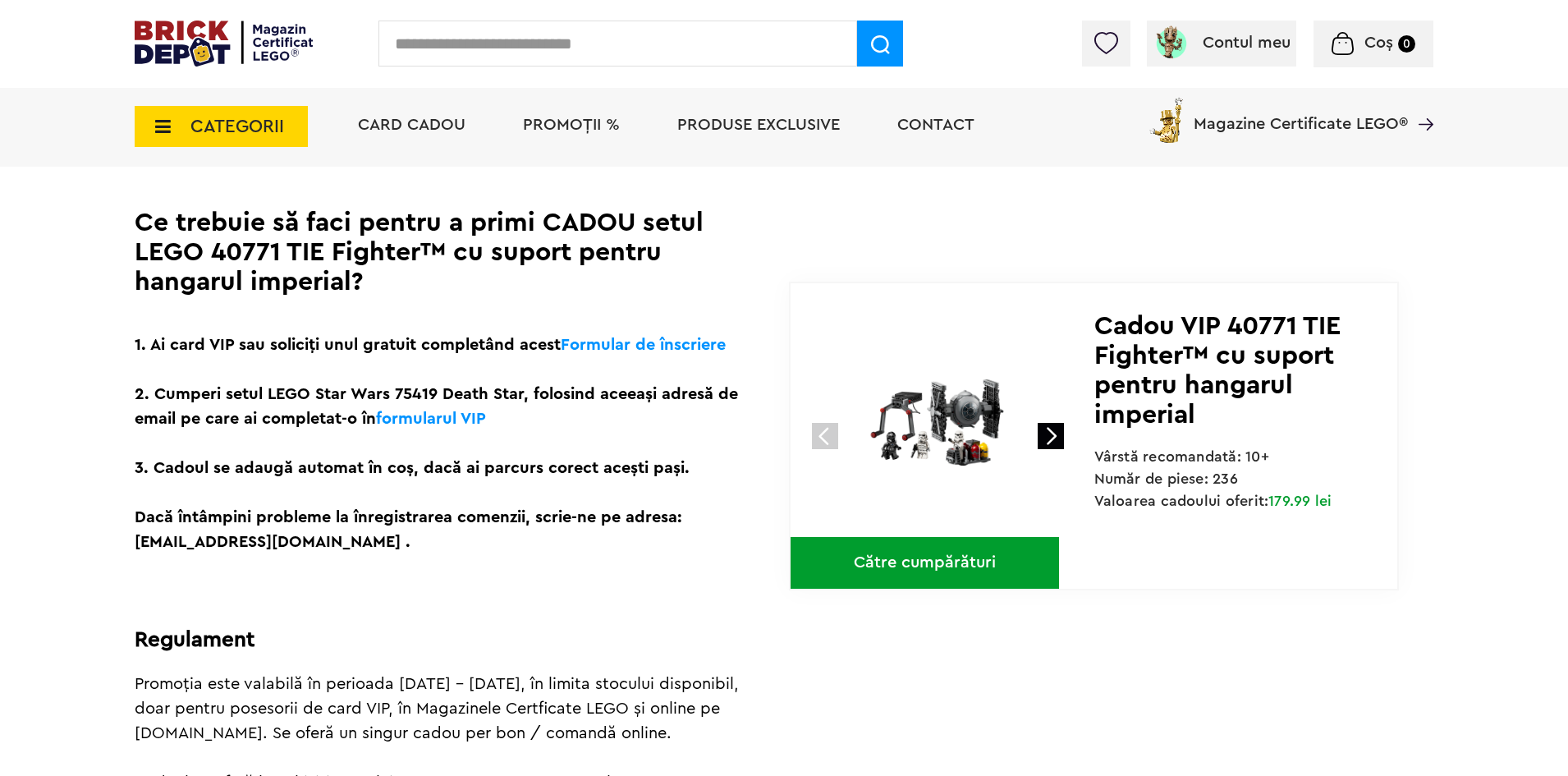
click at [483, 45] on input "text" at bounding box center [617, 44] width 478 height 46
paste input "*****"
type input "*****"
click at [873, 47] on img at bounding box center [880, 45] width 19 height 19
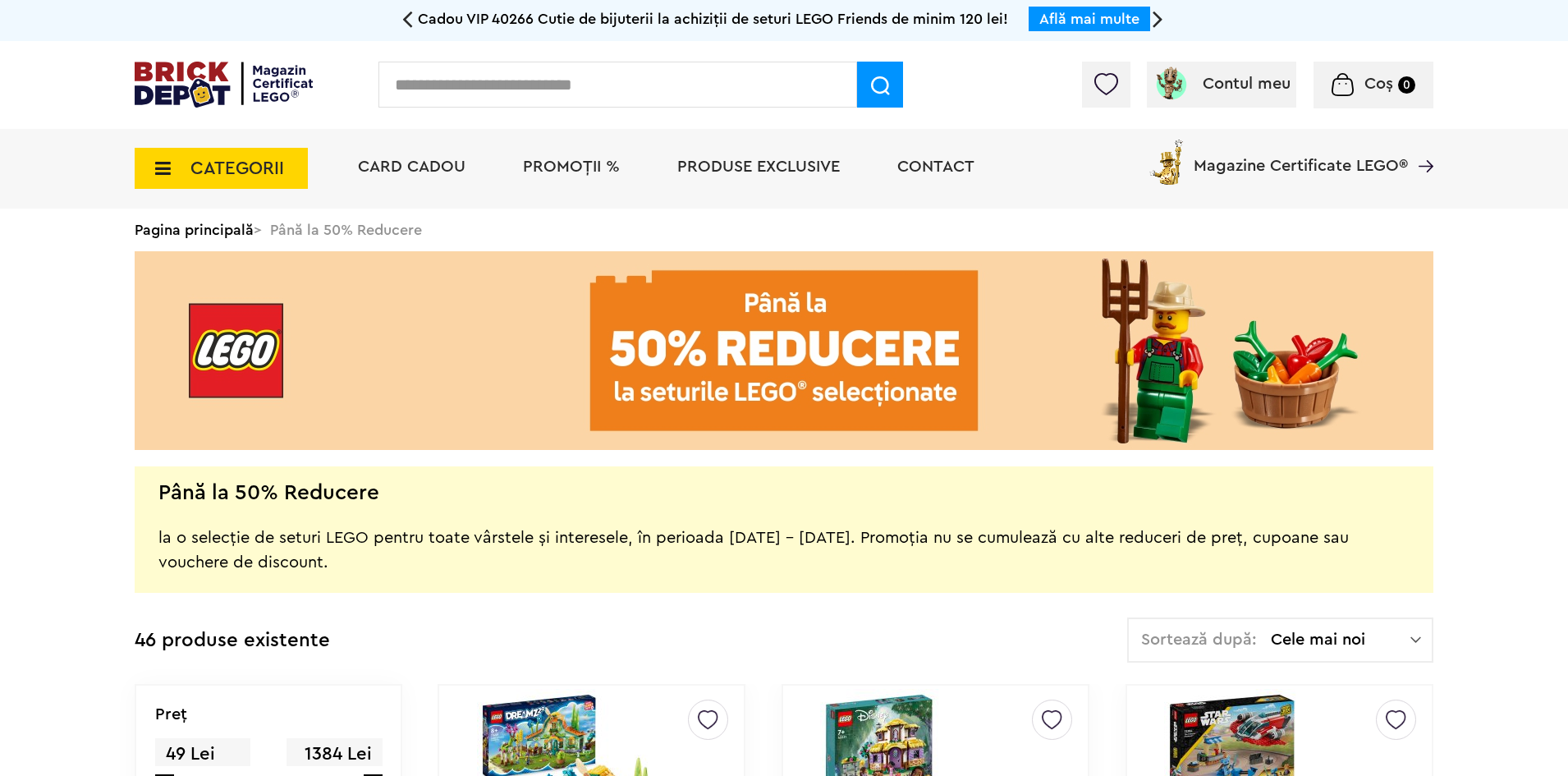
scroll to position [164, 0]
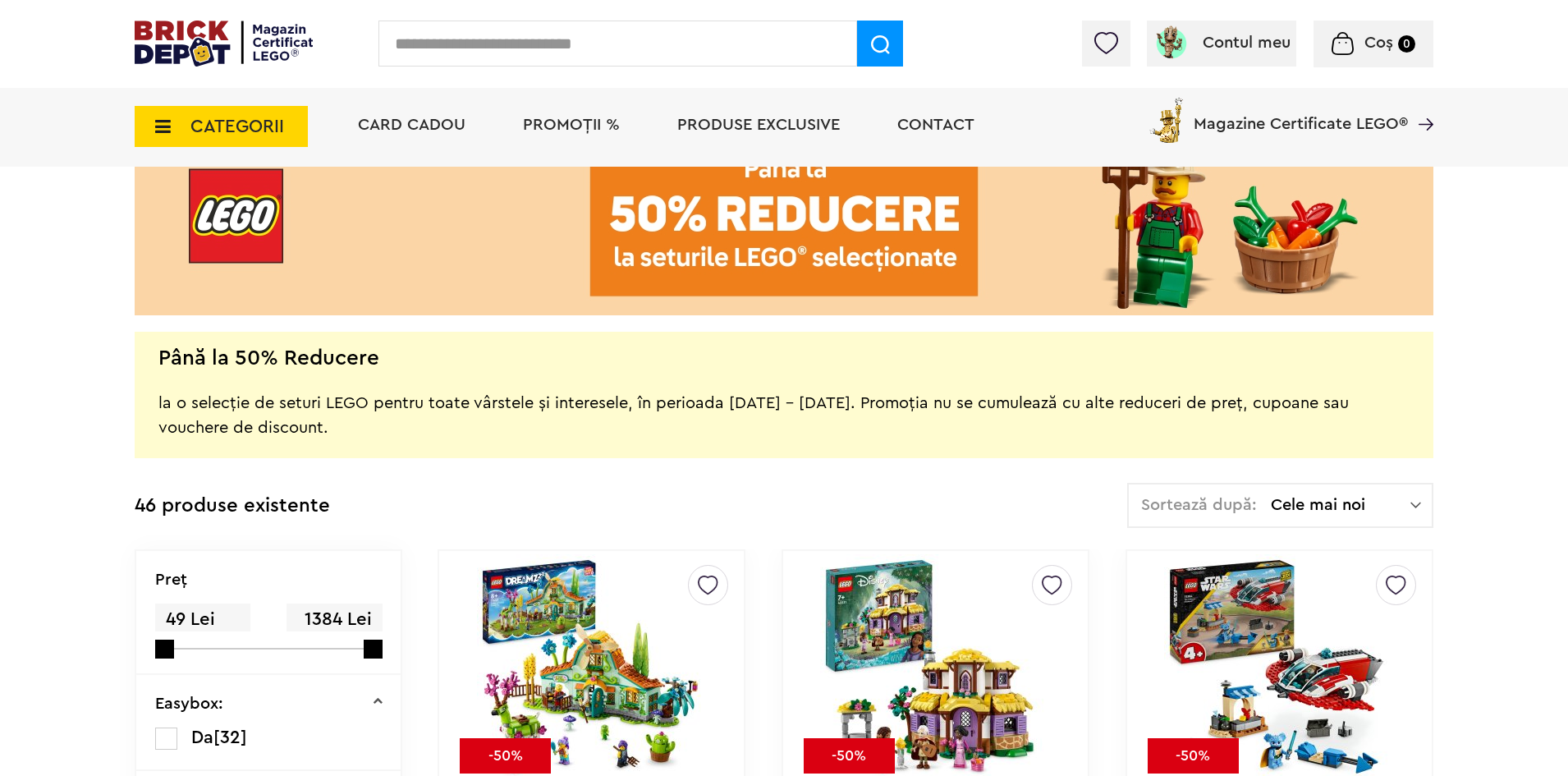
click at [1375, 483] on div "Sortează după: Cele mai noi Cele mai noi Cele mai vechi Cele mai ieftine Cele m…" at bounding box center [1280, 505] width 306 height 45
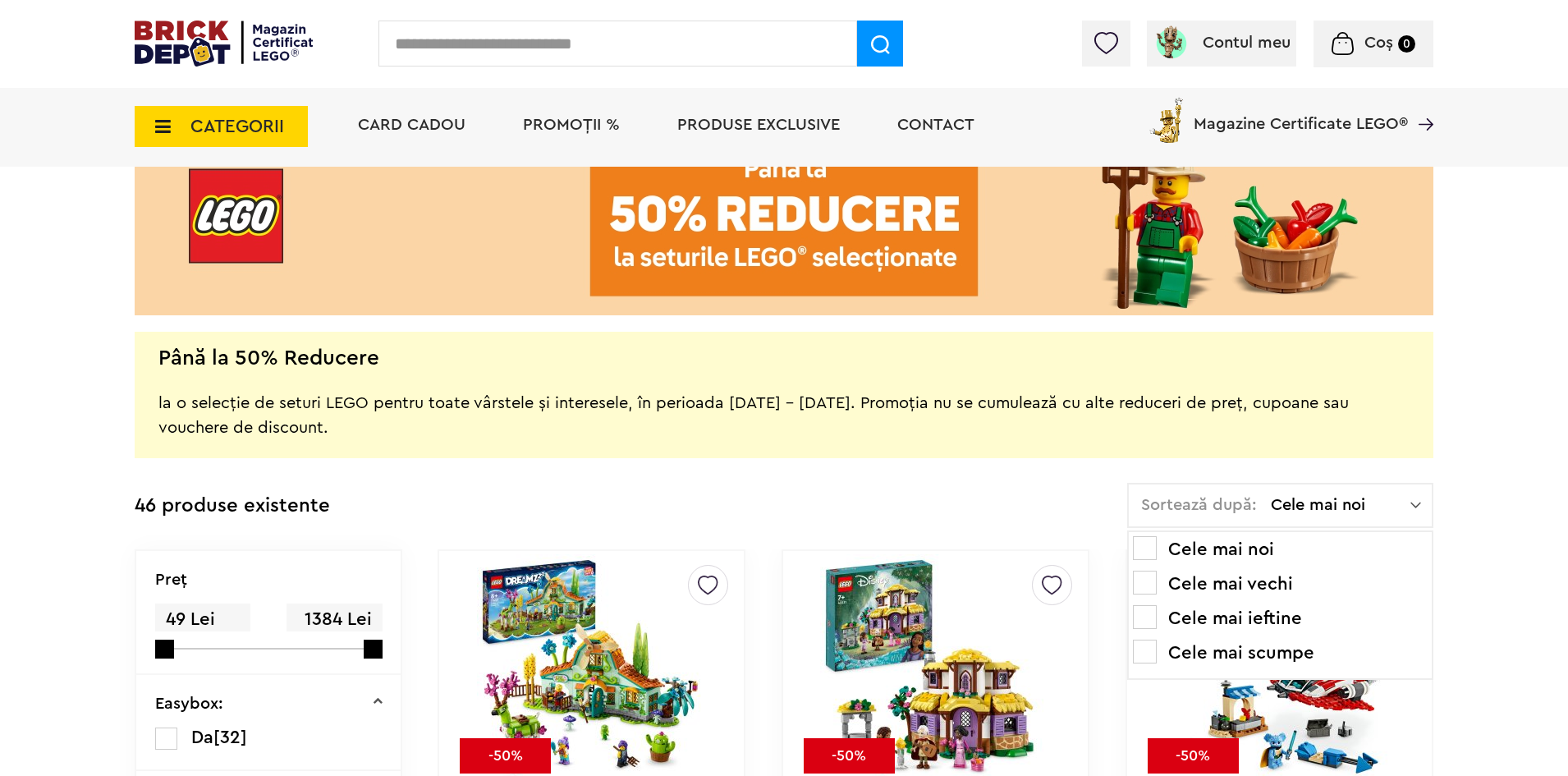
click at [1137, 649] on span at bounding box center [1144, 651] width 24 height 24
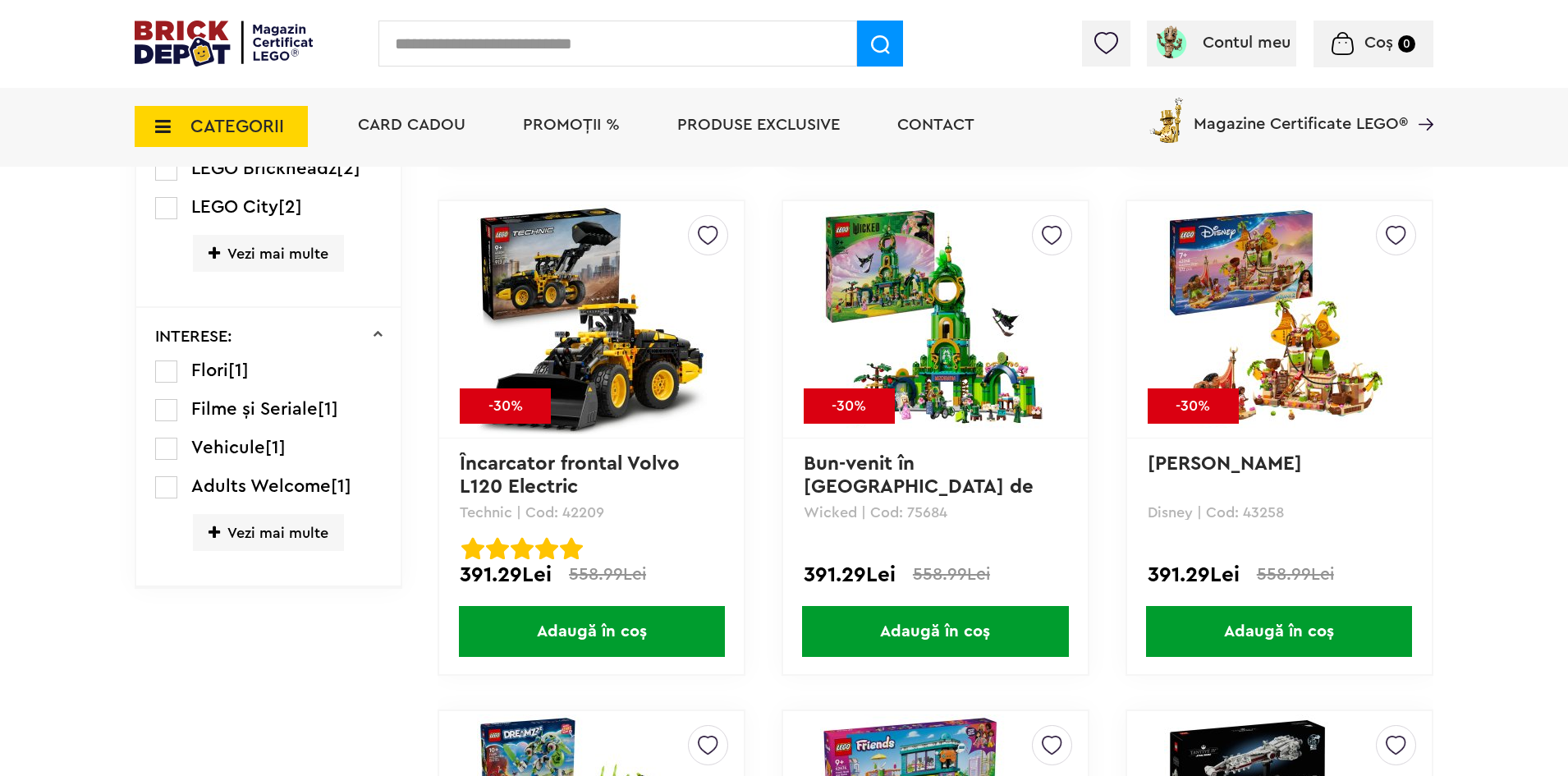
scroll to position [1560, 0]
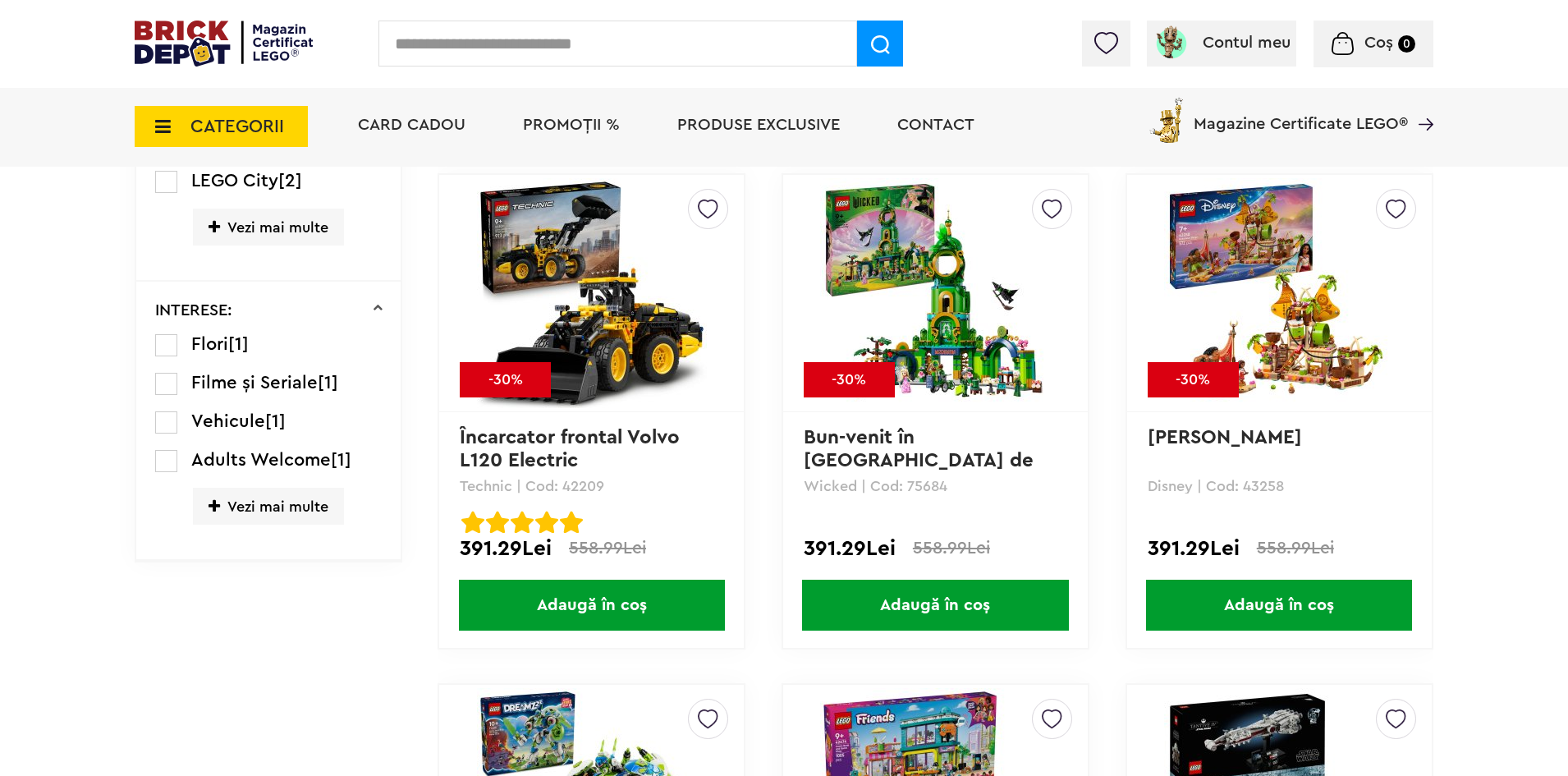
click at [1399, 213] on img at bounding box center [1395, 205] width 21 height 30
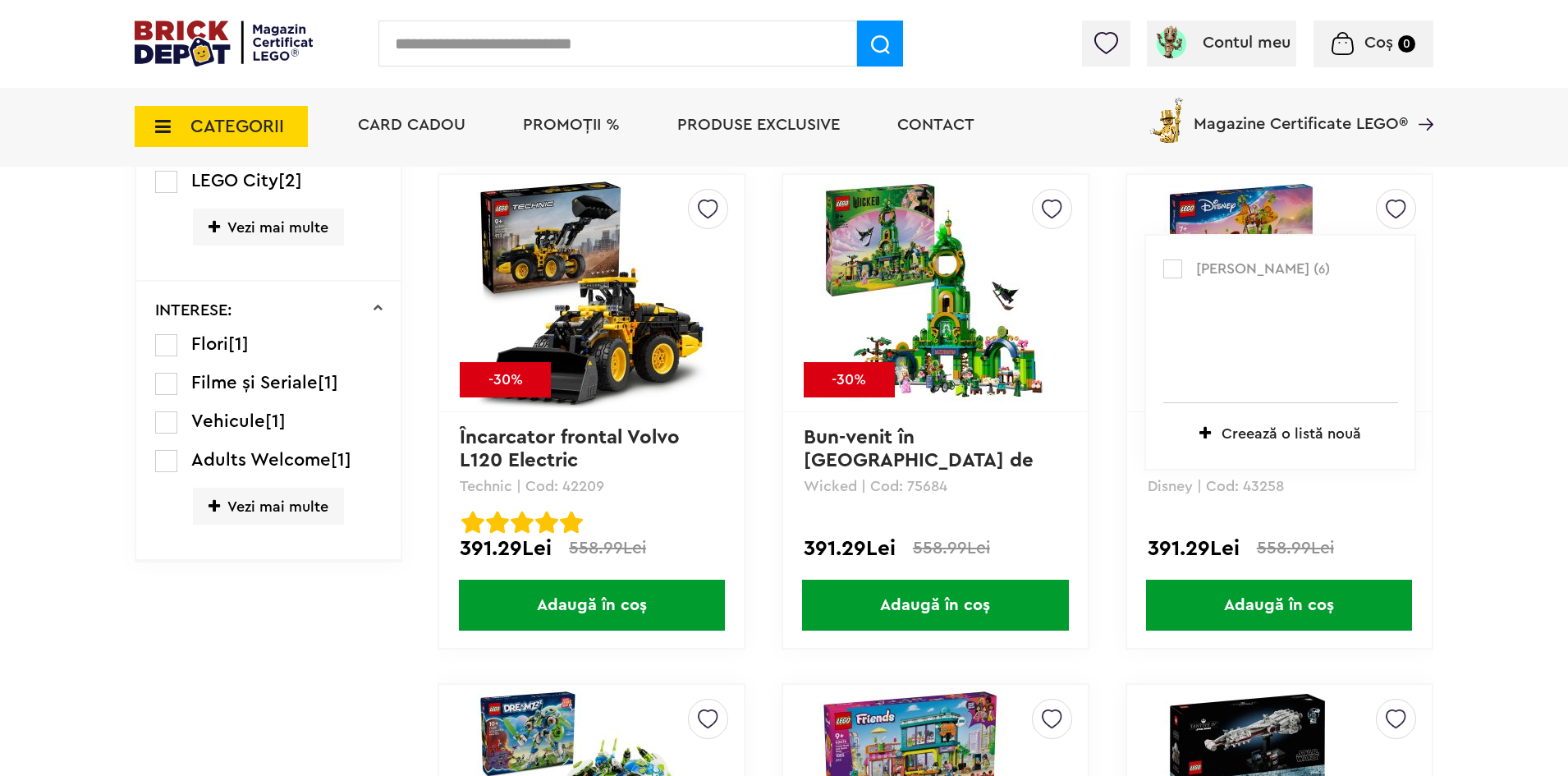
click at [1245, 426] on span "Creează o listă nouă" at bounding box center [1291, 434] width 140 height 15
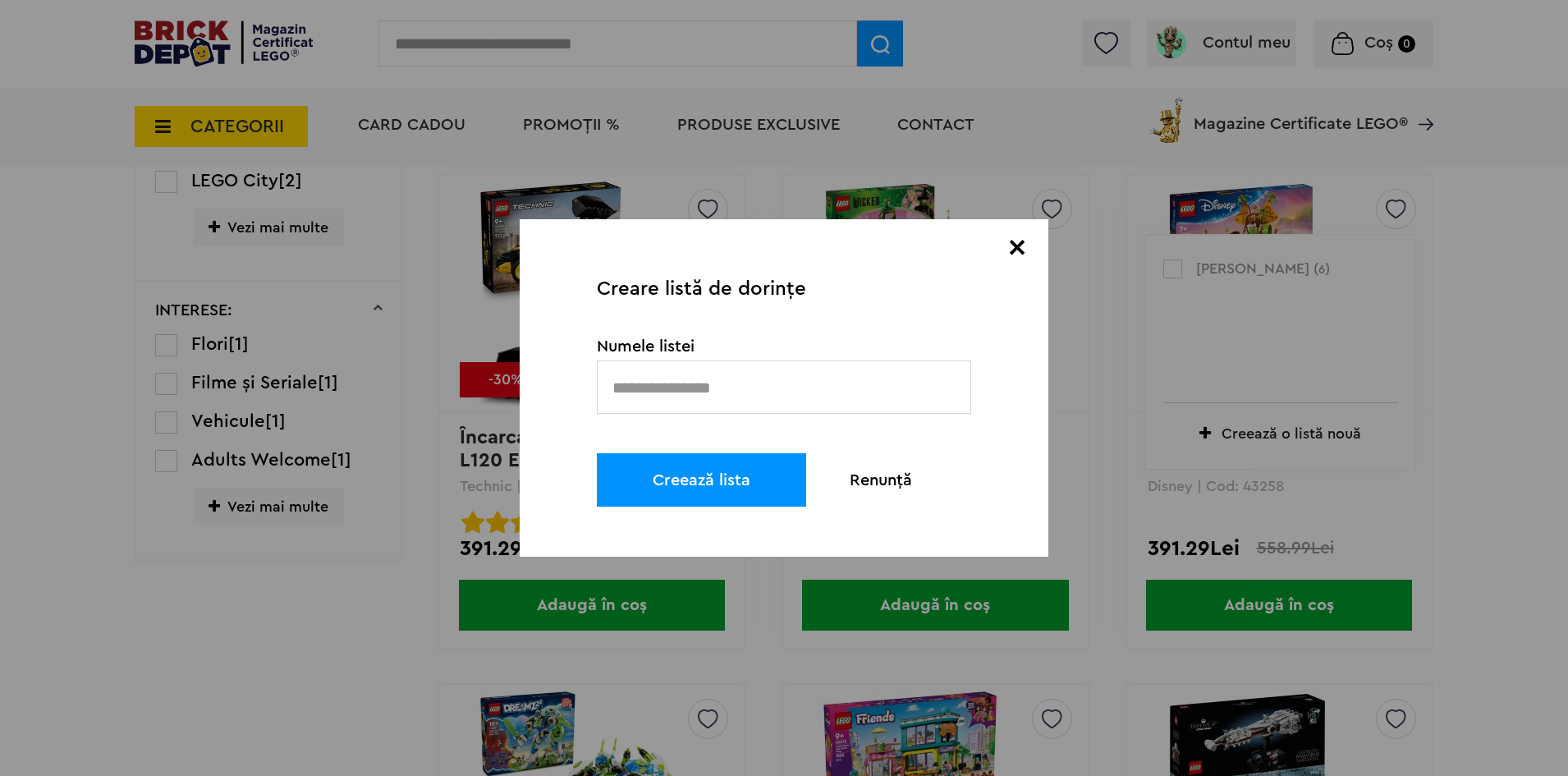
click at [733, 380] on input "text" at bounding box center [783, 387] width 374 height 54
type input "****"
drag, startPoint x: 795, startPoint y: 517, endPoint x: 788, endPoint y: 507, distance: 12.2
click at [792, 516] on div "× Creare listă de dorințe Numele listei **** Creează lista Renunță" at bounding box center [784, 388] width 529 height 337
click at [786, 504] on button "Creează lista" at bounding box center [701, 479] width 209 height 54
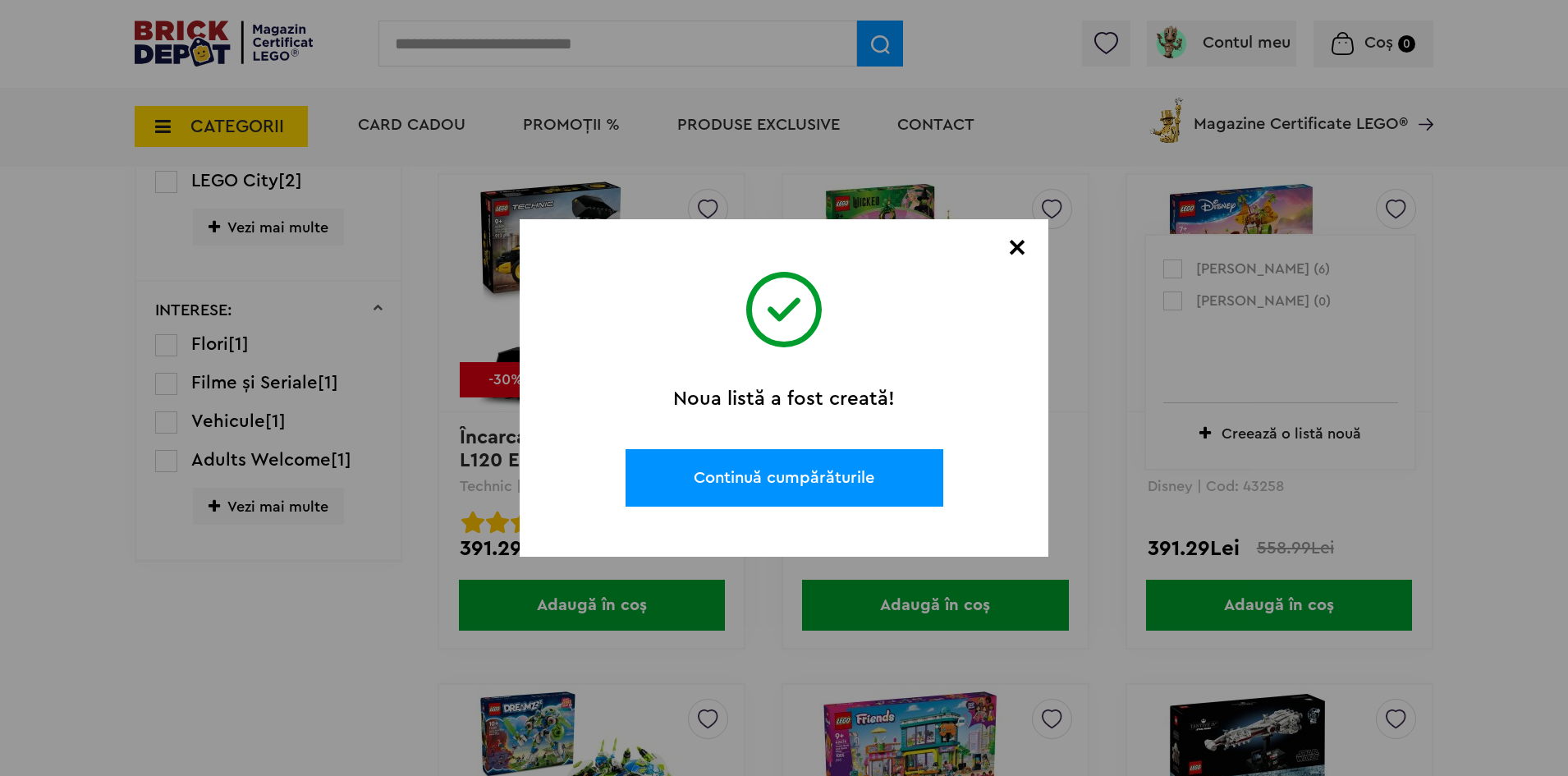
click at [819, 473] on button "Continuă cumpărăturile" at bounding box center [784, 478] width 318 height 58
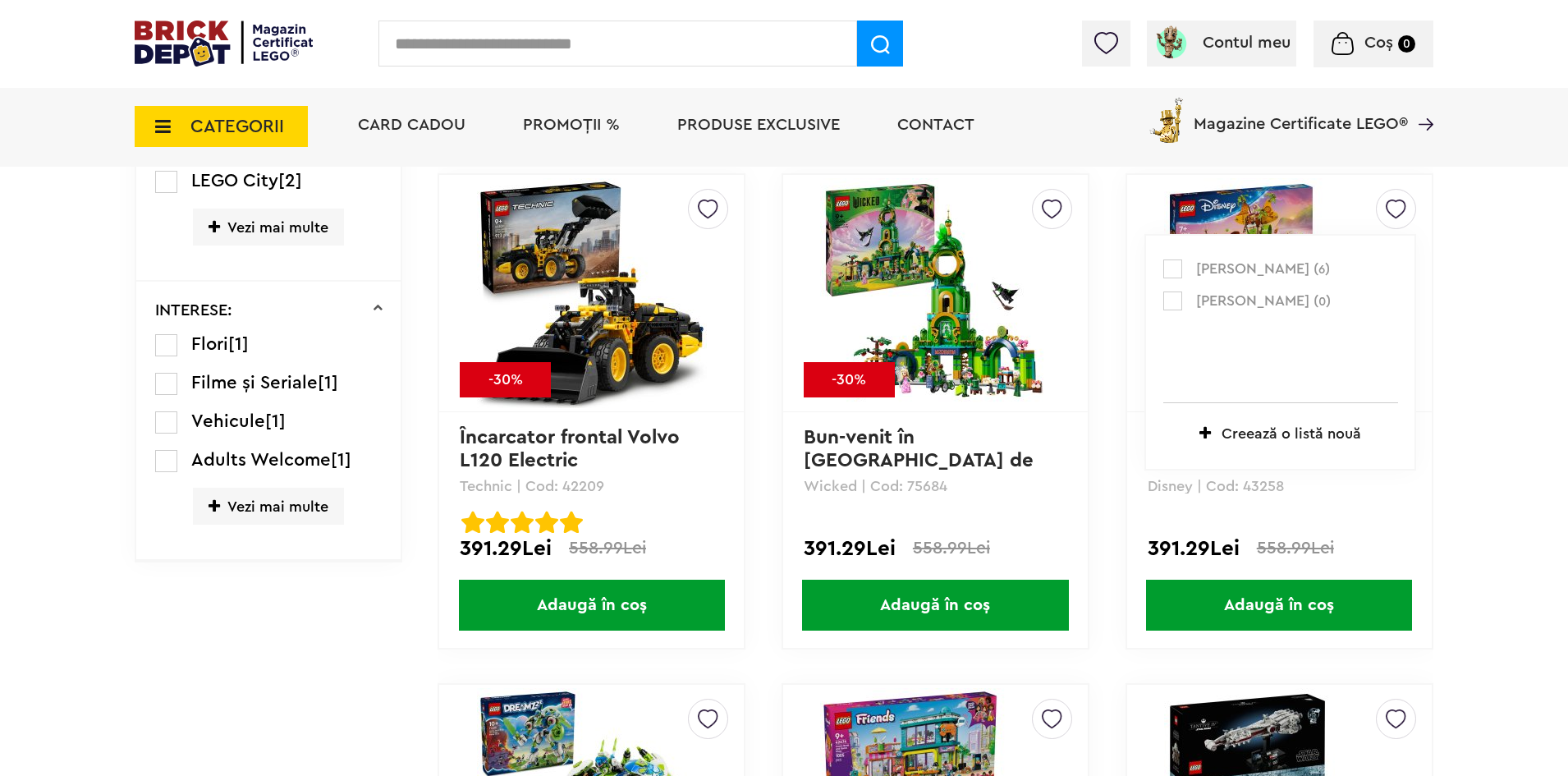
click at [1173, 297] on label at bounding box center [1172, 301] width 19 height 19
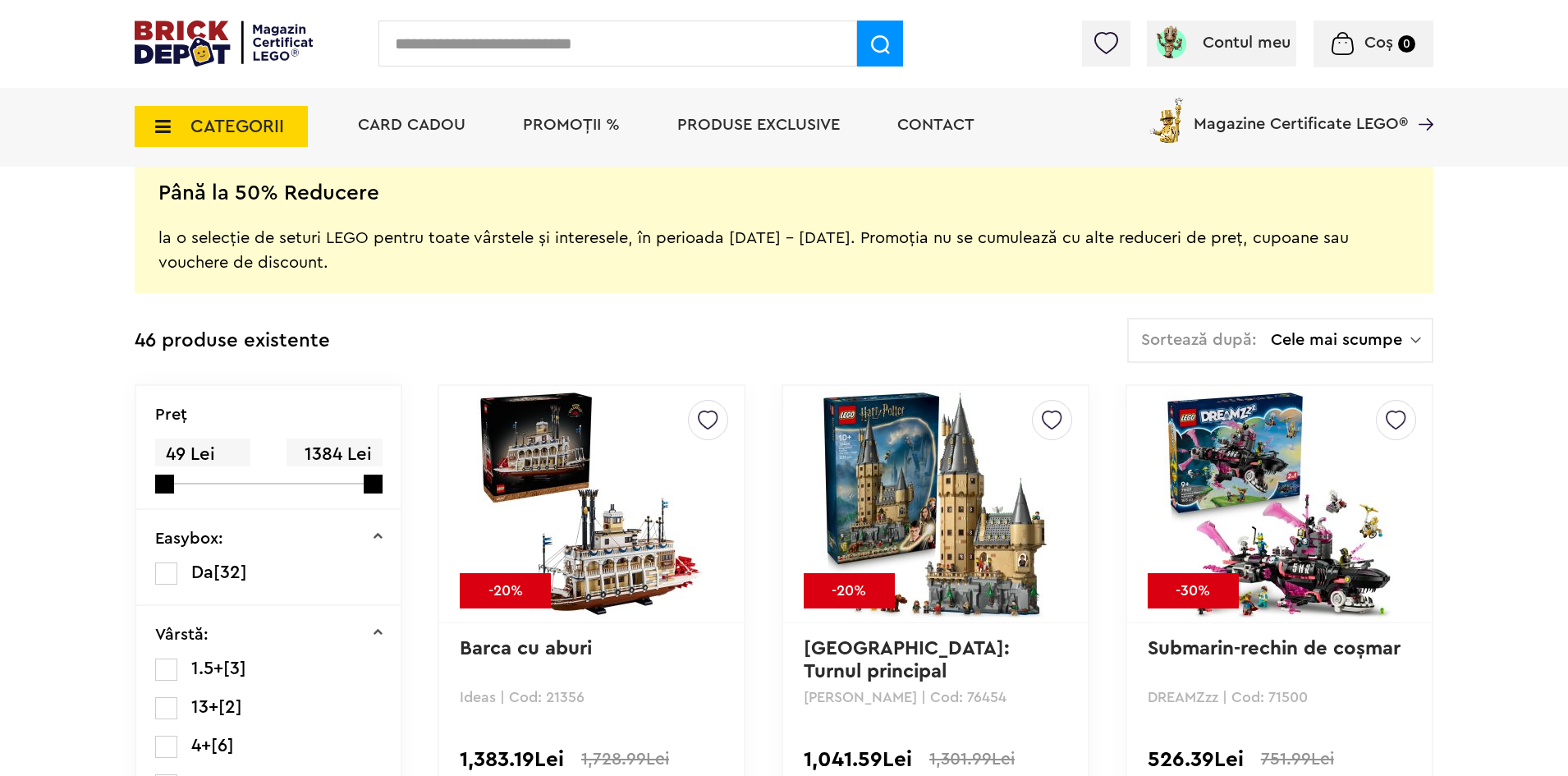
scroll to position [328, 0]
click at [560, 139] on li "PROMOȚII %" at bounding box center [571, 126] width 130 height 79
click at [563, 130] on span "PROMOȚII %" at bounding box center [571, 125] width 97 height 17
click at [569, 122] on span "PROMOȚII %" at bounding box center [571, 125] width 97 height 17
drag, startPoint x: 569, startPoint y: 121, endPoint x: 530, endPoint y: 130, distance: 40.0
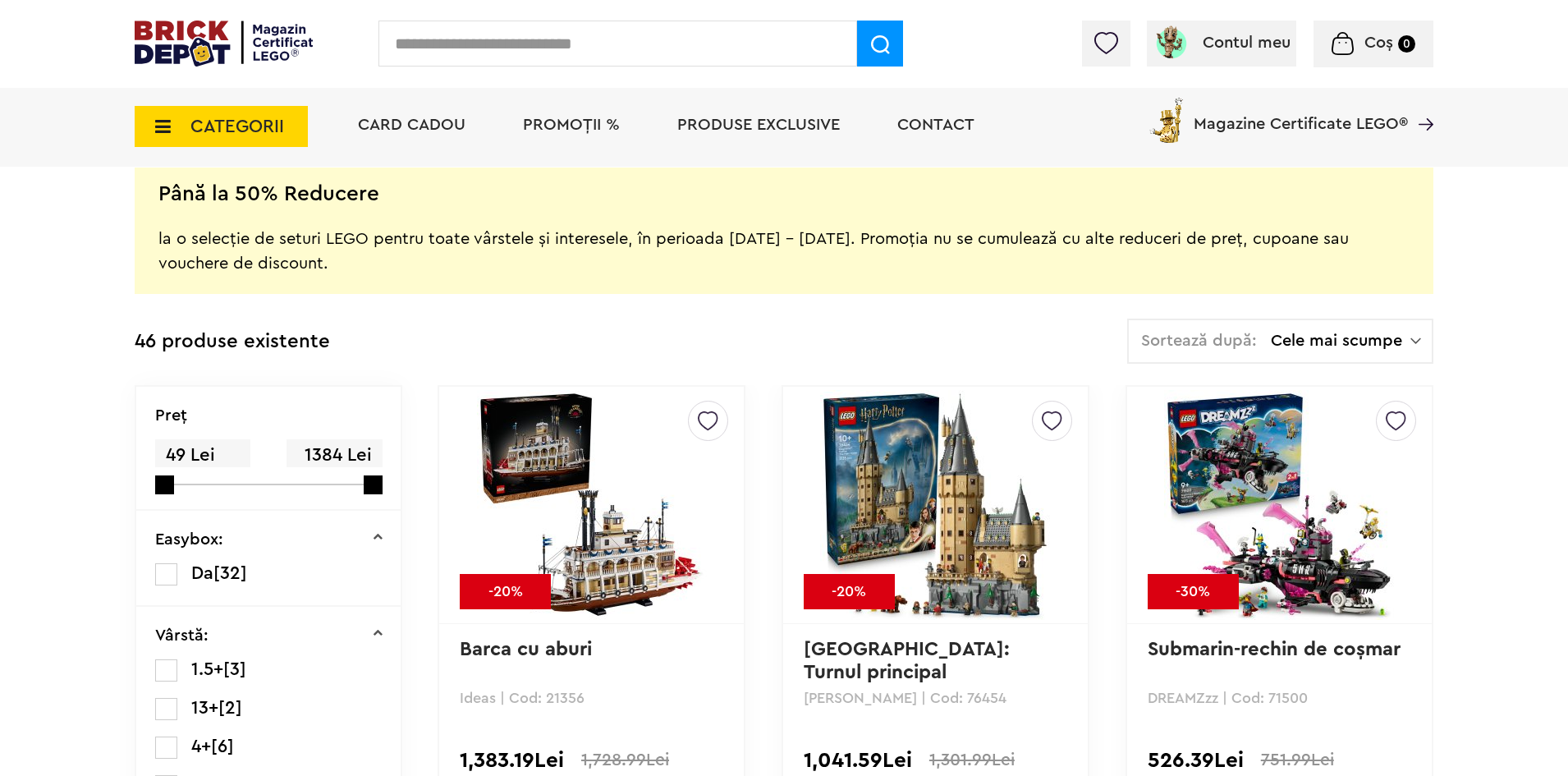
click at [530, 129] on span "PROMOȚII %" at bounding box center [571, 125] width 97 height 17
click at [225, 136] on span "CATEGORII" at bounding box center [237, 126] width 93 height 18
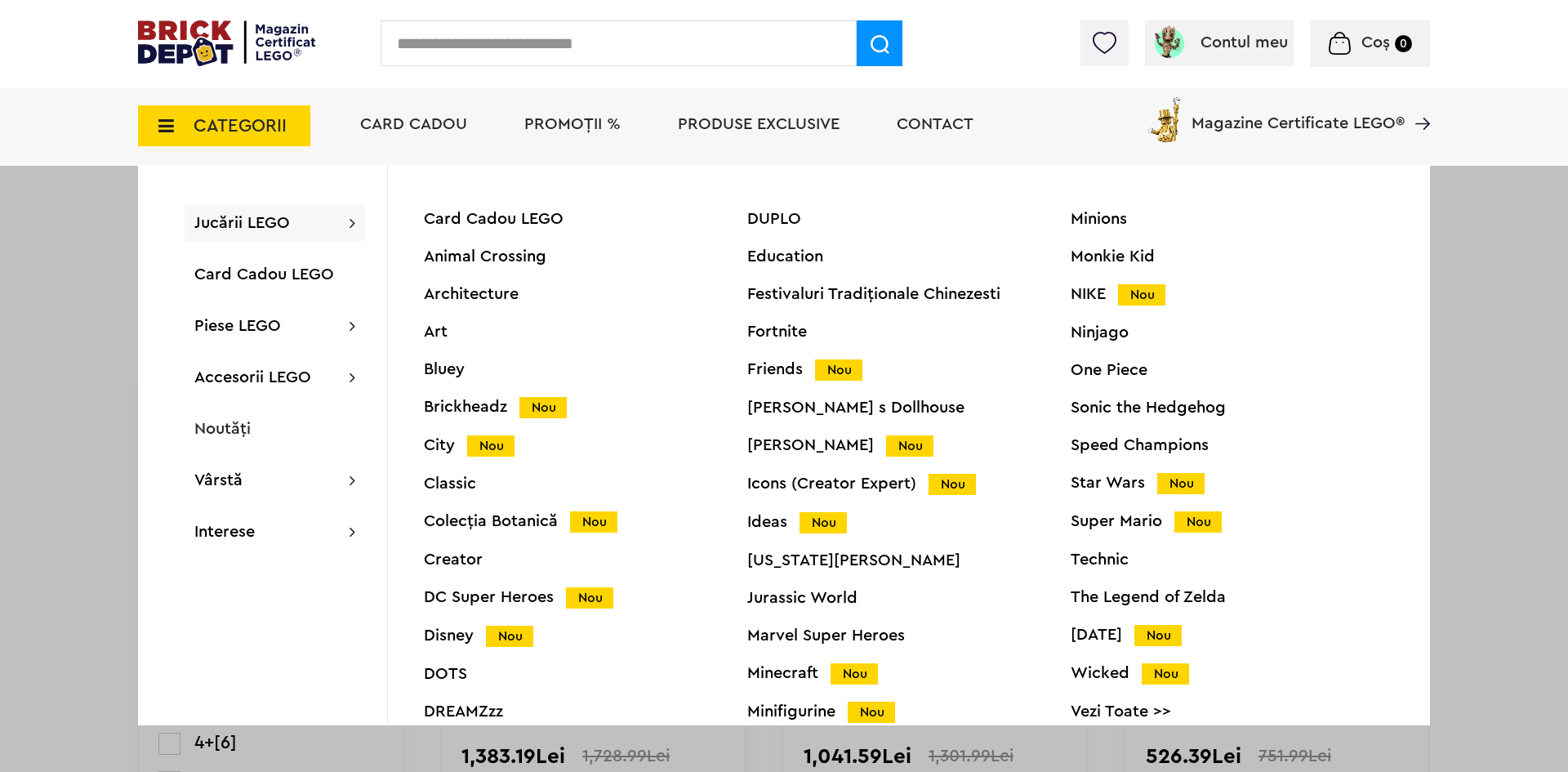
click at [579, 116] on span "PROMOȚII %" at bounding box center [572, 124] width 96 height 16
click at [0, 248] on div at bounding box center [784, 386] width 1568 height 772
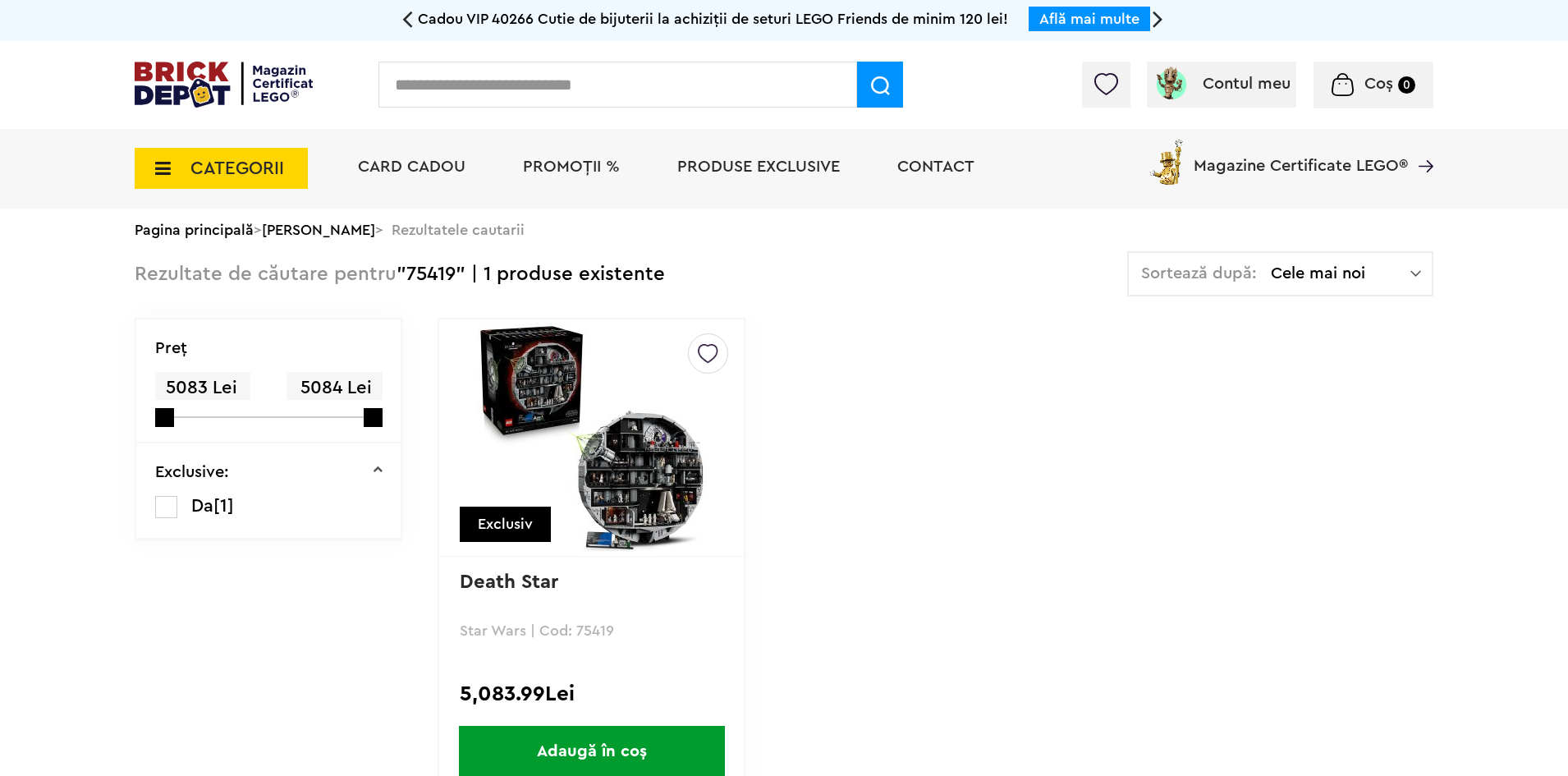
click at [596, 469] on img at bounding box center [592, 438] width 230 height 230
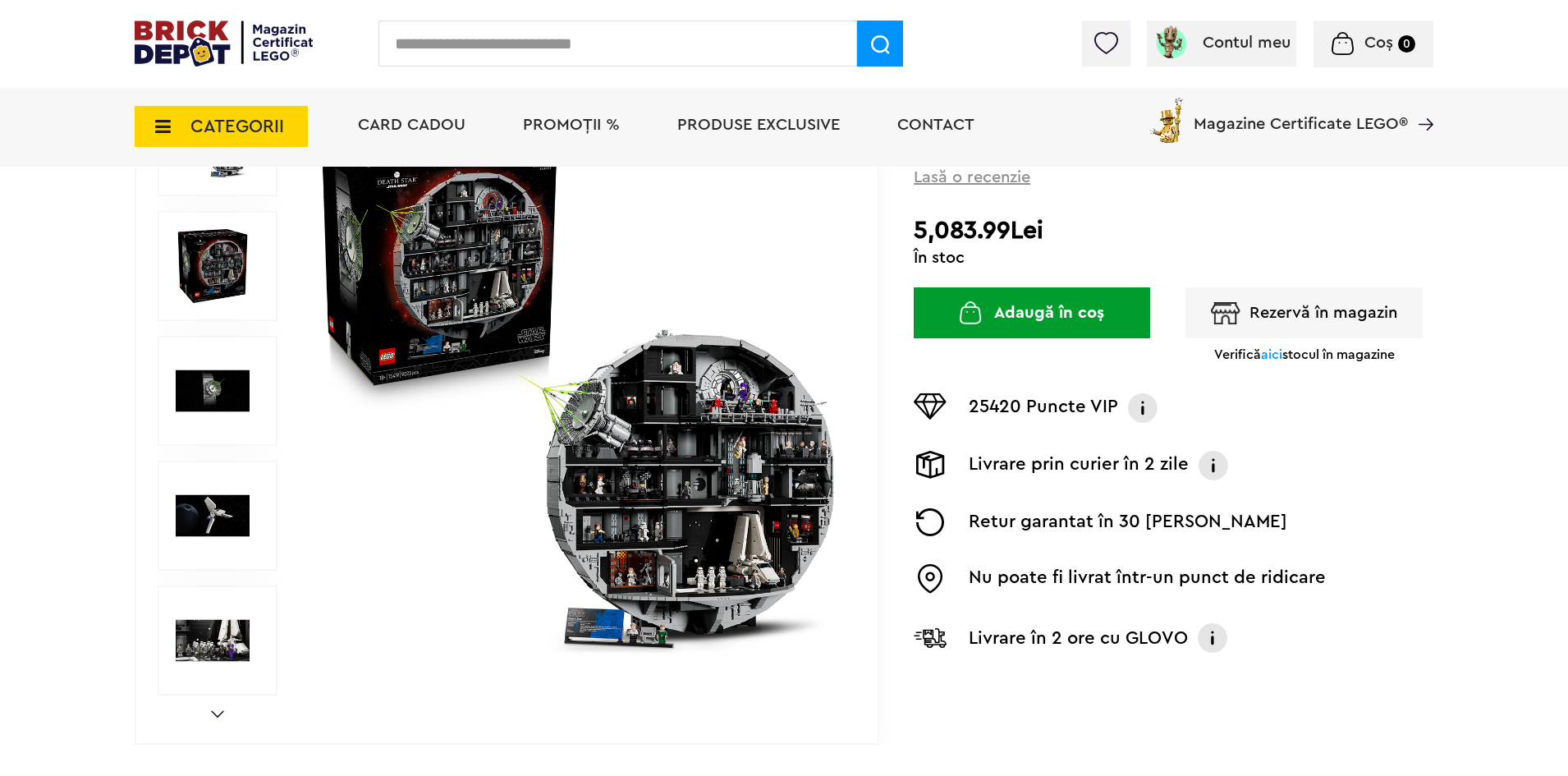
scroll to position [246, 0]
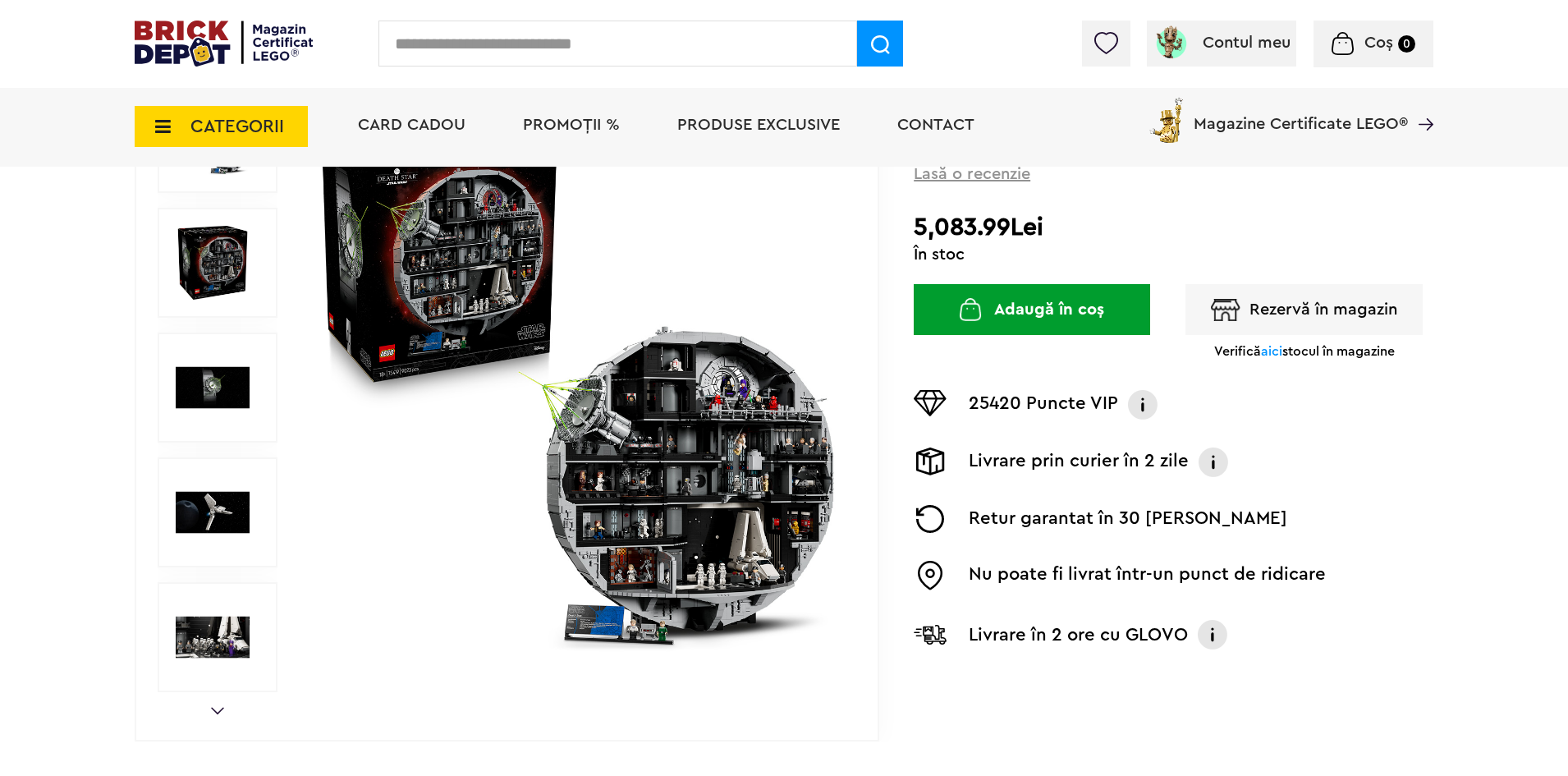
click at [212, 378] on img at bounding box center [212, 387] width 74 height 74
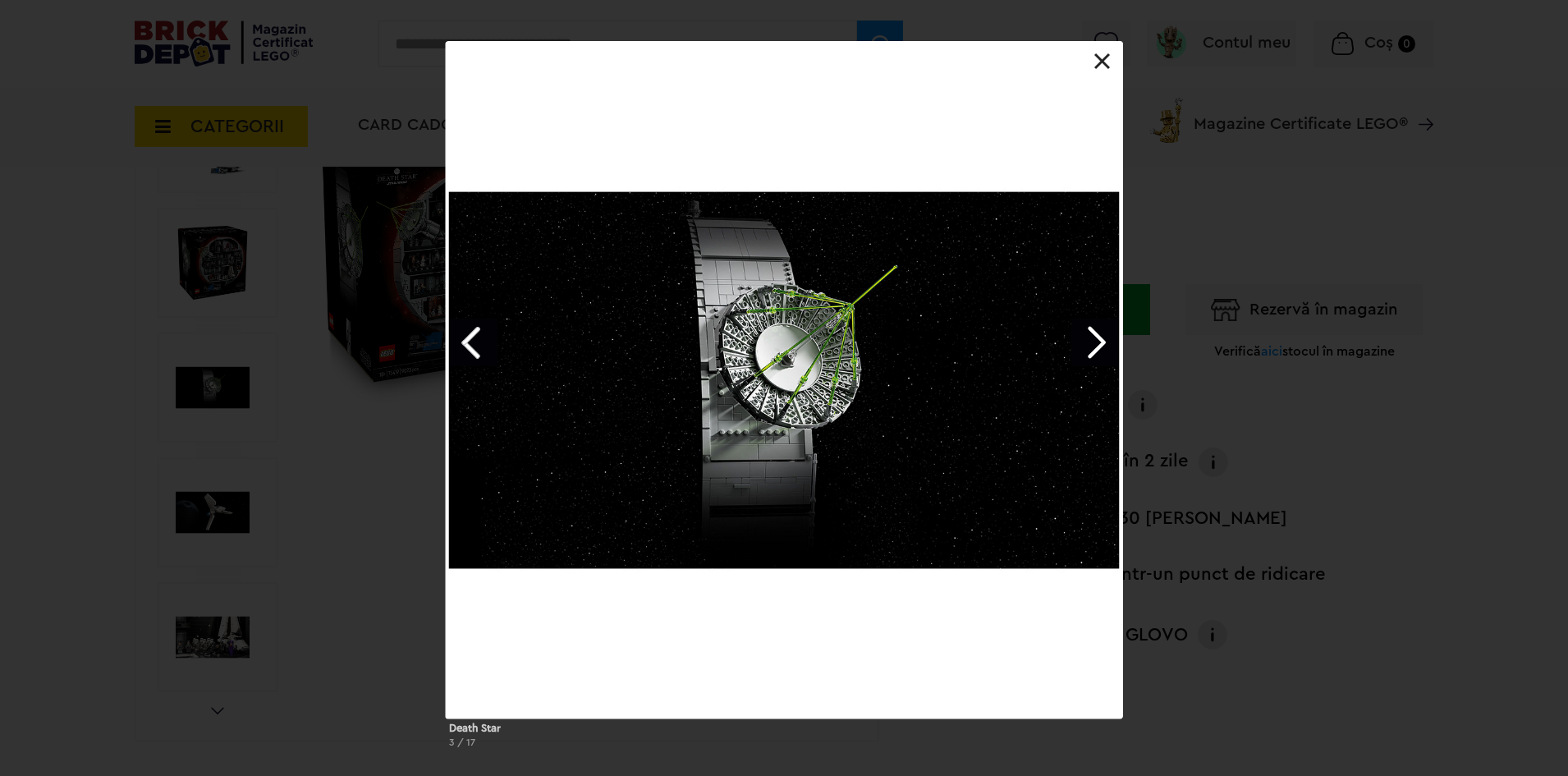
click at [1097, 333] on link "Next image" at bounding box center [1095, 343] width 48 height 48
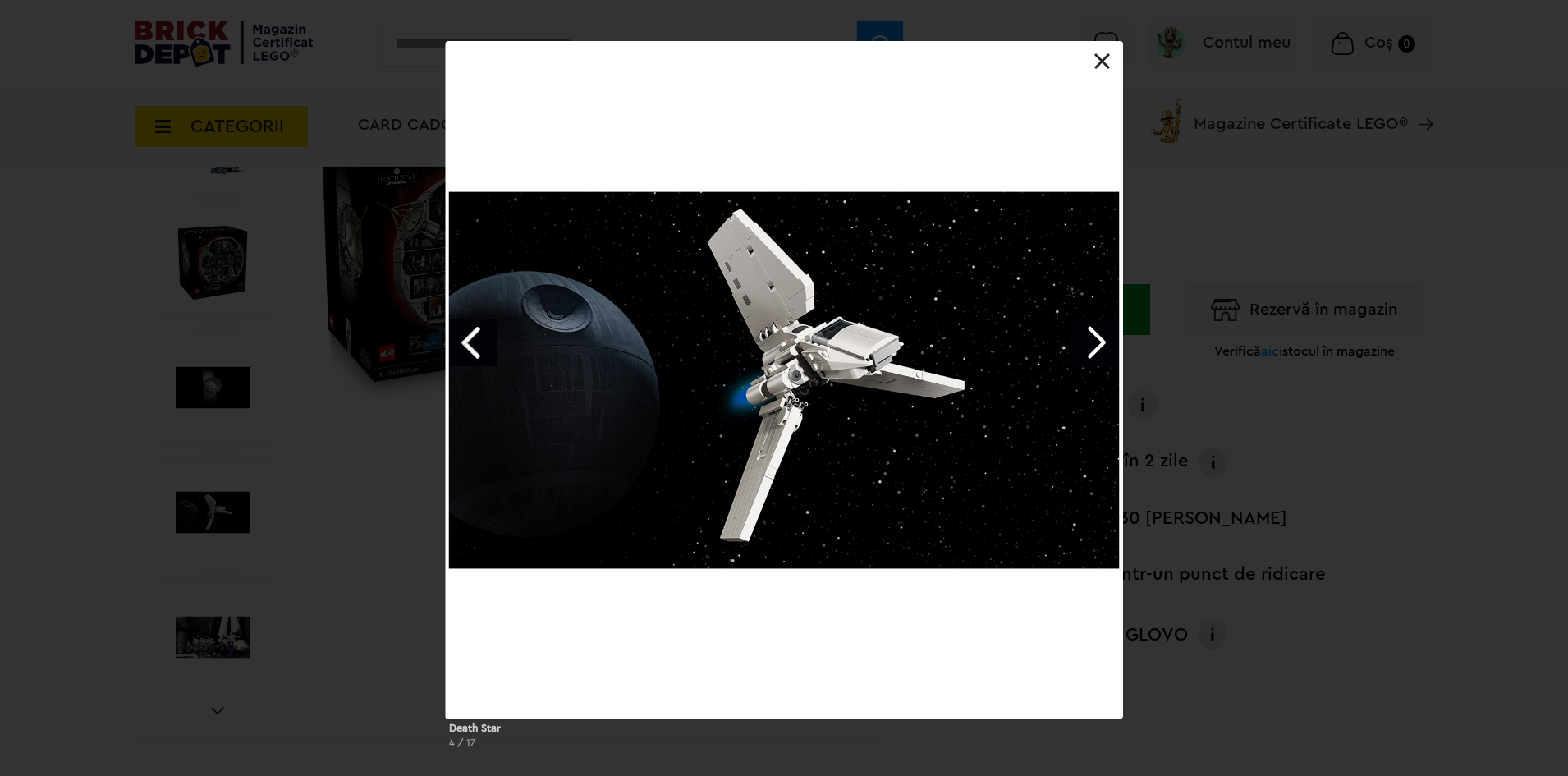
click at [1097, 333] on link "Next image" at bounding box center [1095, 343] width 48 height 48
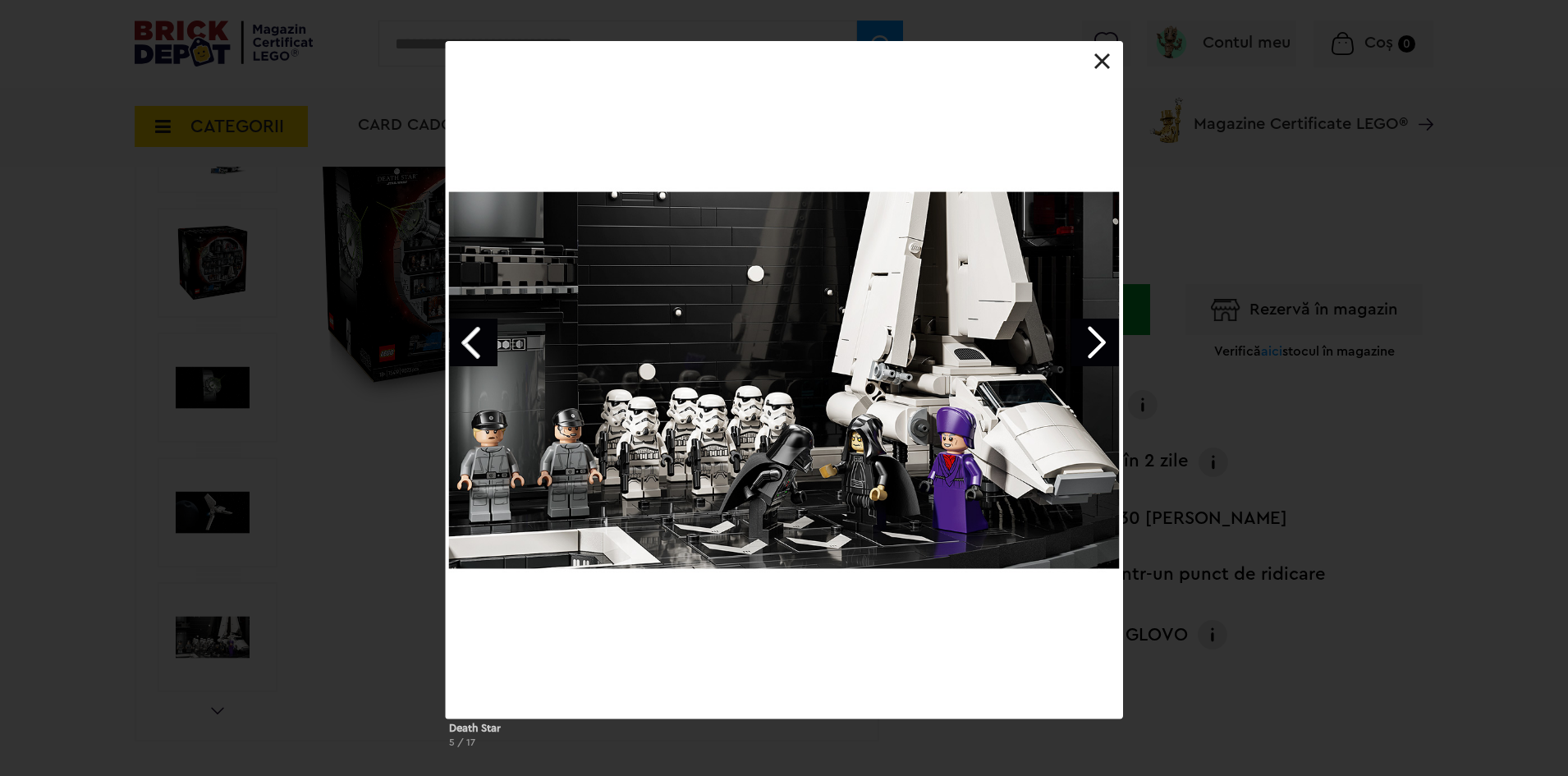
click at [1097, 333] on link "Next image" at bounding box center [1095, 343] width 48 height 48
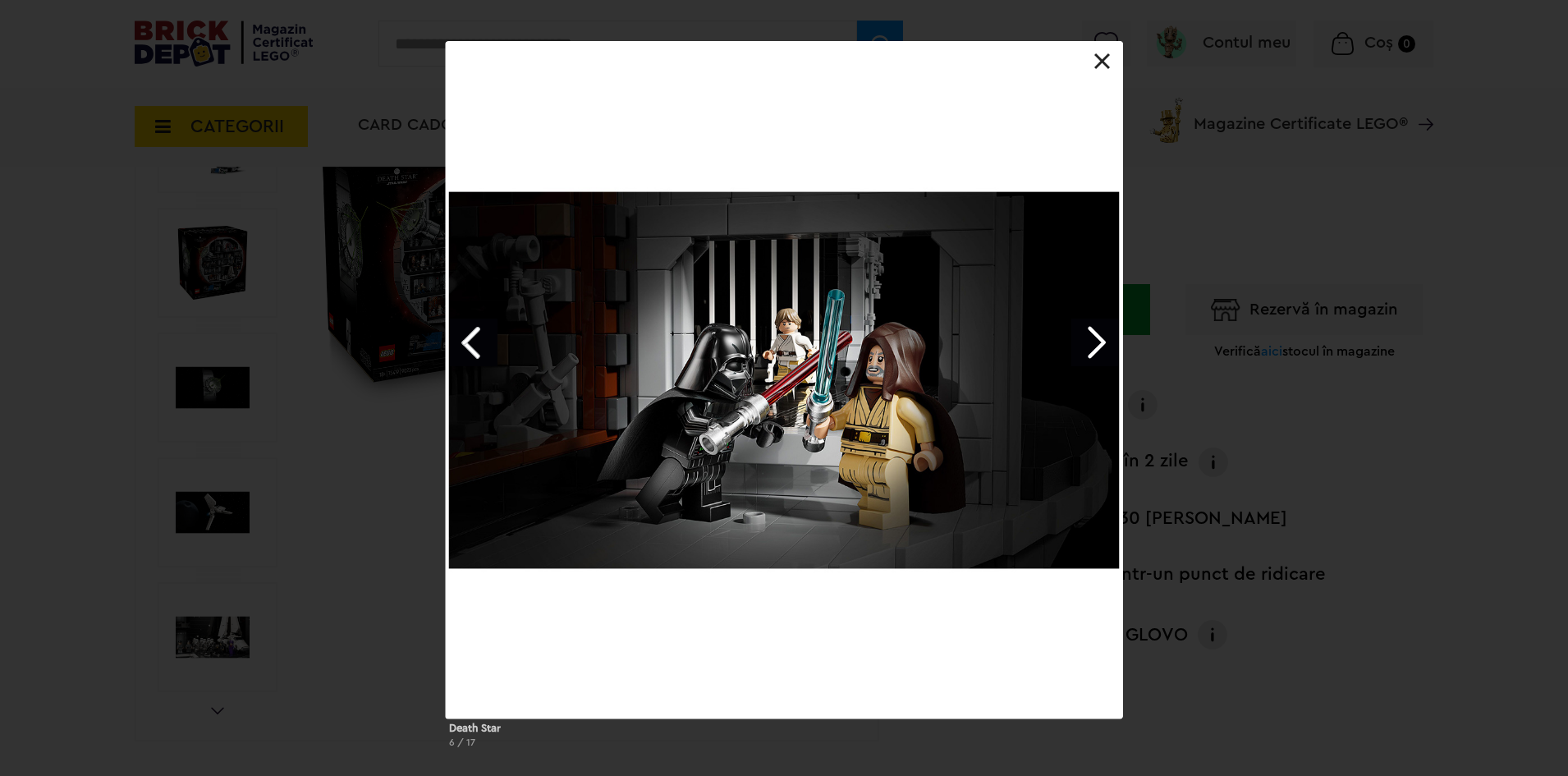
click at [1097, 333] on link "Next image" at bounding box center [1095, 343] width 48 height 48
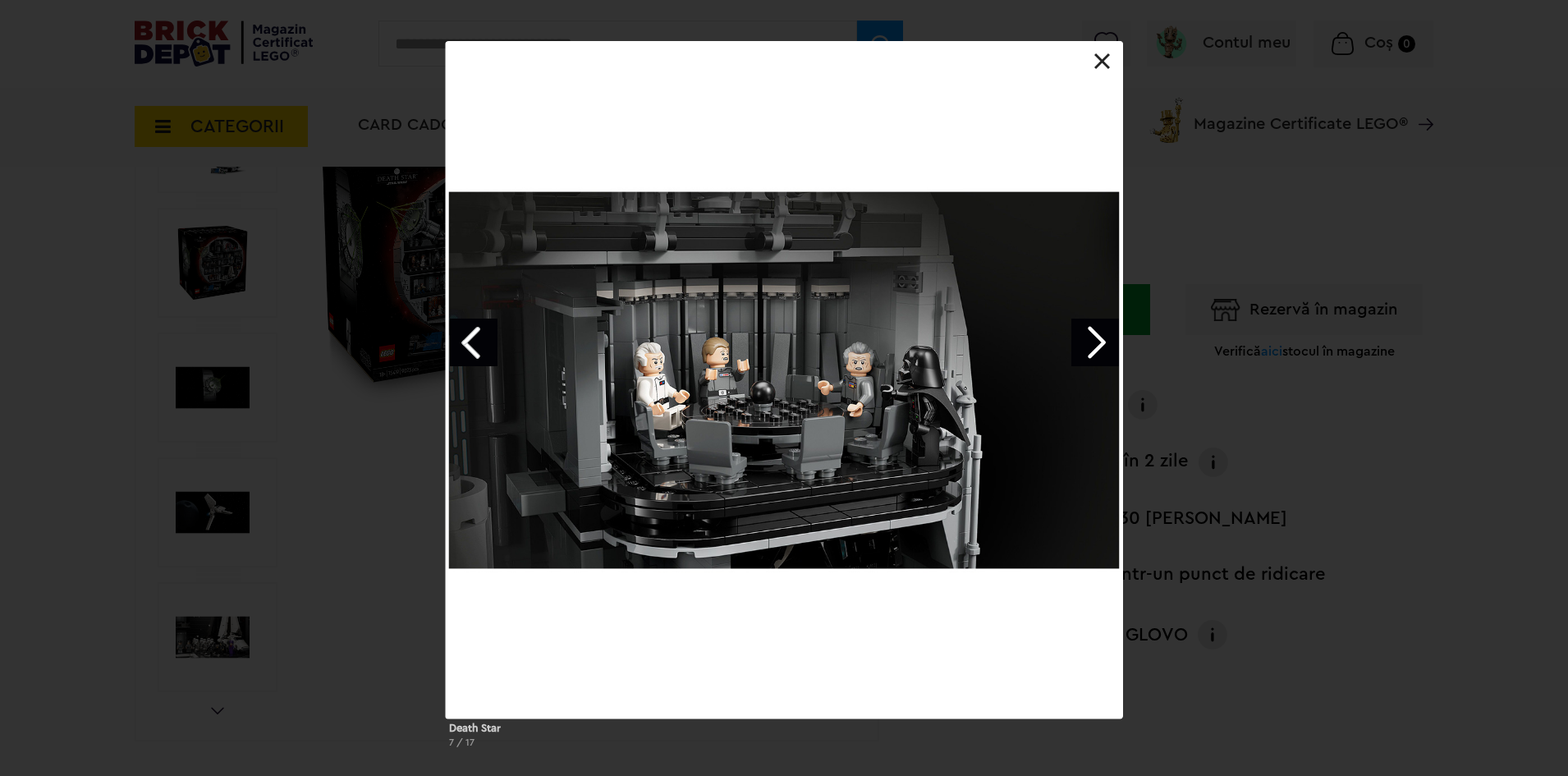
click at [1097, 333] on link "Next image" at bounding box center [1095, 343] width 48 height 48
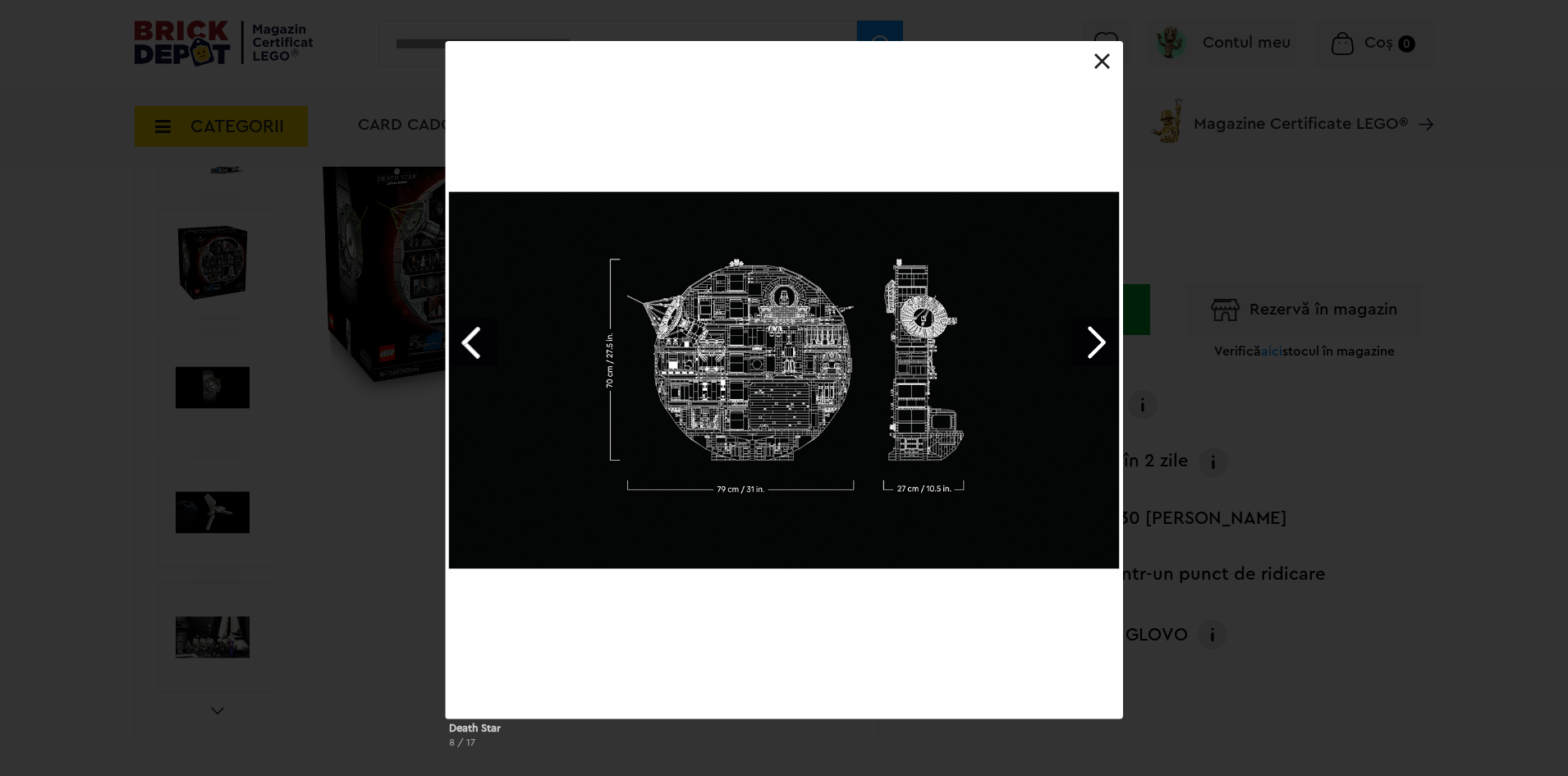
click at [1098, 333] on link "Next image" at bounding box center [1095, 343] width 48 height 48
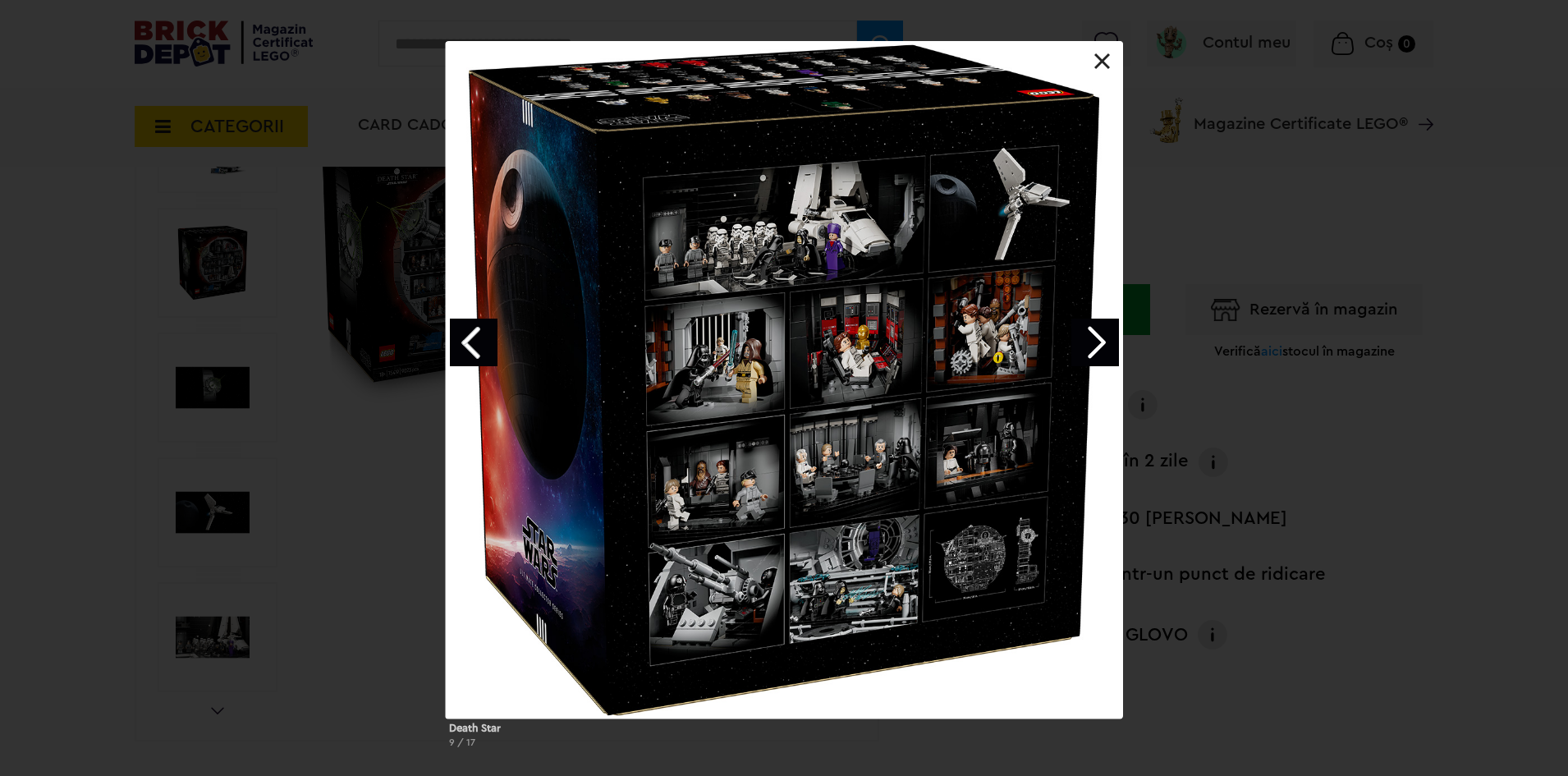
click at [1099, 73] on div at bounding box center [785, 380] width 677 height 678
click at [1098, 64] on link at bounding box center [1103, 62] width 17 height 17
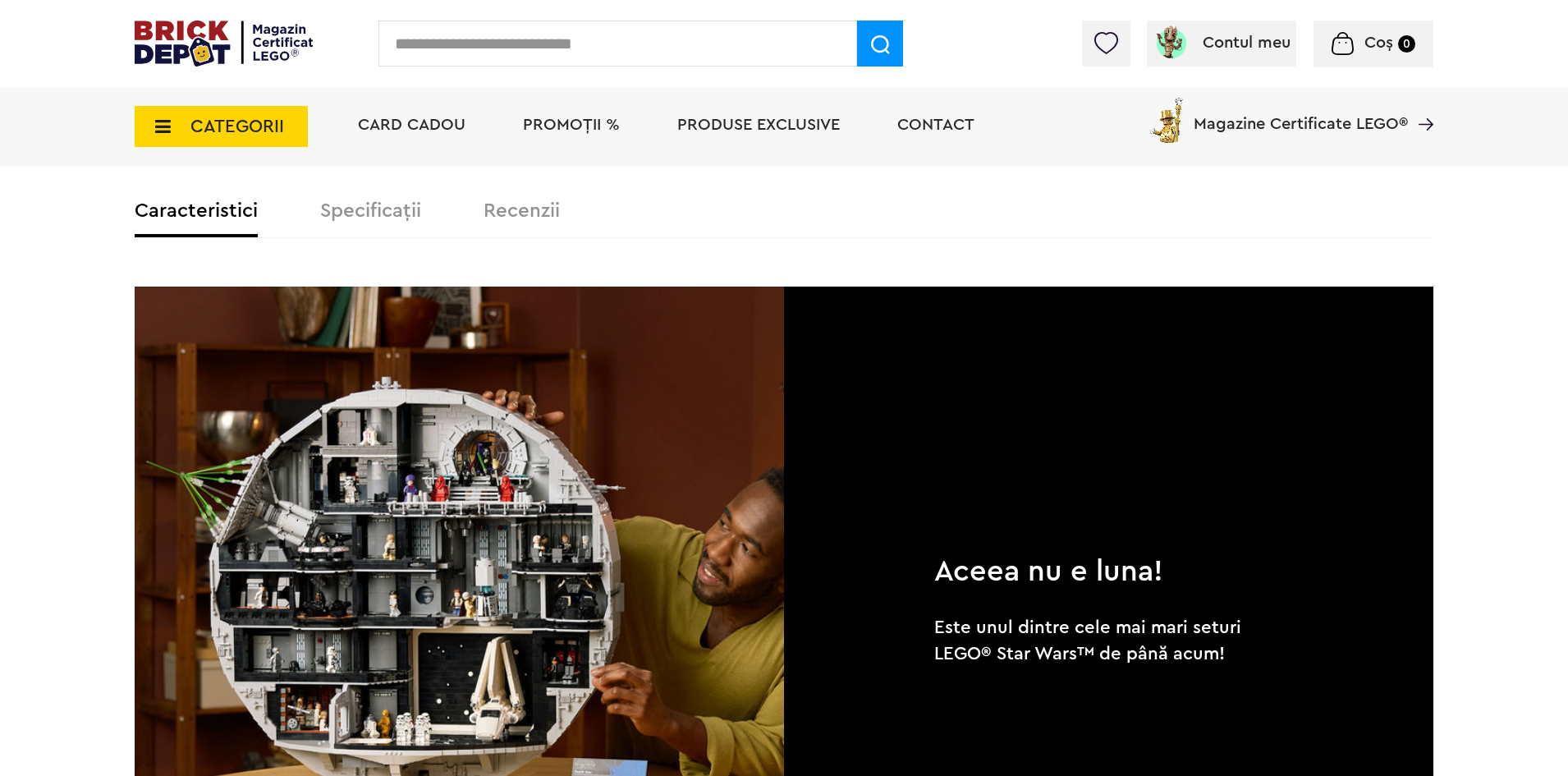
scroll to position [1068, 0]
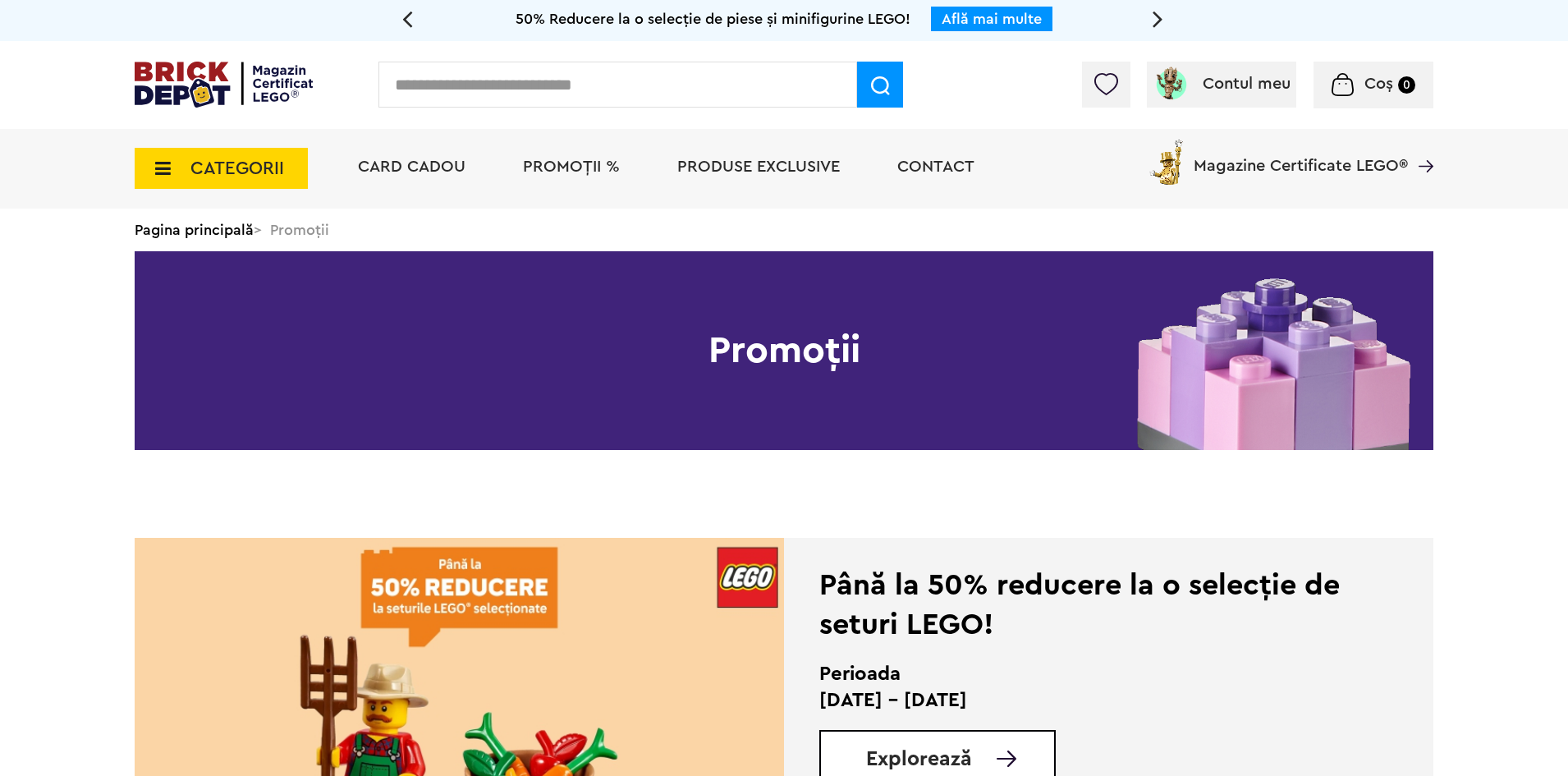
click at [801, 165] on span "Produse exclusive" at bounding box center [758, 167] width 163 height 17
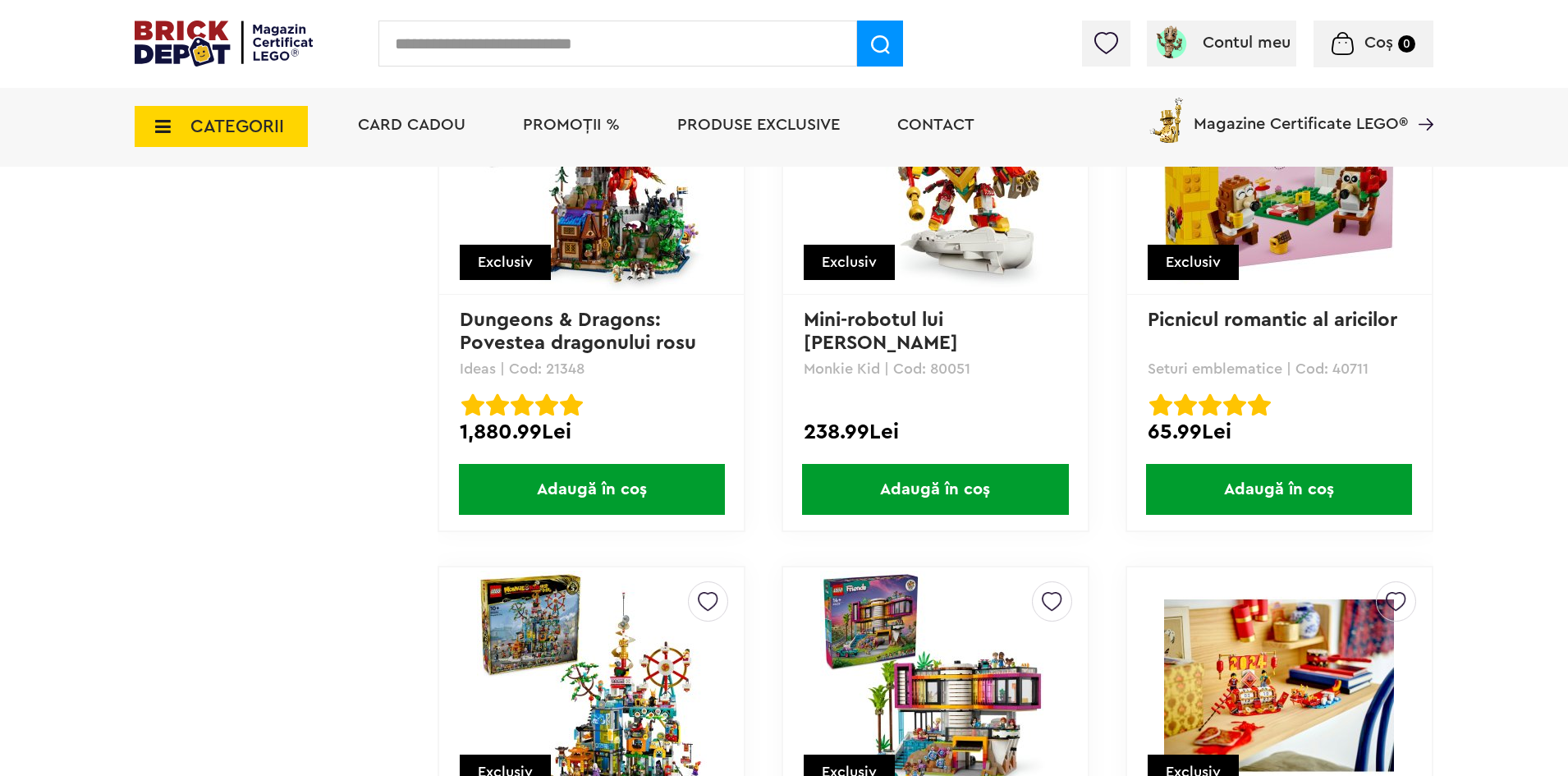
scroll to position [7431, 0]
